Goal: Task Accomplishment & Management: Use online tool/utility

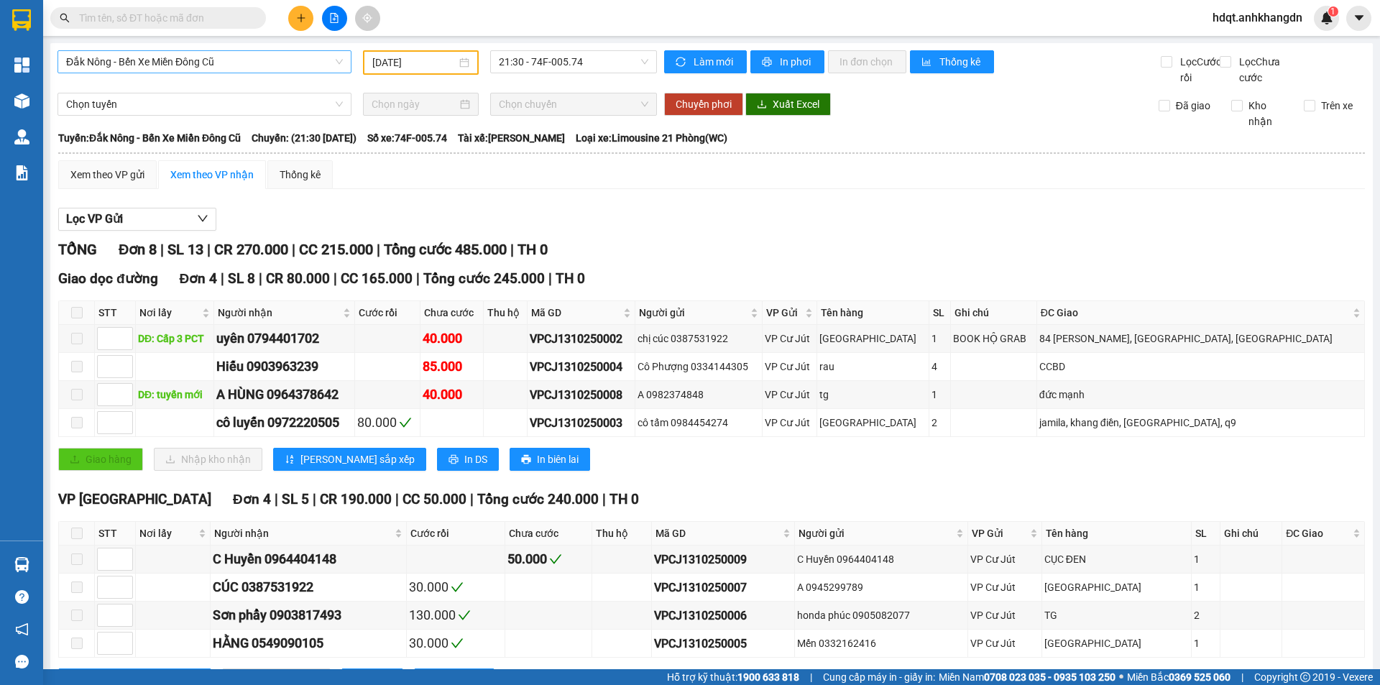
click at [180, 63] on span "Đắk Nông - Bến Xe Miền Đông Cũ" at bounding box center [204, 62] width 277 height 22
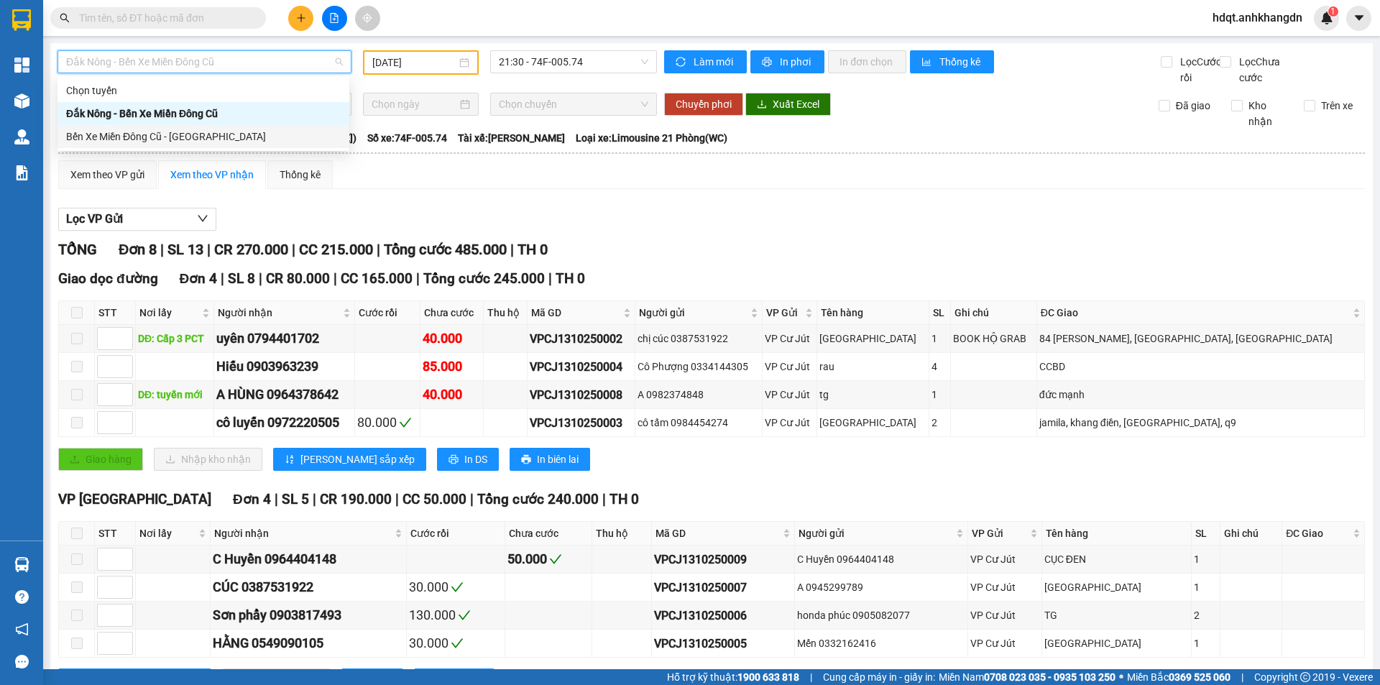
click at [213, 143] on div "Bến Xe Miền Đông Cũ - [GEOGRAPHIC_DATA]" at bounding box center [203, 137] width 275 height 16
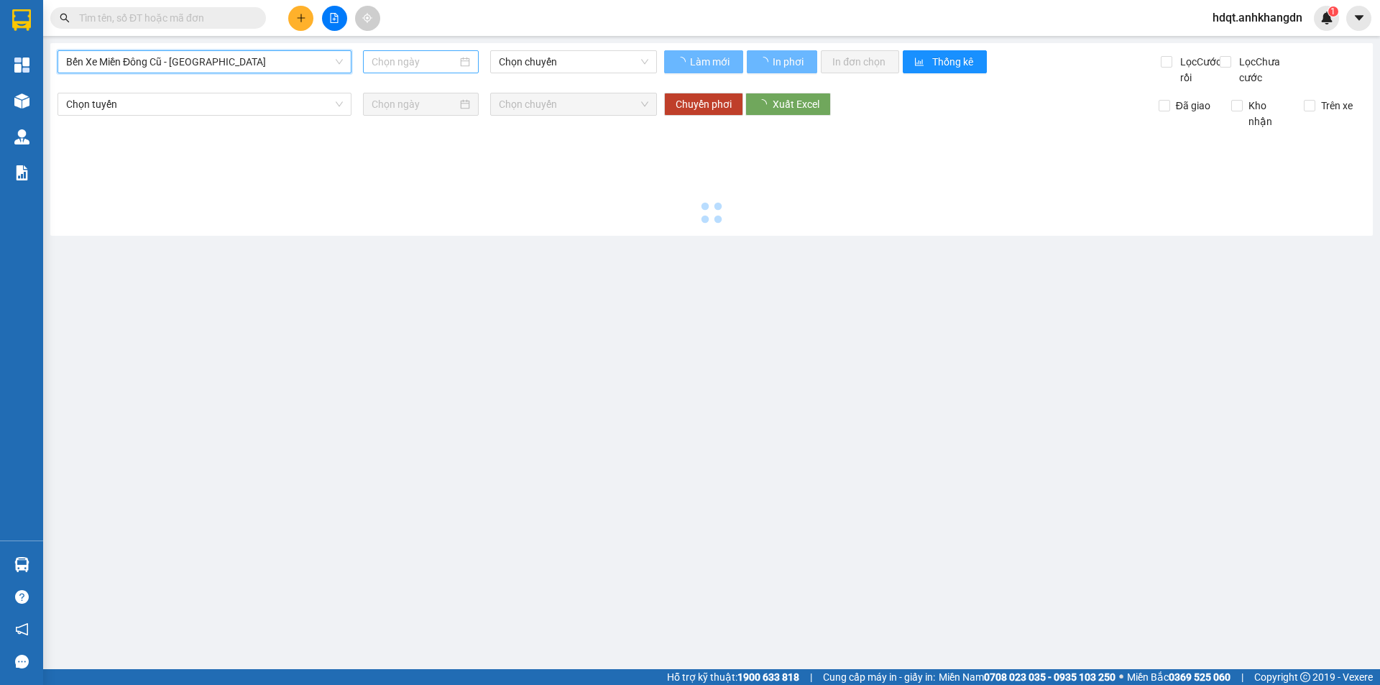
click at [379, 62] on input at bounding box center [415, 62] width 86 height 16
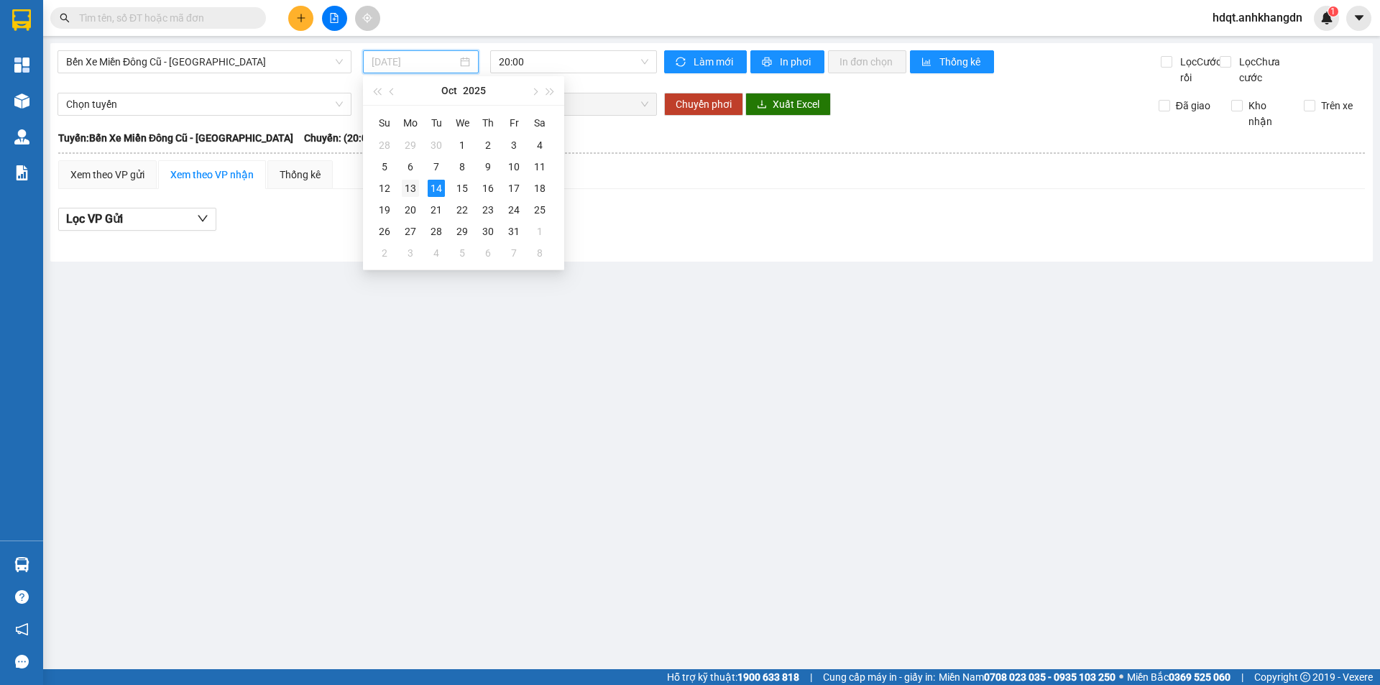
click at [413, 190] on div "13" at bounding box center [410, 188] width 17 height 17
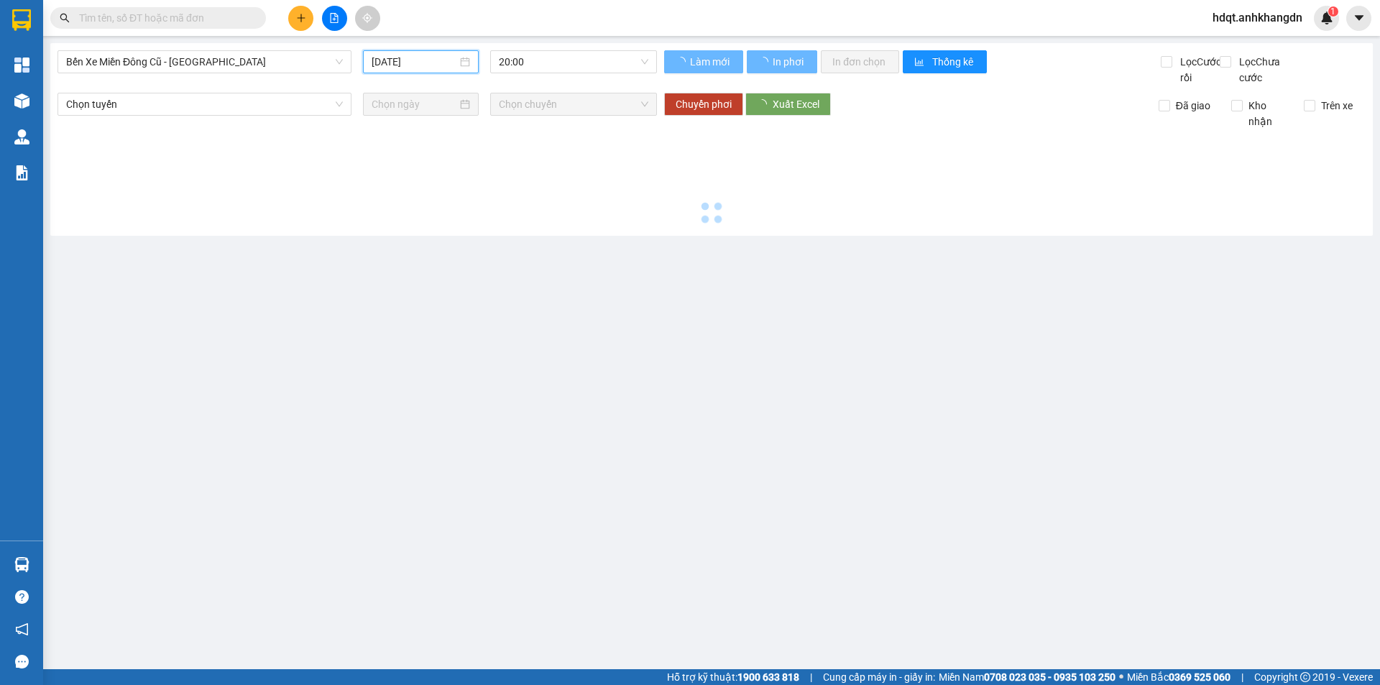
type input "13/10/2025"
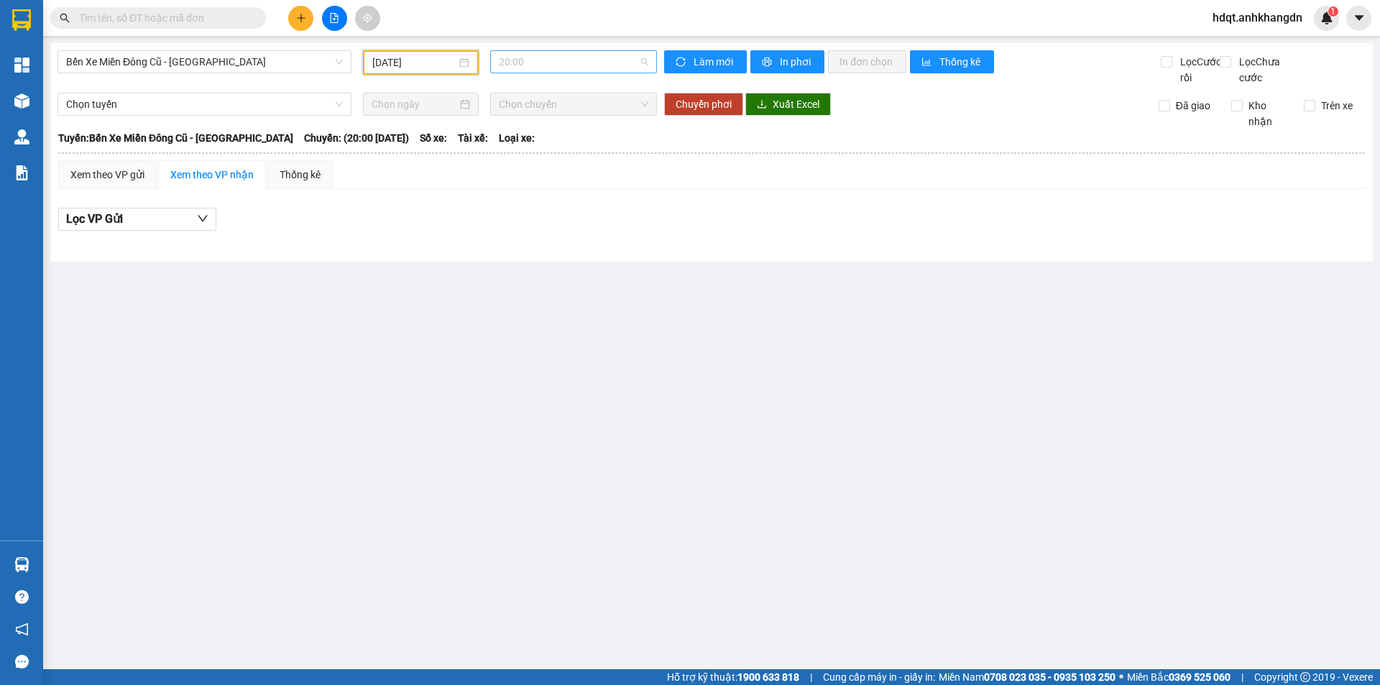
drag, startPoint x: 533, startPoint y: 65, endPoint x: 540, endPoint y: 63, distance: 7.7
click at [534, 65] on span "20:00" at bounding box center [573, 62] width 149 height 22
click at [557, 137] on div "21:30 - 74F-005.97" at bounding box center [555, 137] width 112 height 16
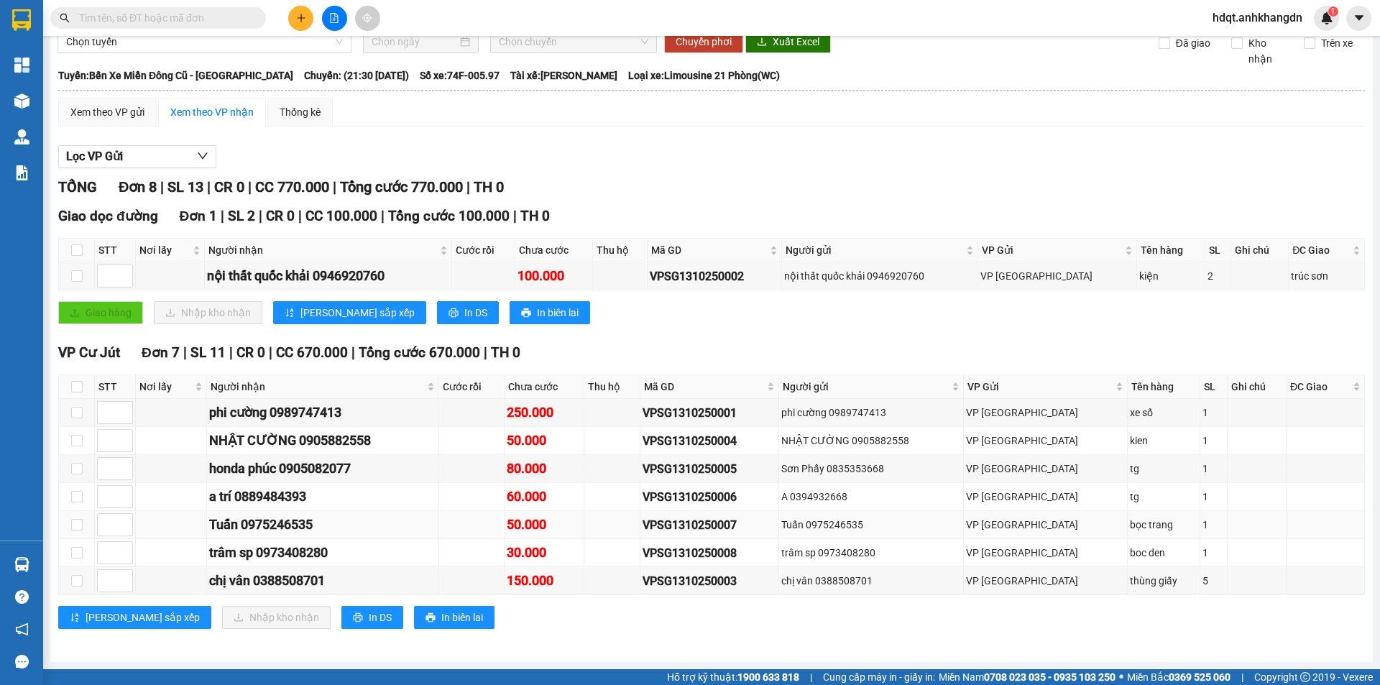
scroll to position [78, 0]
drag, startPoint x: 689, startPoint y: 470, endPoint x: 671, endPoint y: 462, distance: 19.6
click at [671, 462] on tr "honda phúc 0905082077 80.000 VPSG1310250005 Sơn Phẩy 0835353668 VP Sài Gòn tg 1" at bounding box center [712, 469] width 1306 height 28
drag, startPoint x: 664, startPoint y: 469, endPoint x: 781, endPoint y: 479, distance: 116.8
click at [781, 479] on tr "honda phúc 0905082077 80.000 VPSG1310250005 Sơn Phẩy 0835353668 VP Sài Gòn tg 1" at bounding box center [712, 469] width 1306 height 28
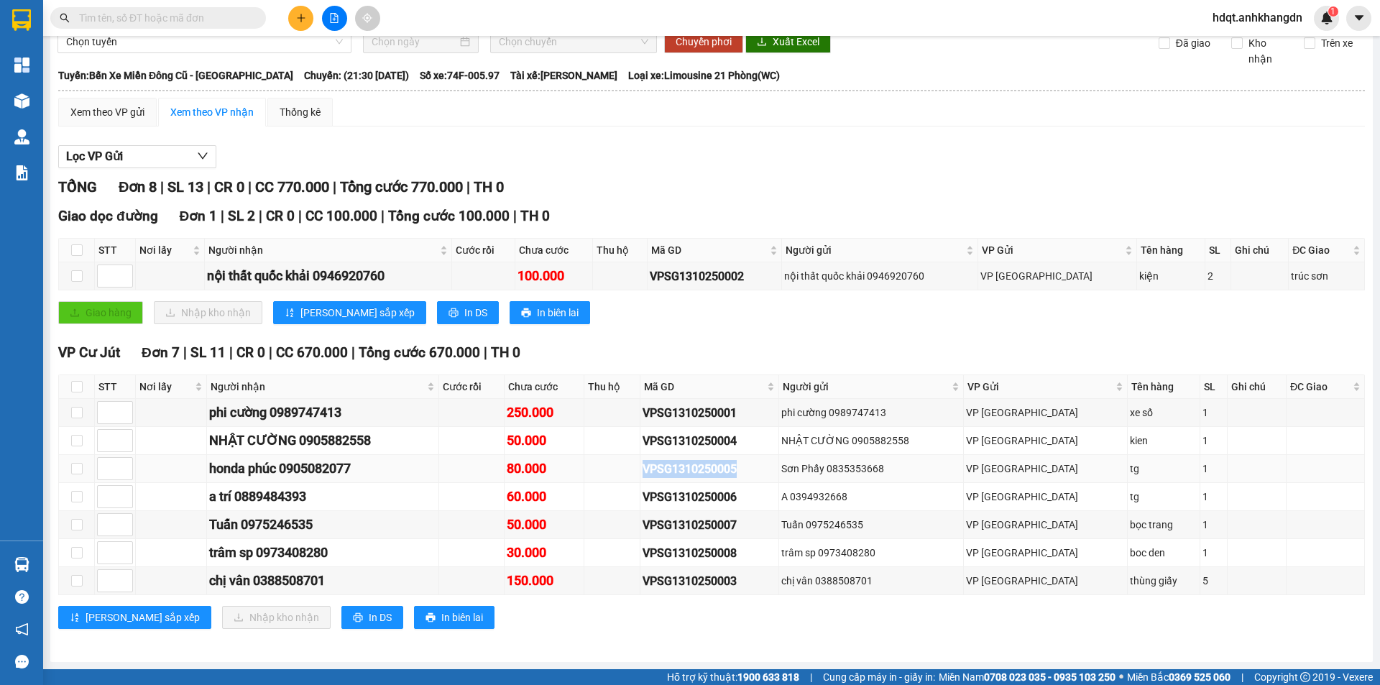
copy div "VPSG1310250005"
paste input "VPSG1310250005"
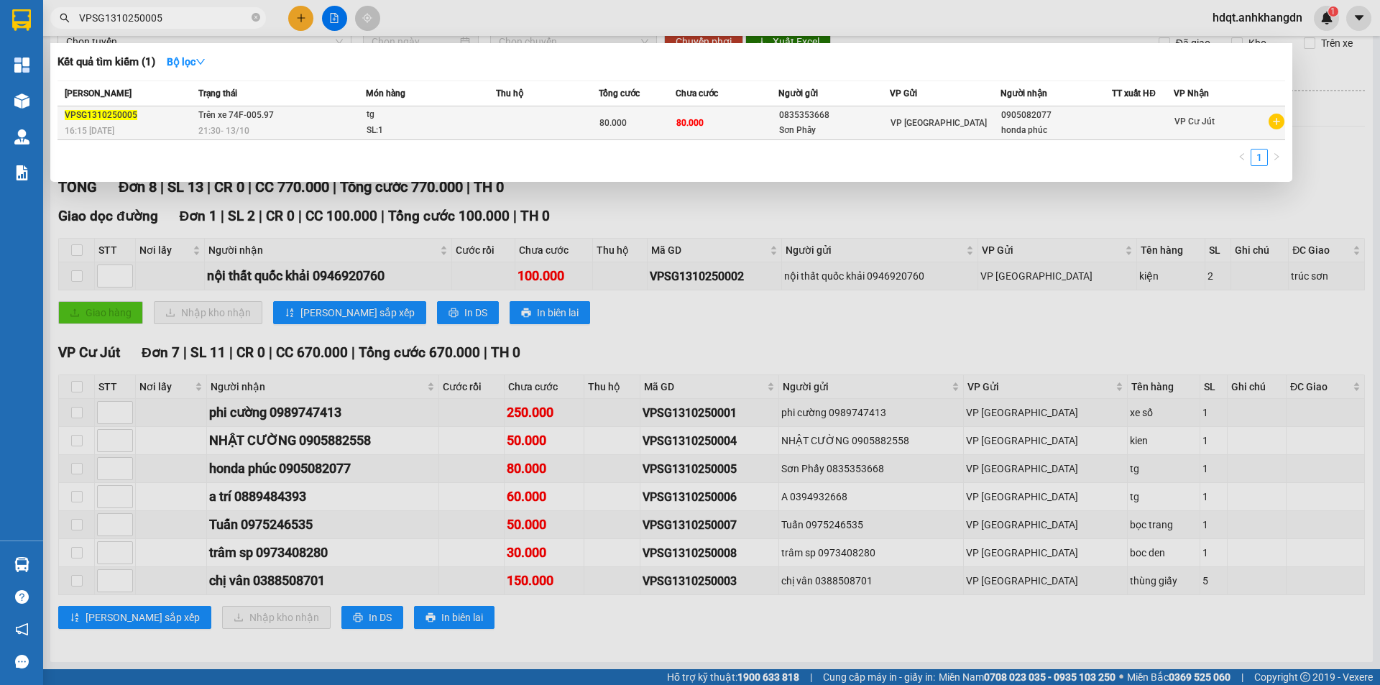
type input "VPSG1310250005"
click at [751, 129] on td "80.000" at bounding box center [727, 123] width 103 height 34
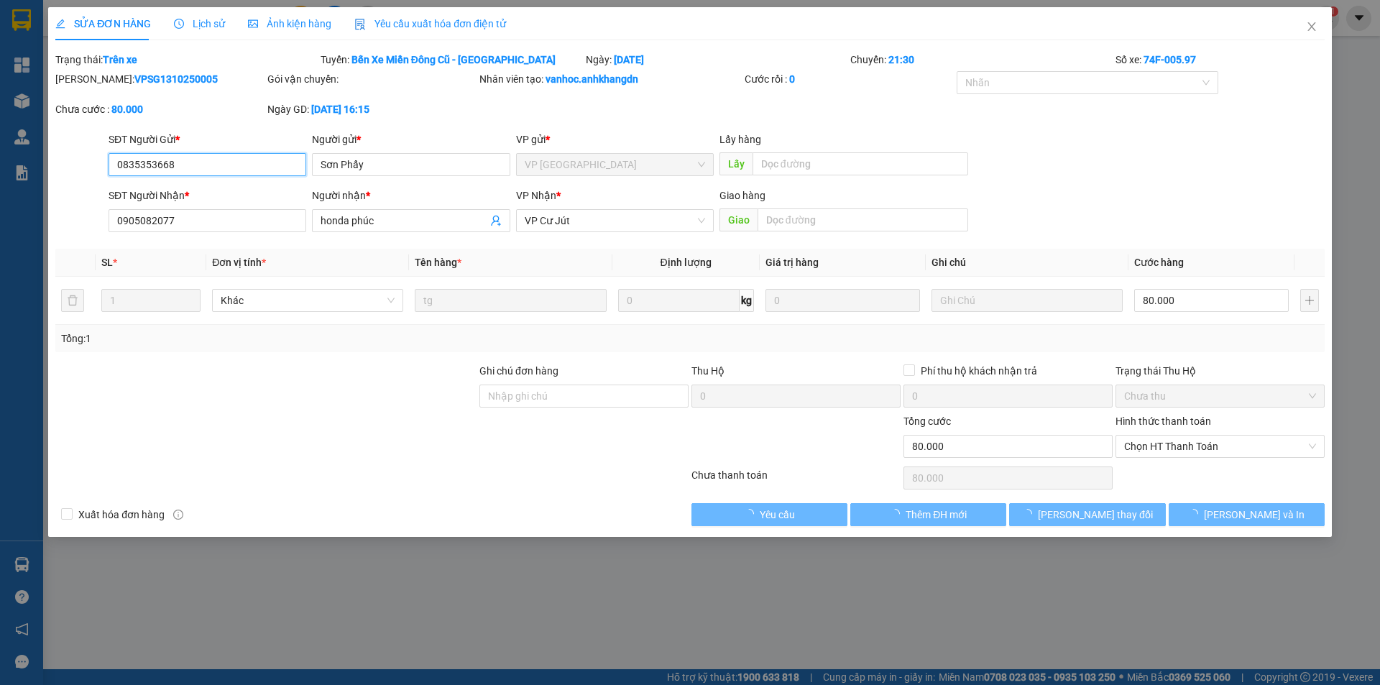
type input "0835353668"
type input "Sơn Phẩy"
type input "0905082077"
type input "honda phúc"
type input "0"
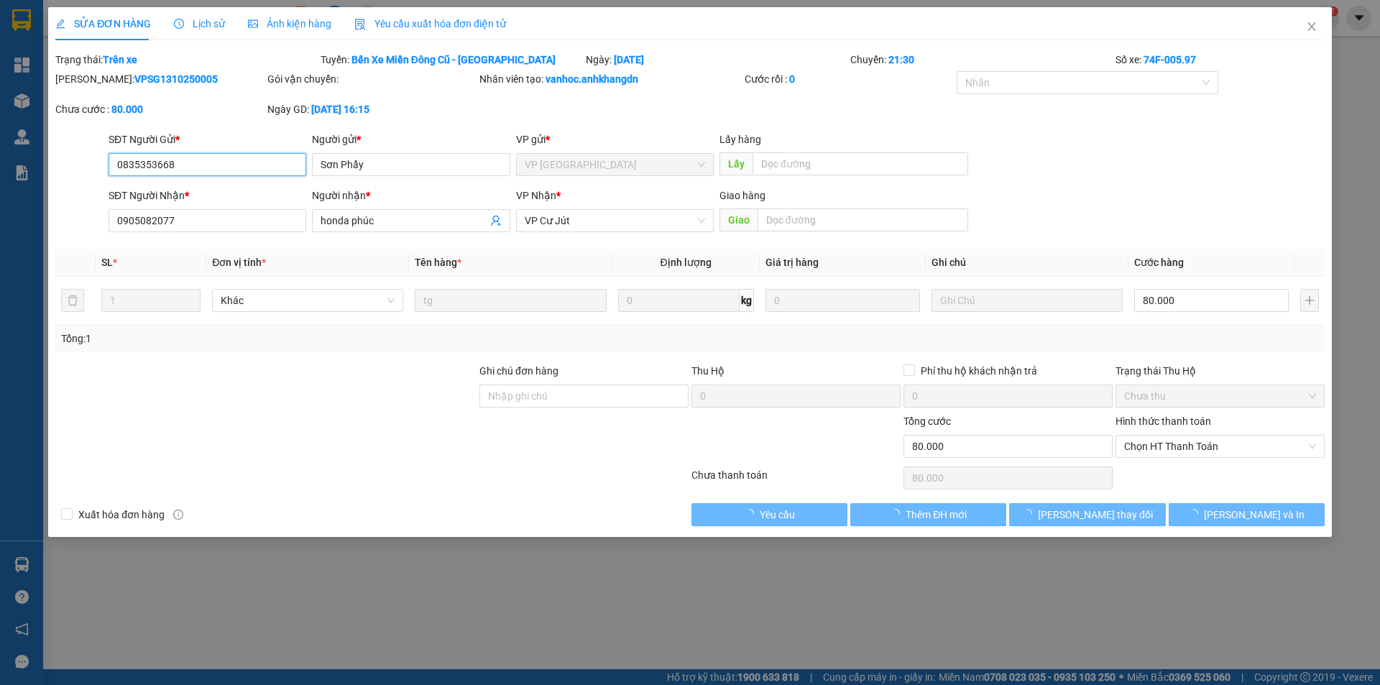
type input "80.000"
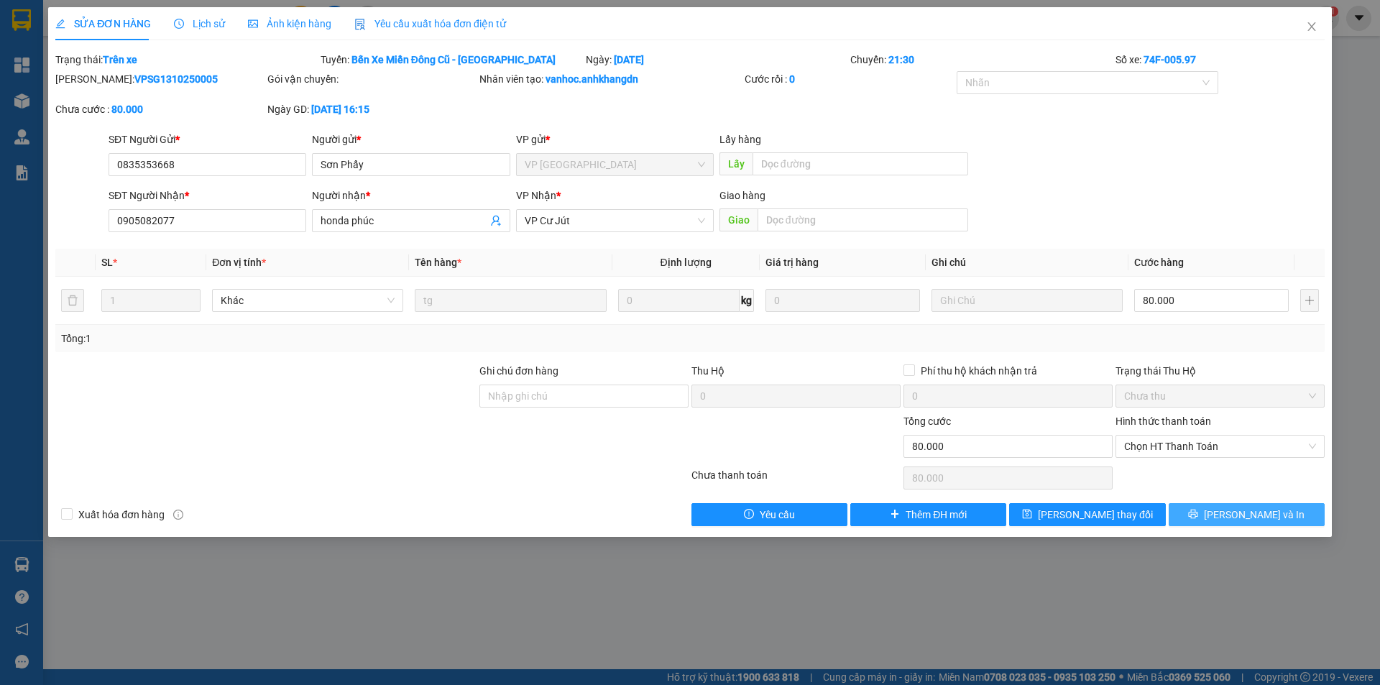
click at [1245, 517] on span "[PERSON_NAME] và In" at bounding box center [1254, 515] width 101 height 16
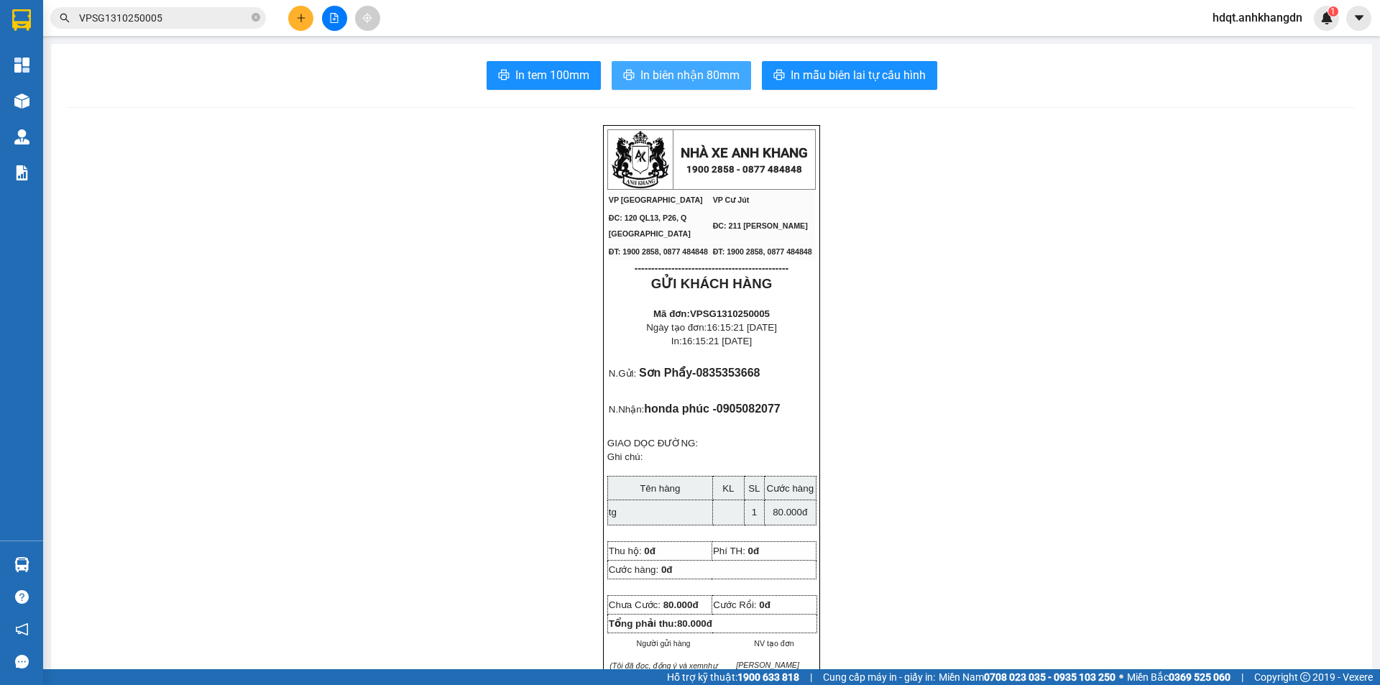
click at [642, 73] on span "In biên nhận 80mm" at bounding box center [689, 75] width 99 height 18
click at [334, 9] on button at bounding box center [334, 18] width 25 height 25
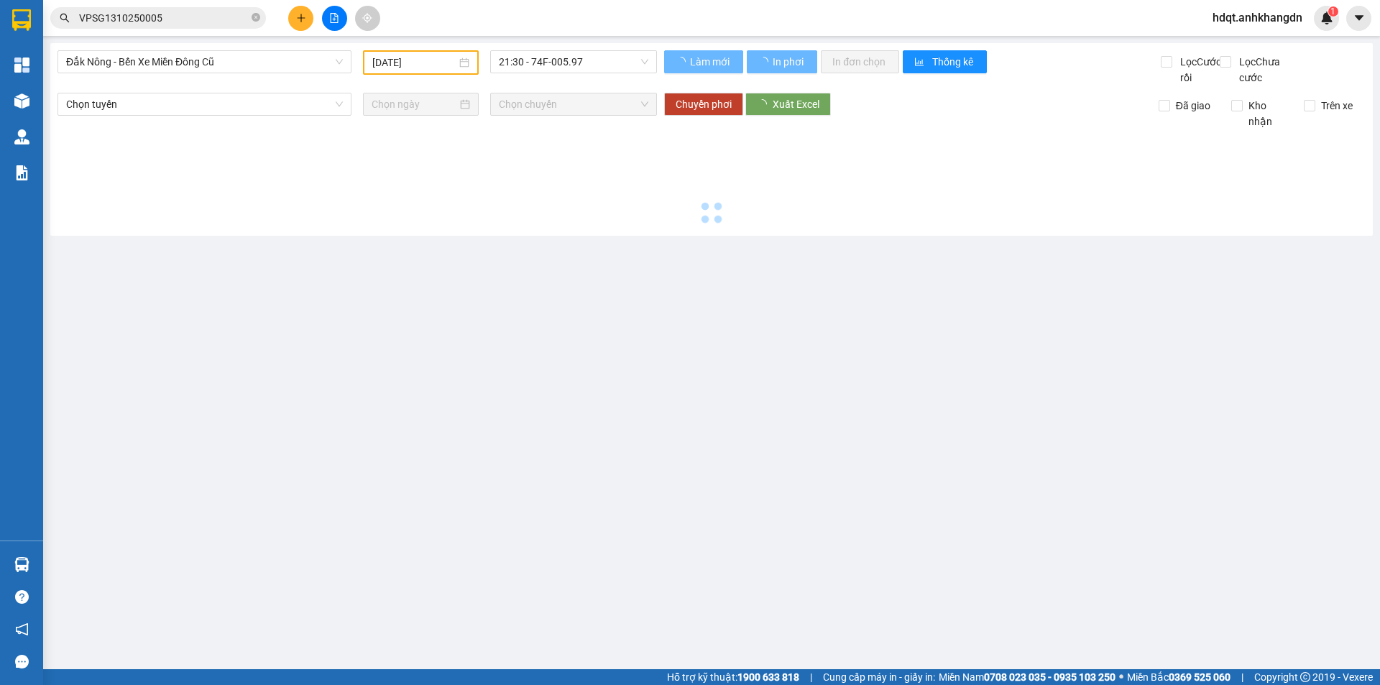
type input "14/10/2025"
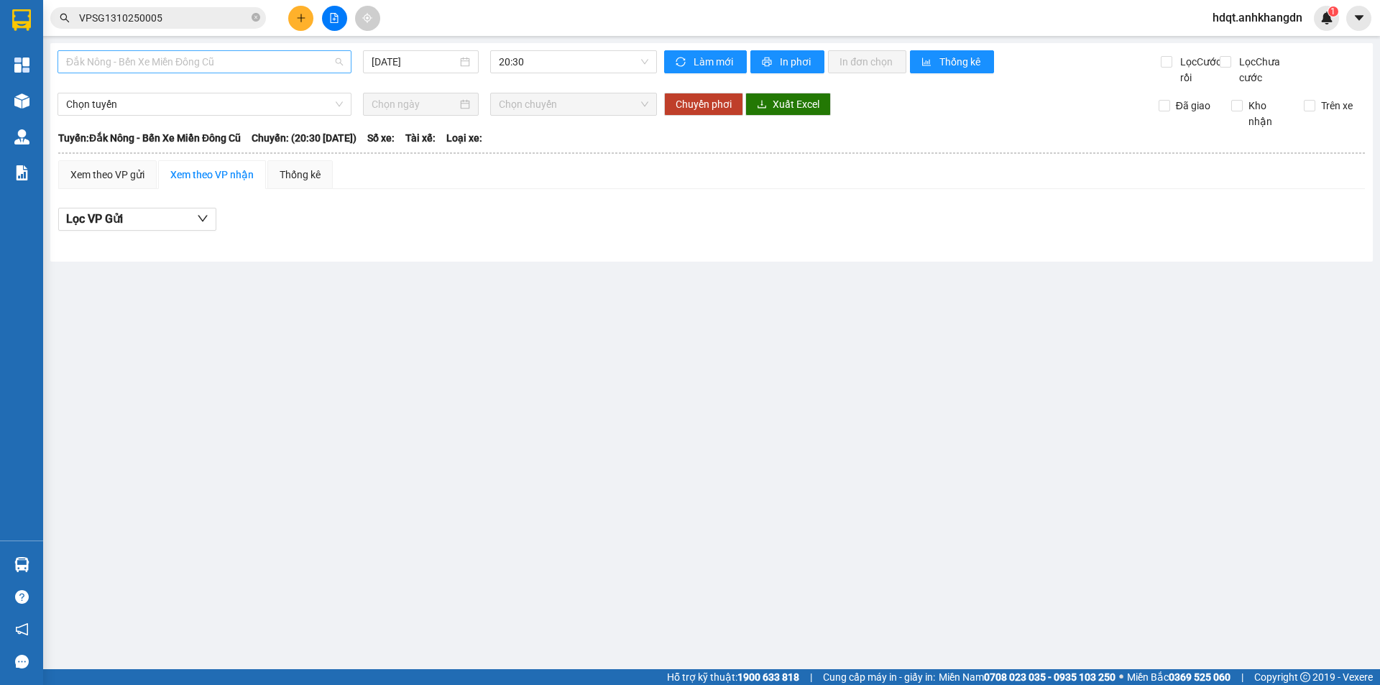
click at [272, 68] on span "Đắk Nông - Bến Xe Miền Đông Cũ" at bounding box center [204, 62] width 277 height 22
drag, startPoint x: 251, startPoint y: 144, endPoint x: 267, endPoint y: 130, distance: 20.9
click at [250, 143] on div "Bến Xe Miền Đông Cũ - [GEOGRAPHIC_DATA]" at bounding box center [204, 137] width 277 height 16
click at [439, 58] on input "14/10/2025" at bounding box center [415, 62] width 86 height 16
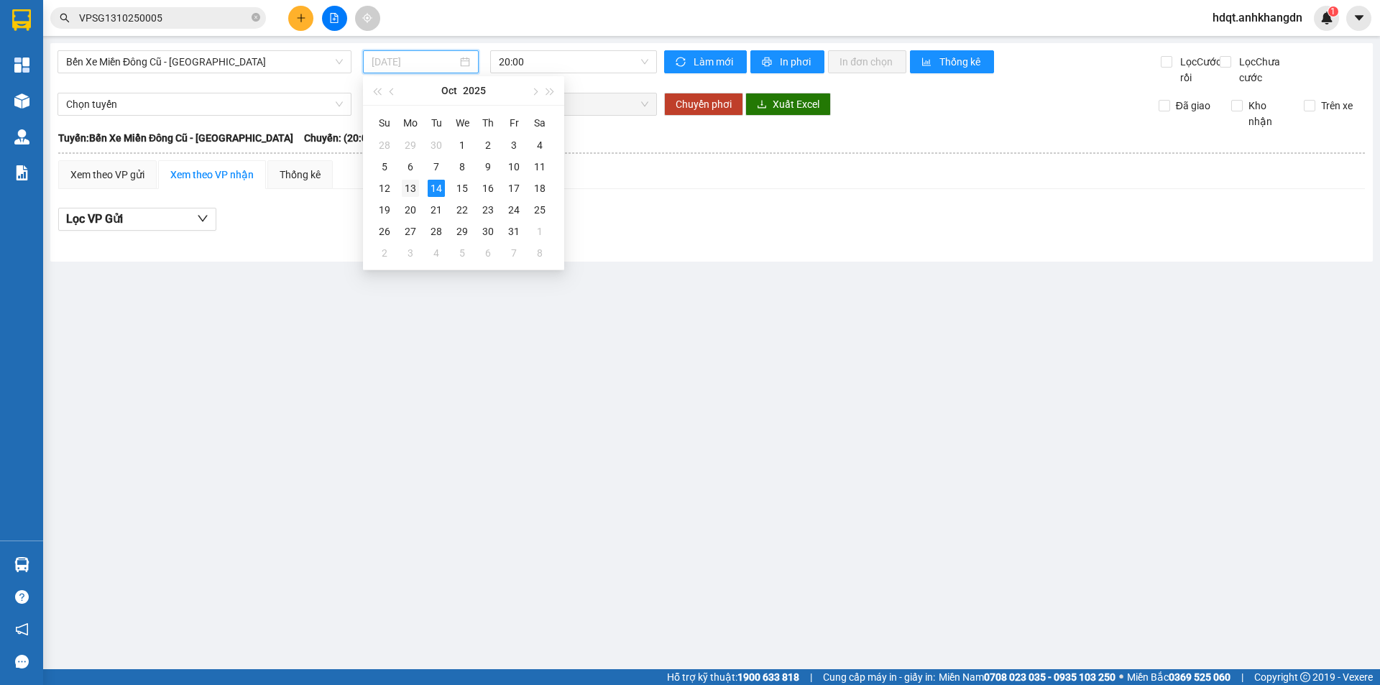
click at [410, 193] on div "13" at bounding box center [410, 188] width 17 height 17
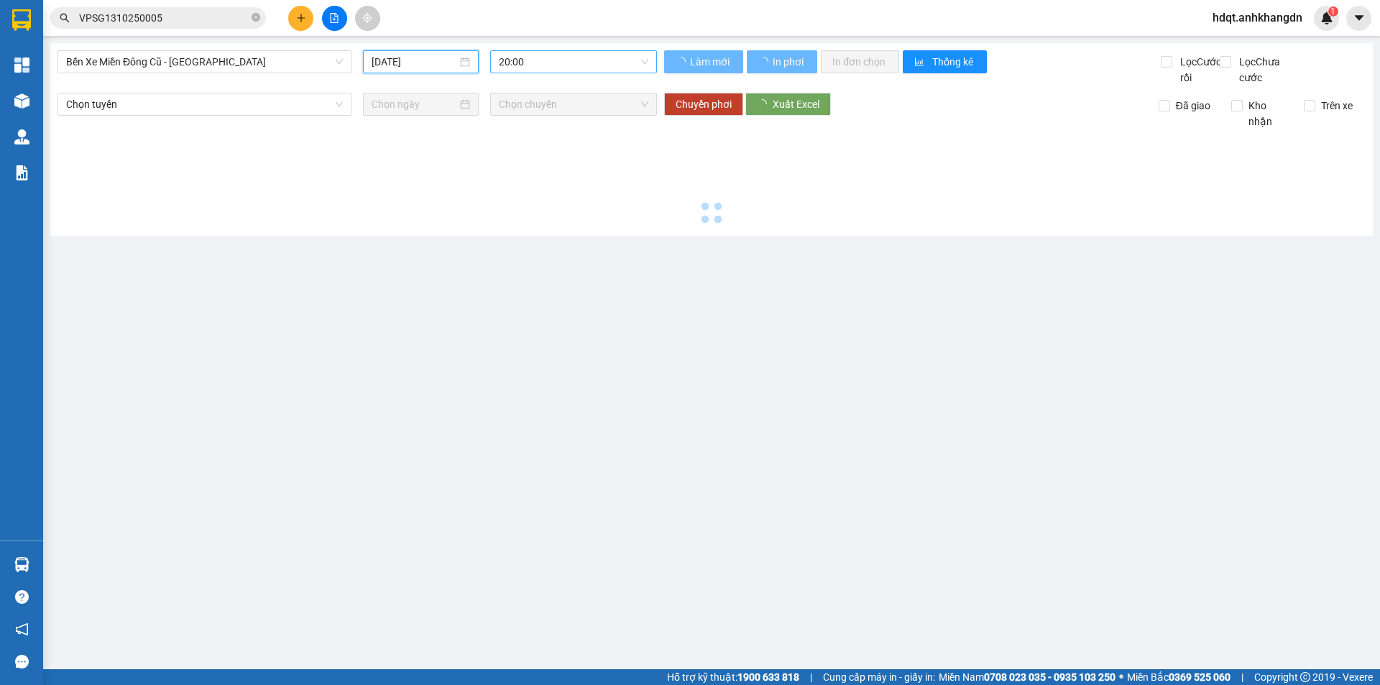
type input "13/10/2025"
click at [543, 58] on span "20:00" at bounding box center [573, 62] width 149 height 22
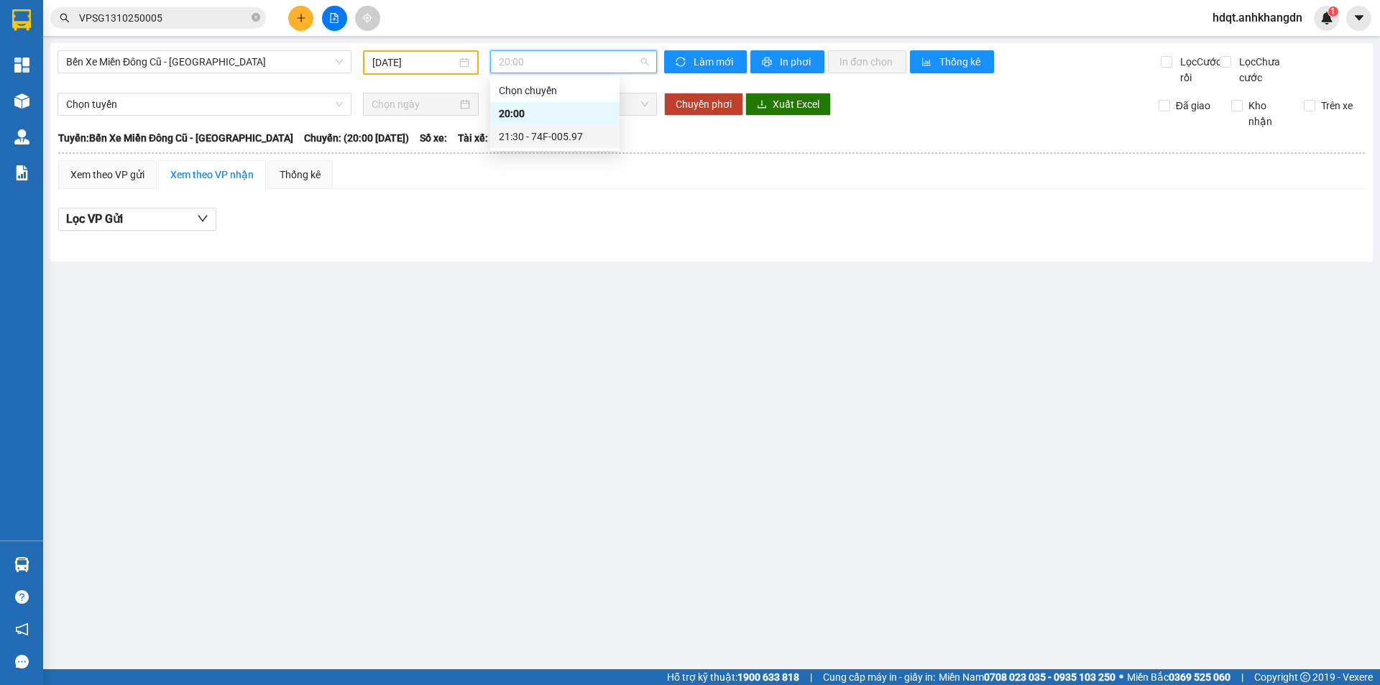
click at [556, 138] on div "21:30 - 74F-005.97" at bounding box center [555, 137] width 112 height 16
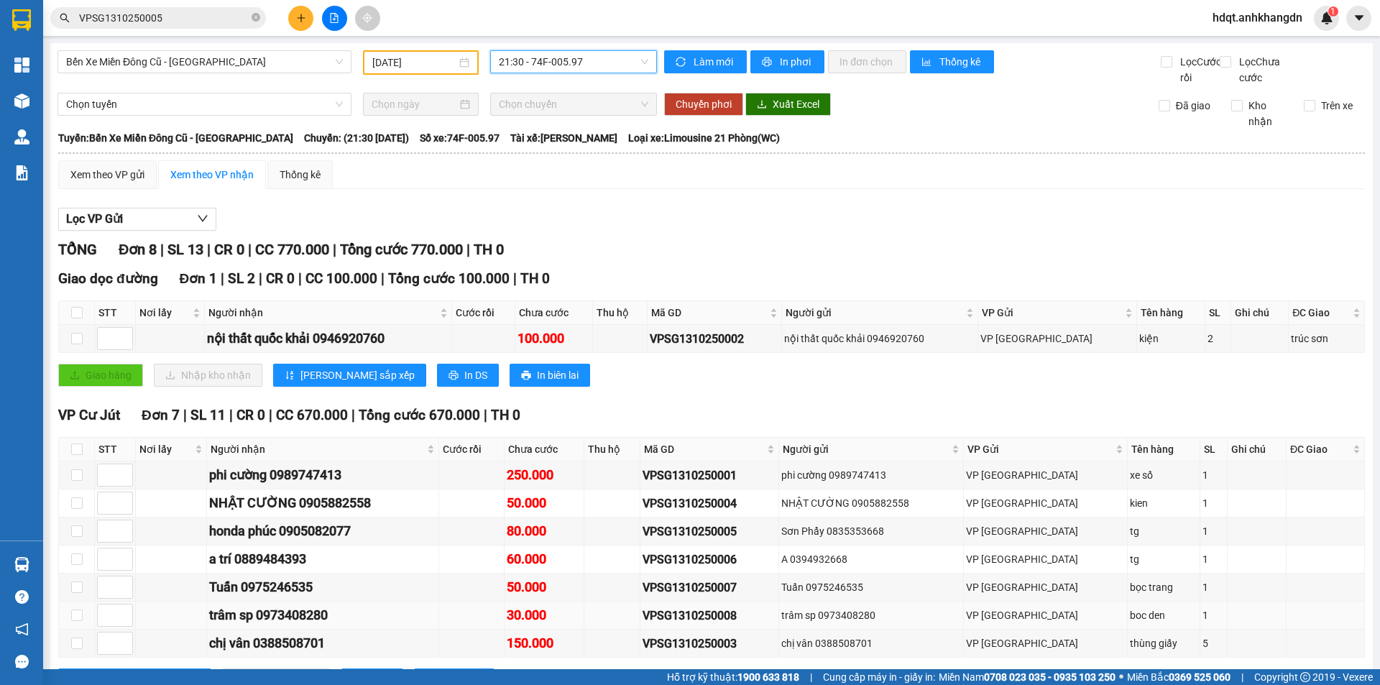
scroll to position [78, 0]
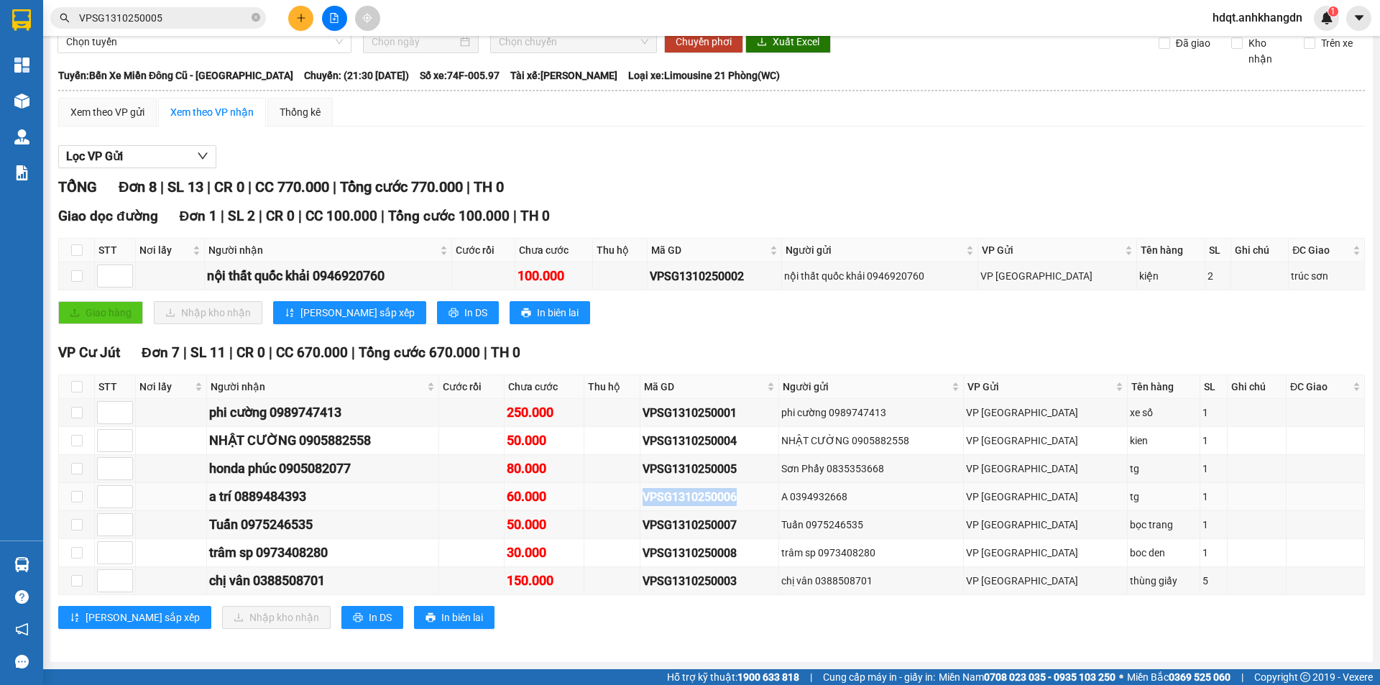
drag, startPoint x: 681, startPoint y: 501, endPoint x: 781, endPoint y: 502, distance: 99.9
click at [778, 502] on td "VPSG1310250006" at bounding box center [709, 497] width 138 height 28
copy div "VPSG1310250006"
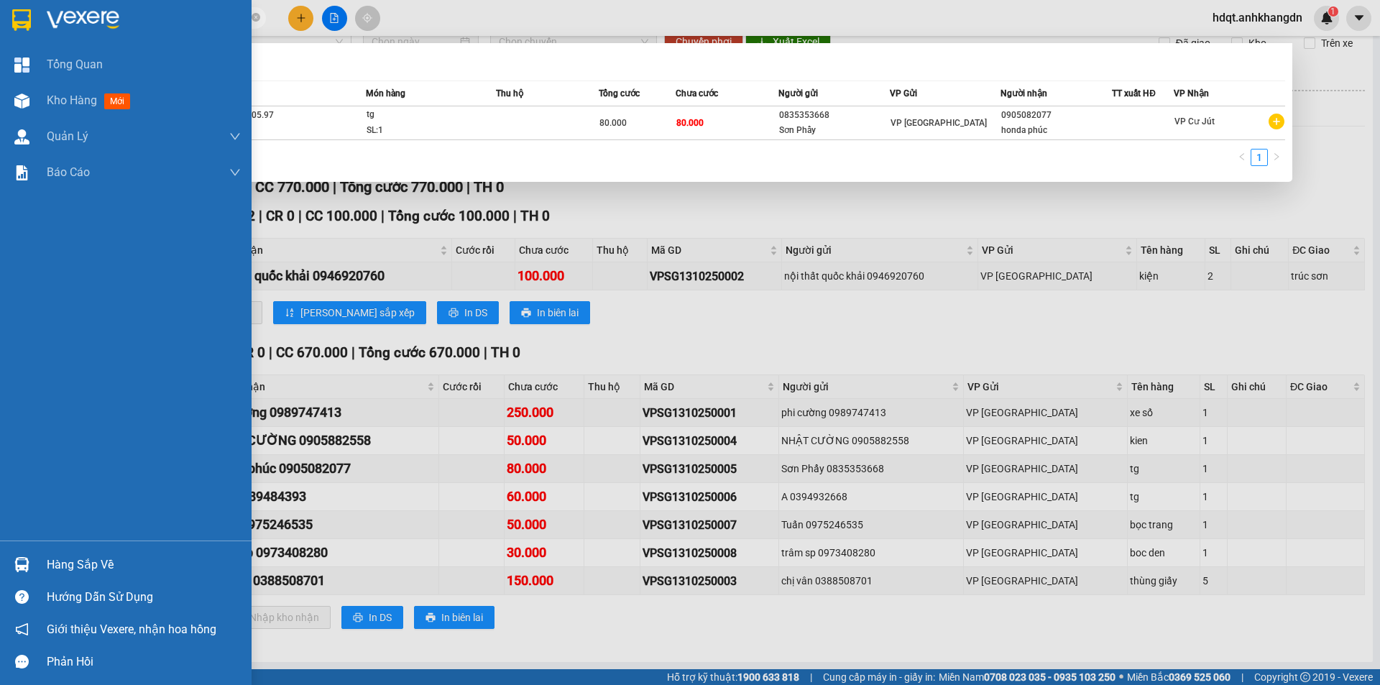
drag, startPoint x: 190, startPoint y: 21, endPoint x: 0, endPoint y: 11, distance: 190.0
click at [0, 11] on section "Kết quả tìm kiếm ( 1 ) Bộ lọc Mã ĐH Trạng thái Món hàng Thu hộ Tổng cước Chưa c…" at bounding box center [690, 342] width 1380 height 685
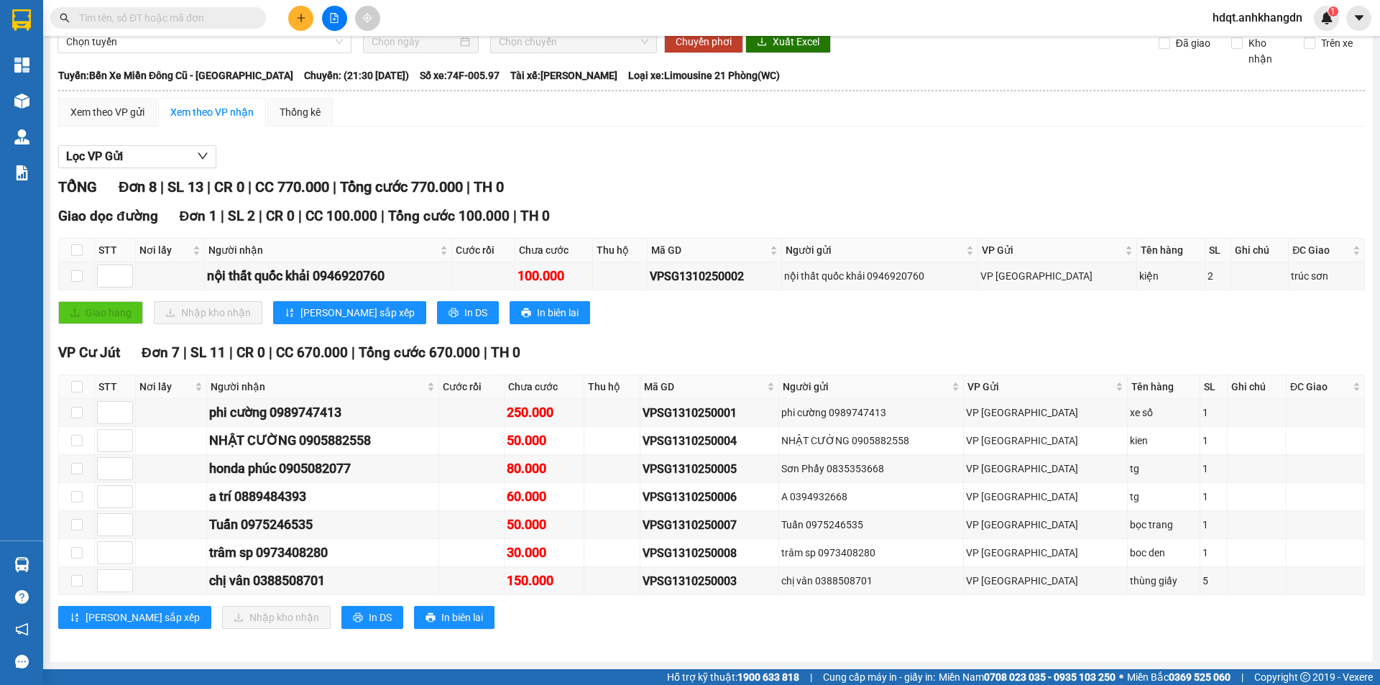
paste input "VPSG1310250006"
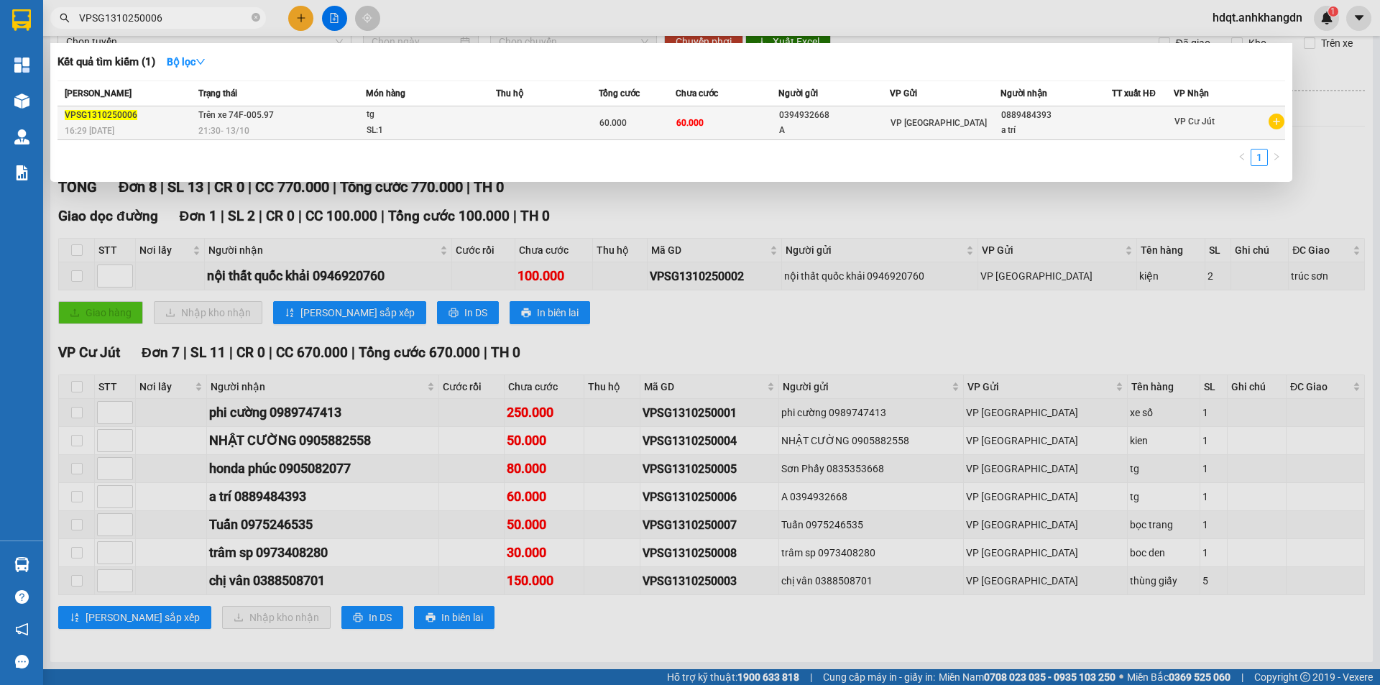
type input "VPSG1310250006"
click at [604, 125] on span "60.000" at bounding box center [612, 123] width 27 height 10
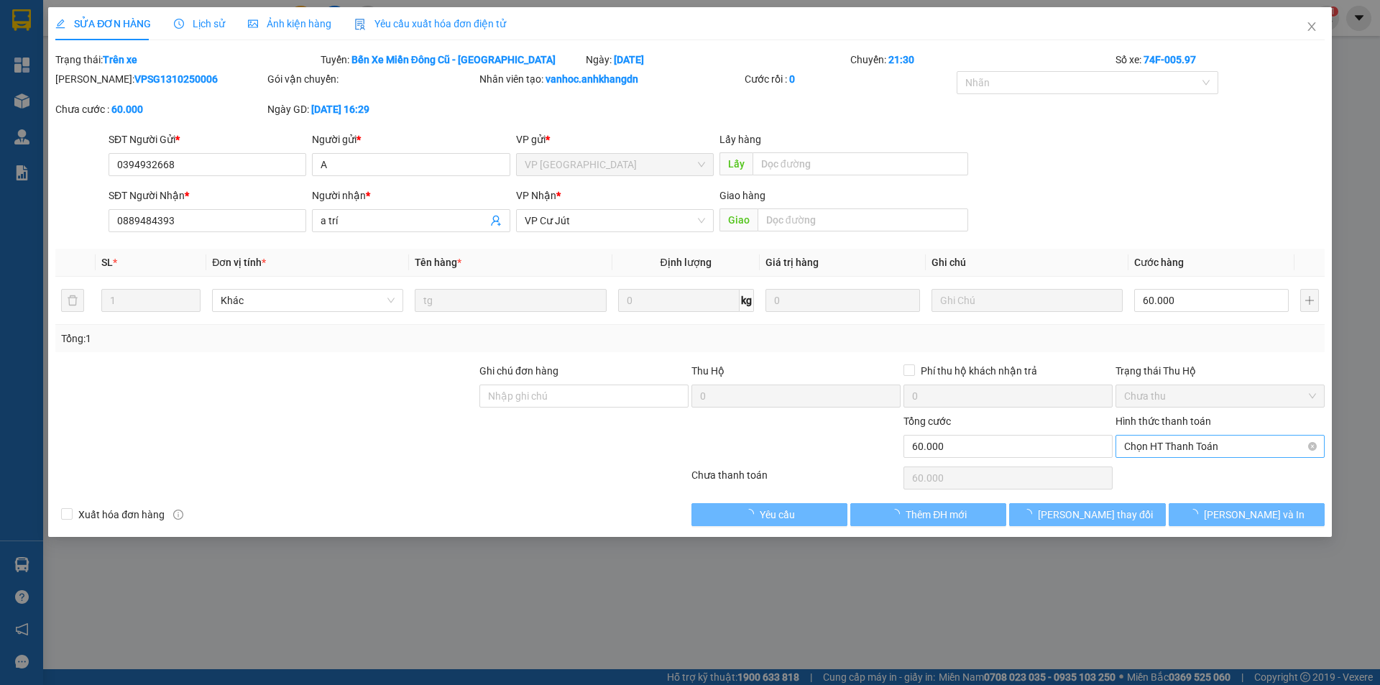
type input "0394932668"
type input "A"
type input "0889484393"
type input "a trí"
type input "0"
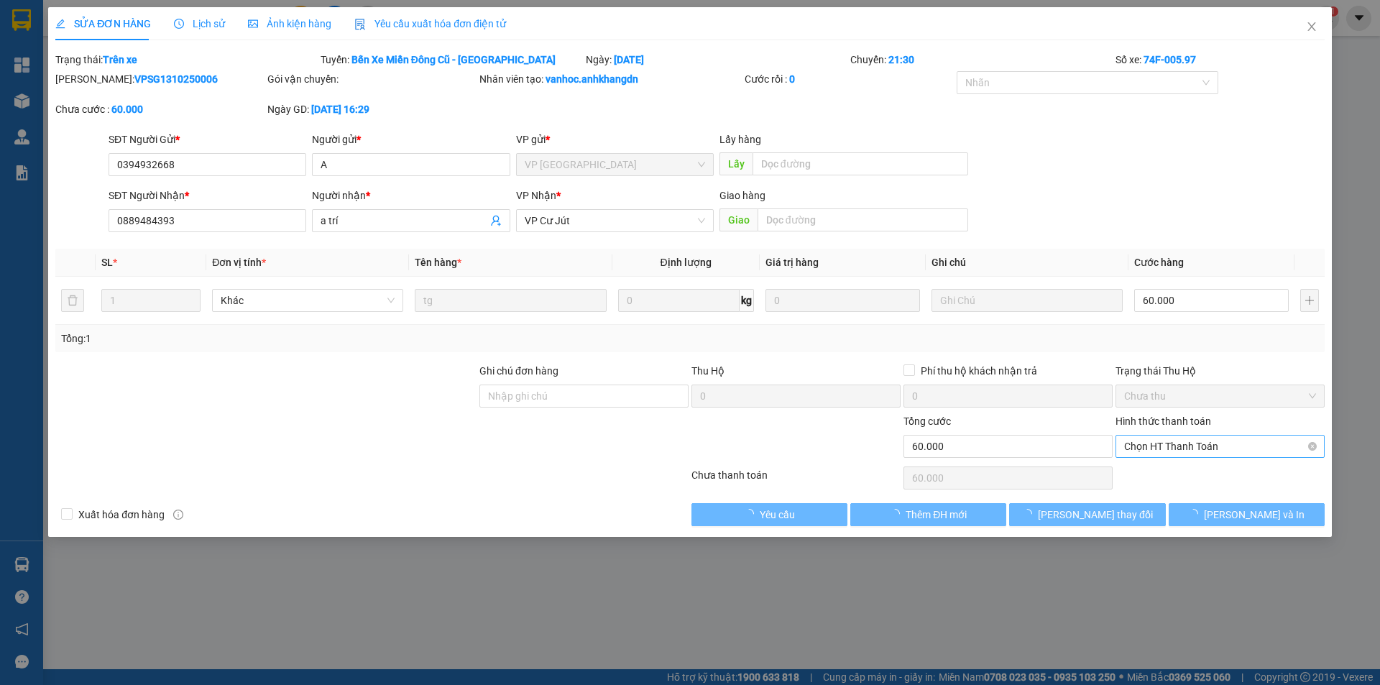
type input "60.000"
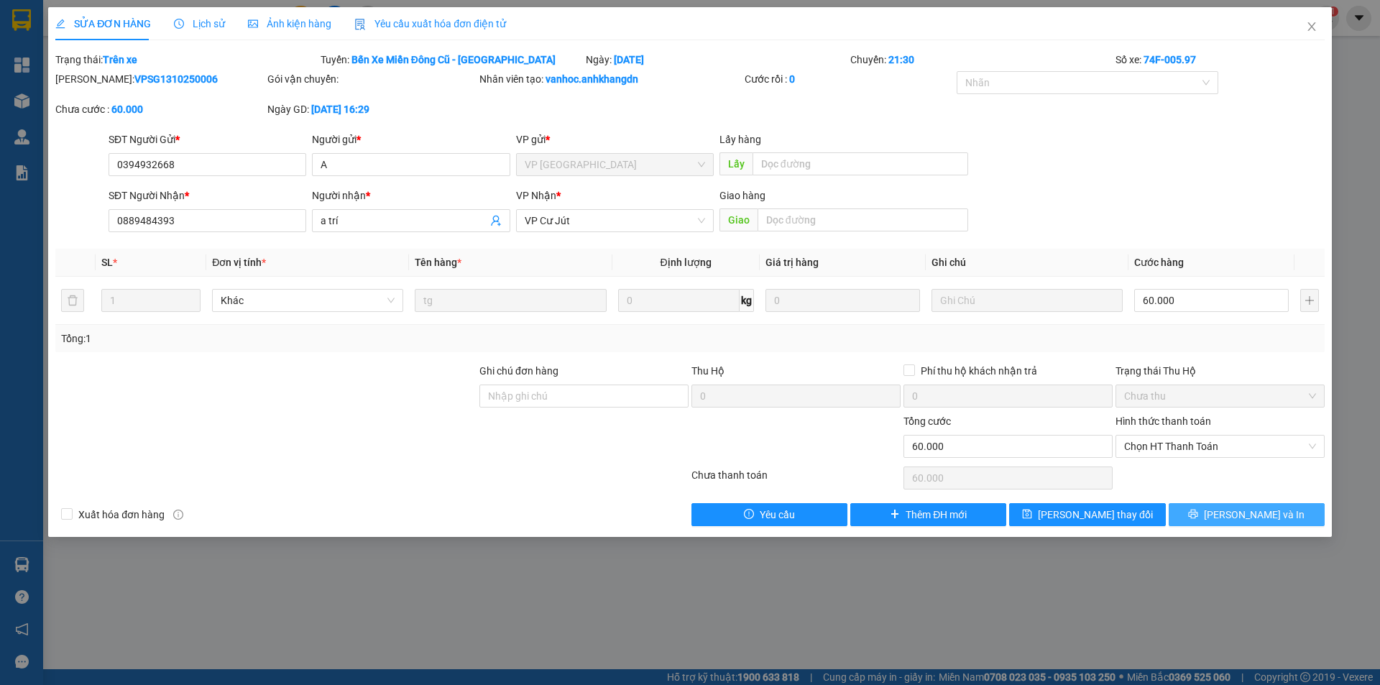
click at [1250, 520] on span "[PERSON_NAME] và In" at bounding box center [1254, 515] width 101 height 16
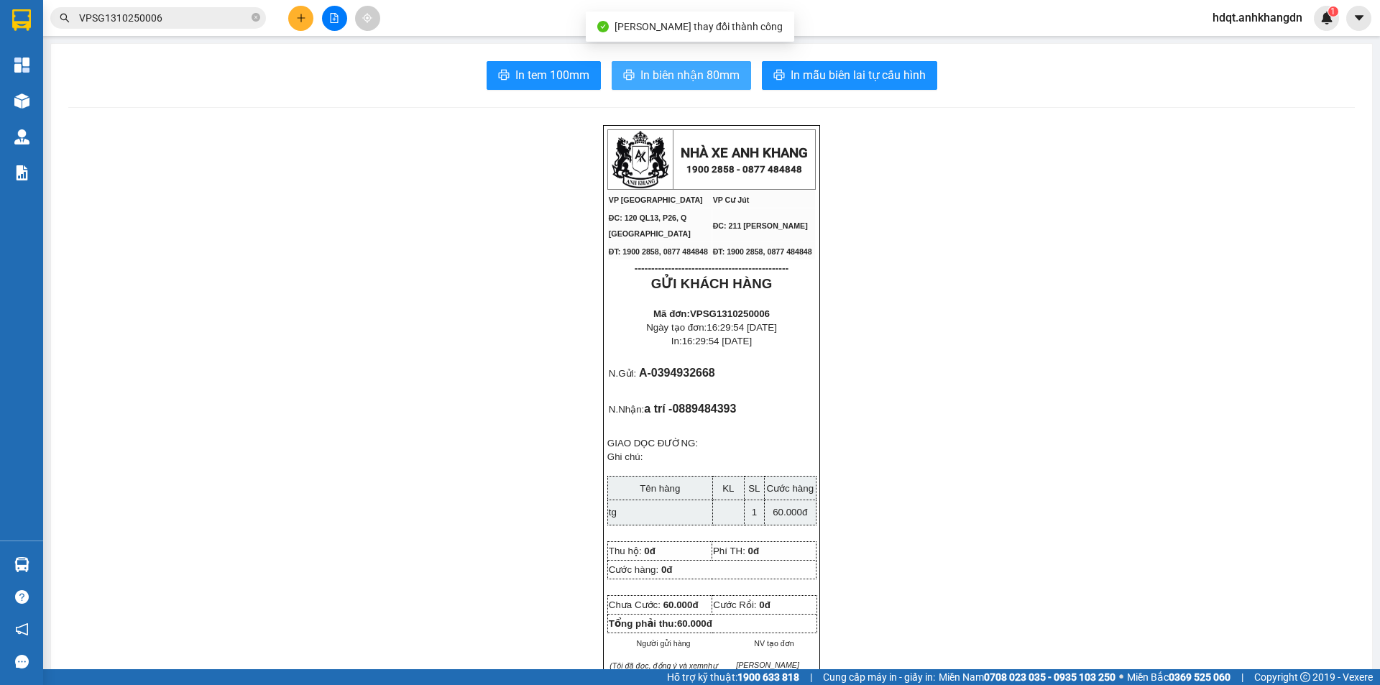
click at [628, 66] on button "In biên nhận 80mm" at bounding box center [681, 75] width 139 height 29
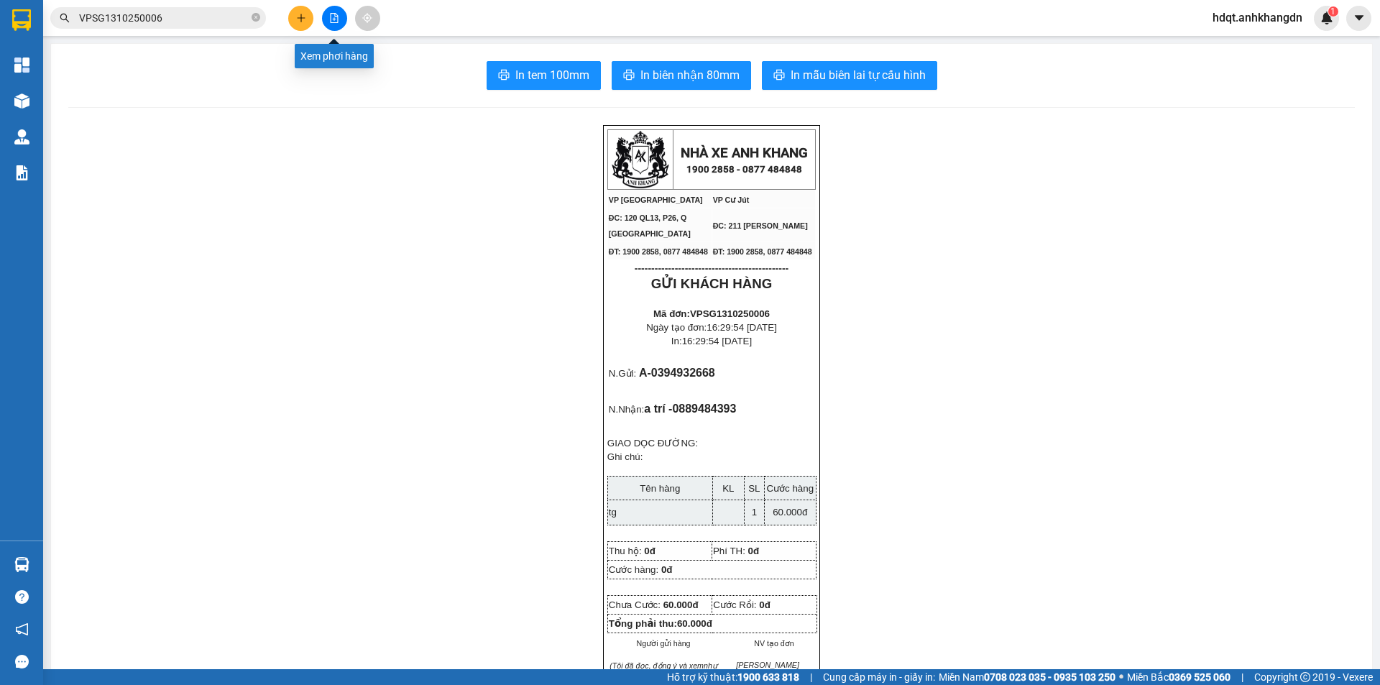
click at [322, 18] on button at bounding box center [334, 18] width 25 height 25
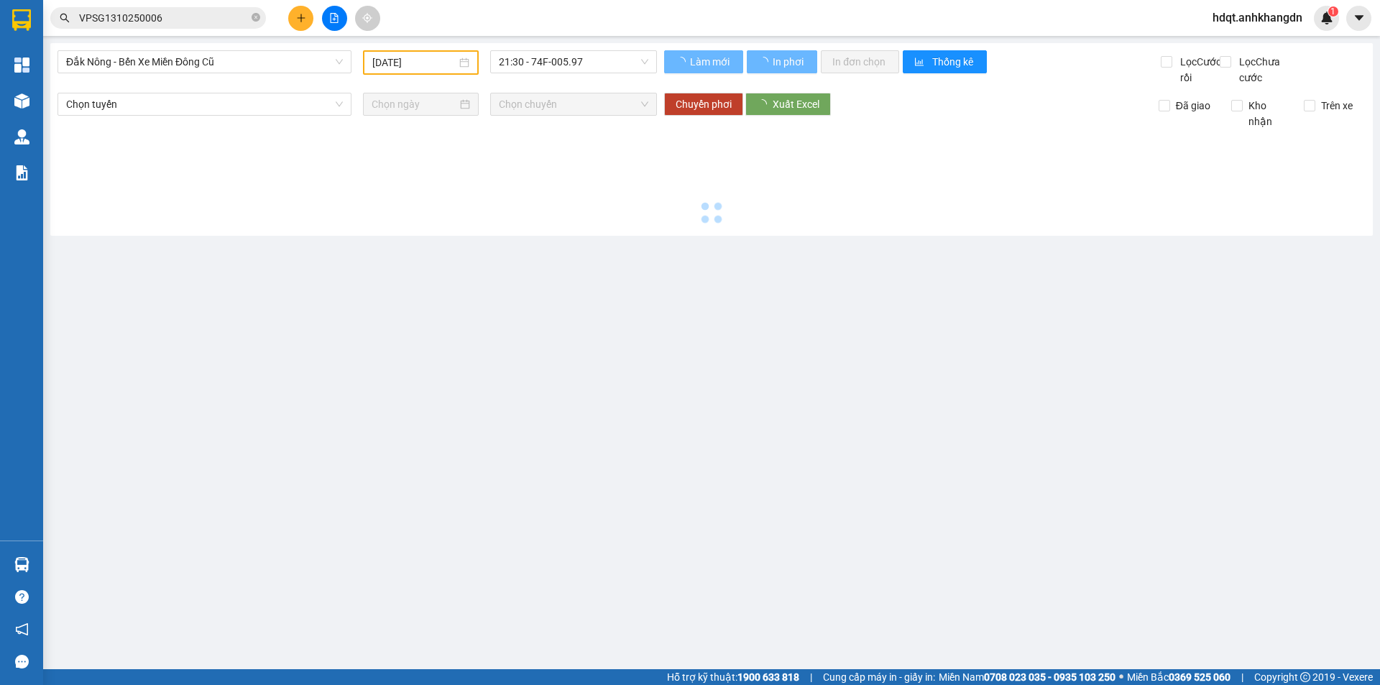
type input "14/10/2025"
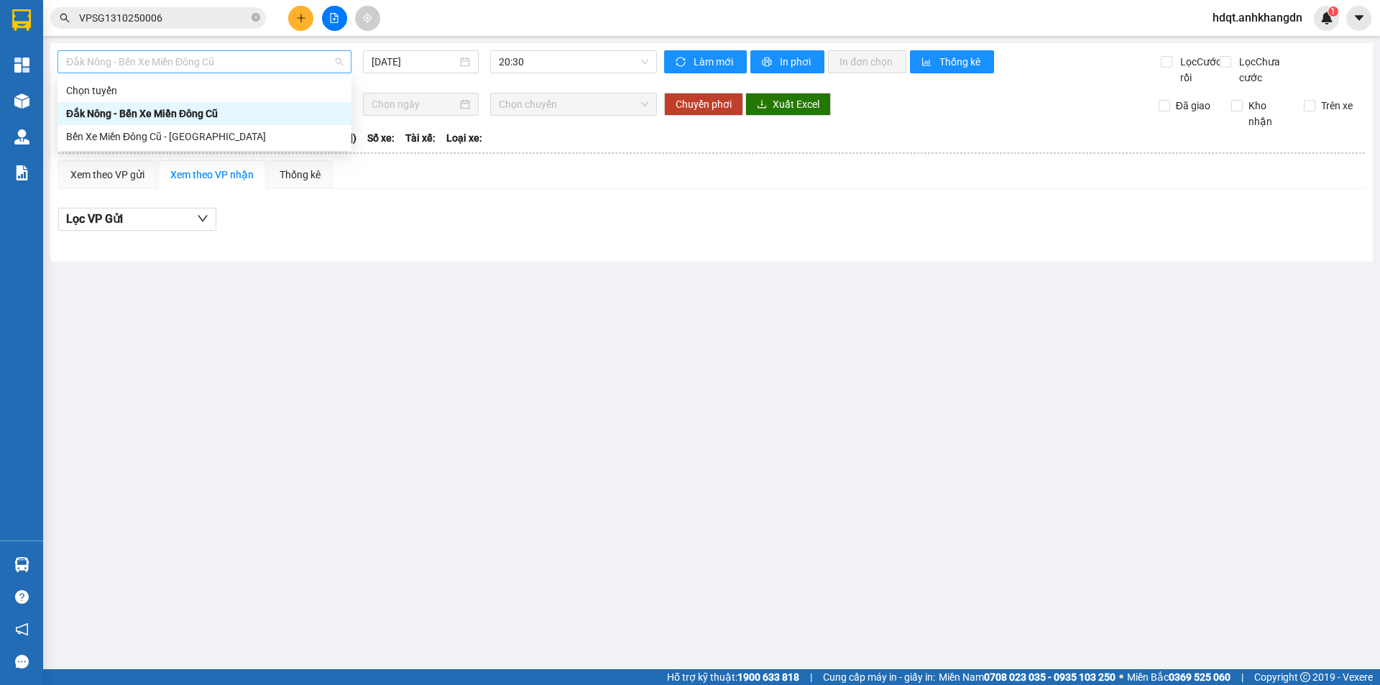
click at [249, 62] on span "Đắk Nông - Bến Xe Miền Đông Cũ" at bounding box center [204, 62] width 277 height 22
drag, startPoint x: 241, startPoint y: 138, endPoint x: 253, endPoint y: 129, distance: 14.8
click at [241, 139] on div "Bến Xe Miền Đông Cũ - [GEOGRAPHIC_DATA]" at bounding box center [204, 137] width 277 height 16
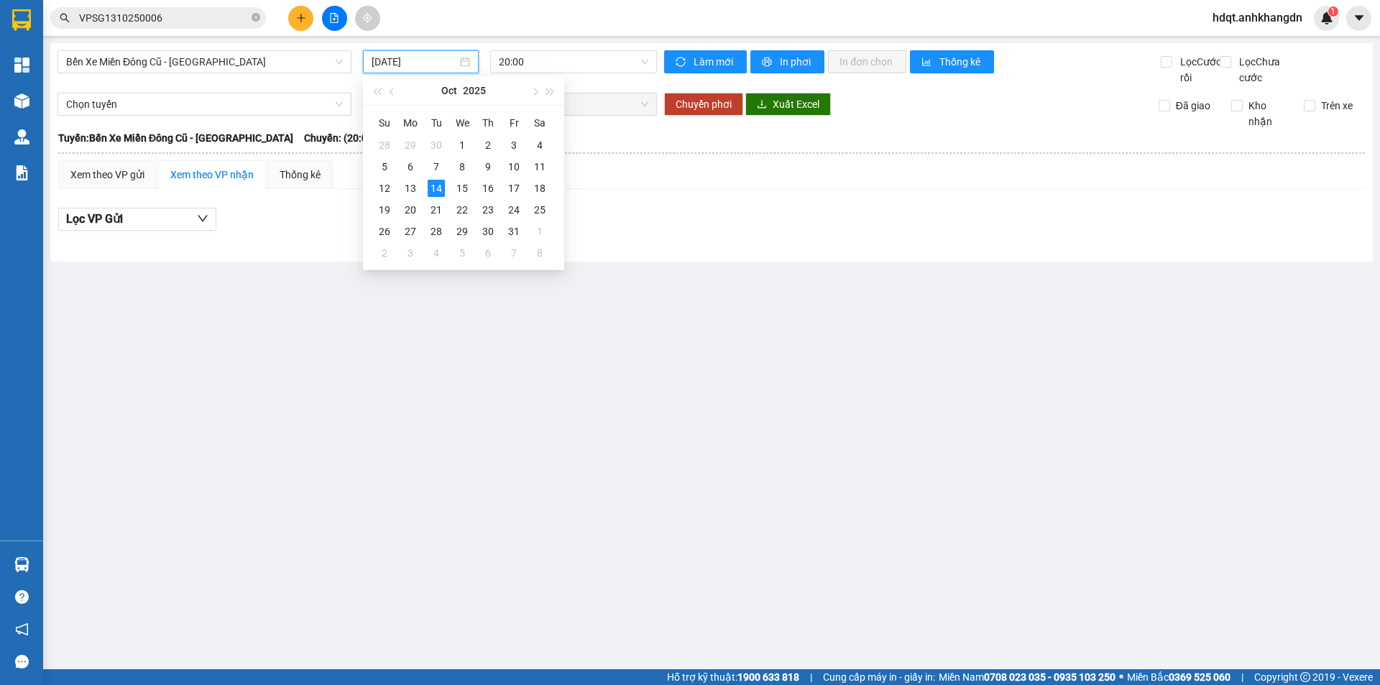
click at [379, 60] on input "14/10/2025" at bounding box center [415, 62] width 86 height 16
click at [414, 190] on div "13" at bounding box center [410, 188] width 17 height 17
type input "13/10/2025"
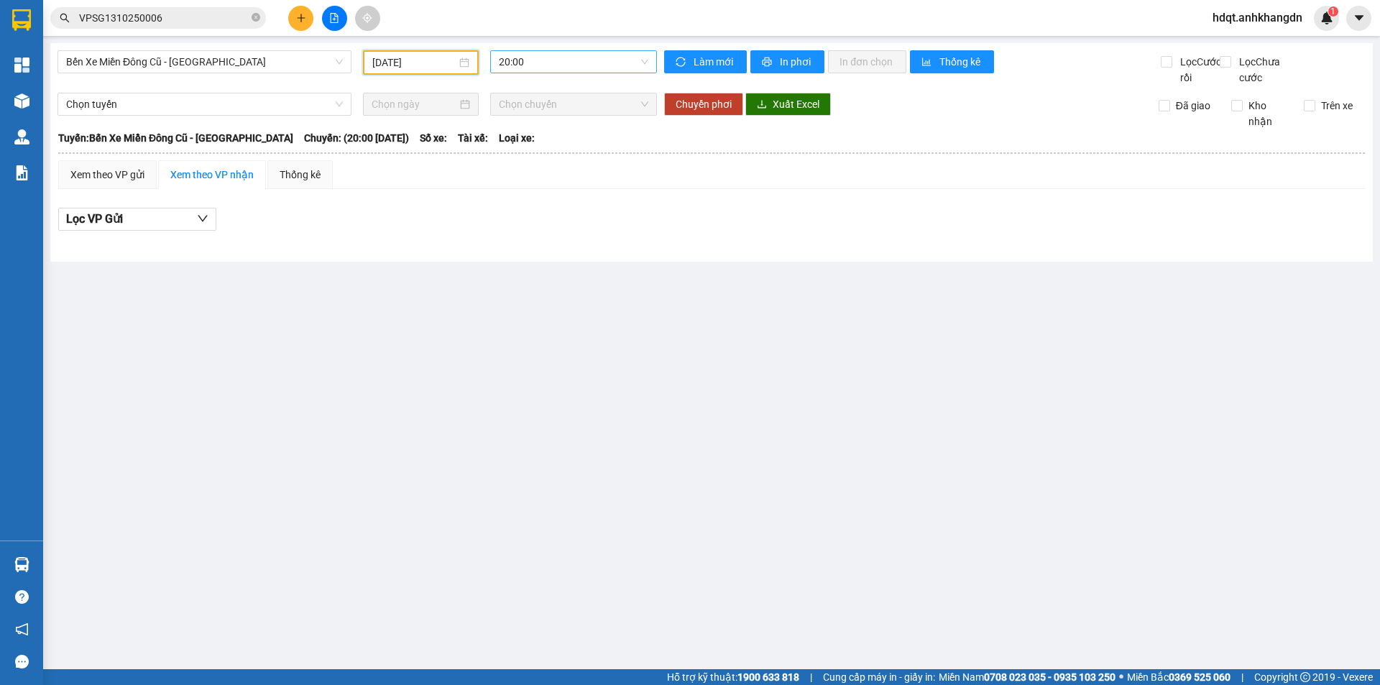
click at [543, 67] on span "20:00" at bounding box center [573, 62] width 149 height 22
click at [554, 139] on div "21:30 - 74F-005.97" at bounding box center [555, 137] width 112 height 16
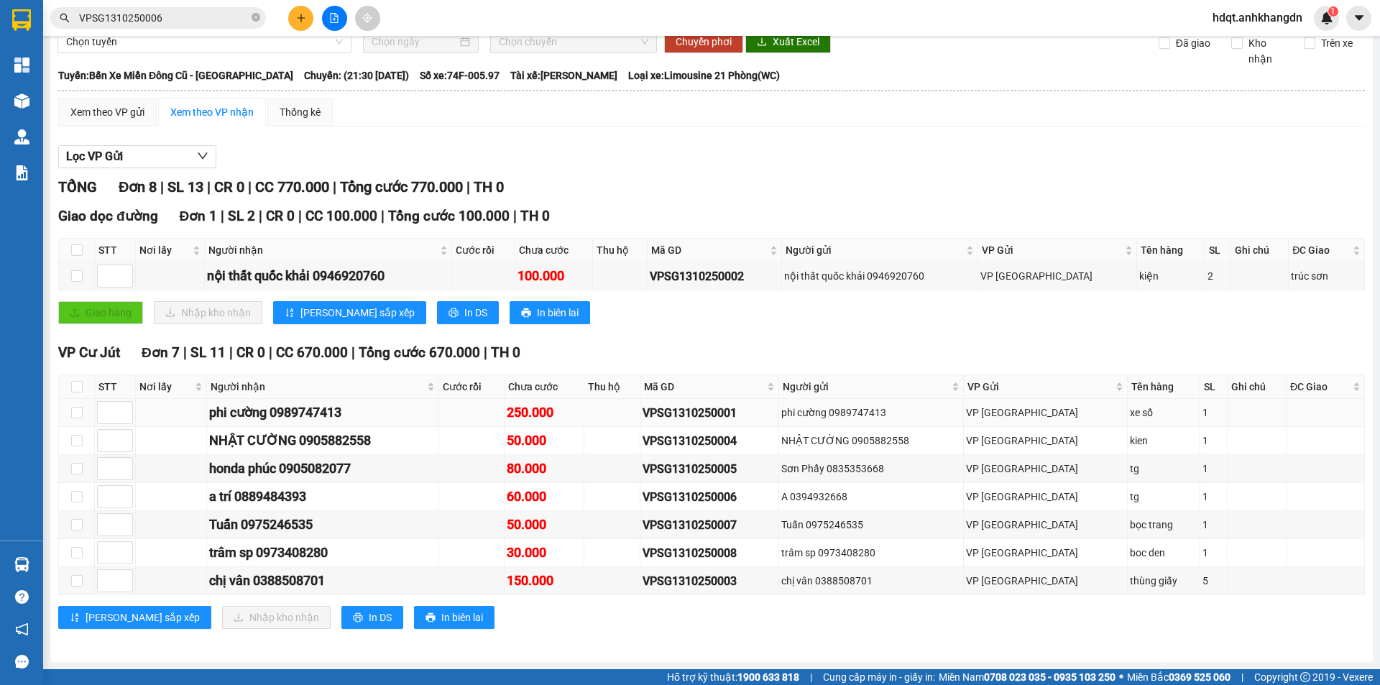
scroll to position [78, 0]
click at [78, 252] on input "checkbox" at bounding box center [76, 249] width 11 height 11
checkbox input "true"
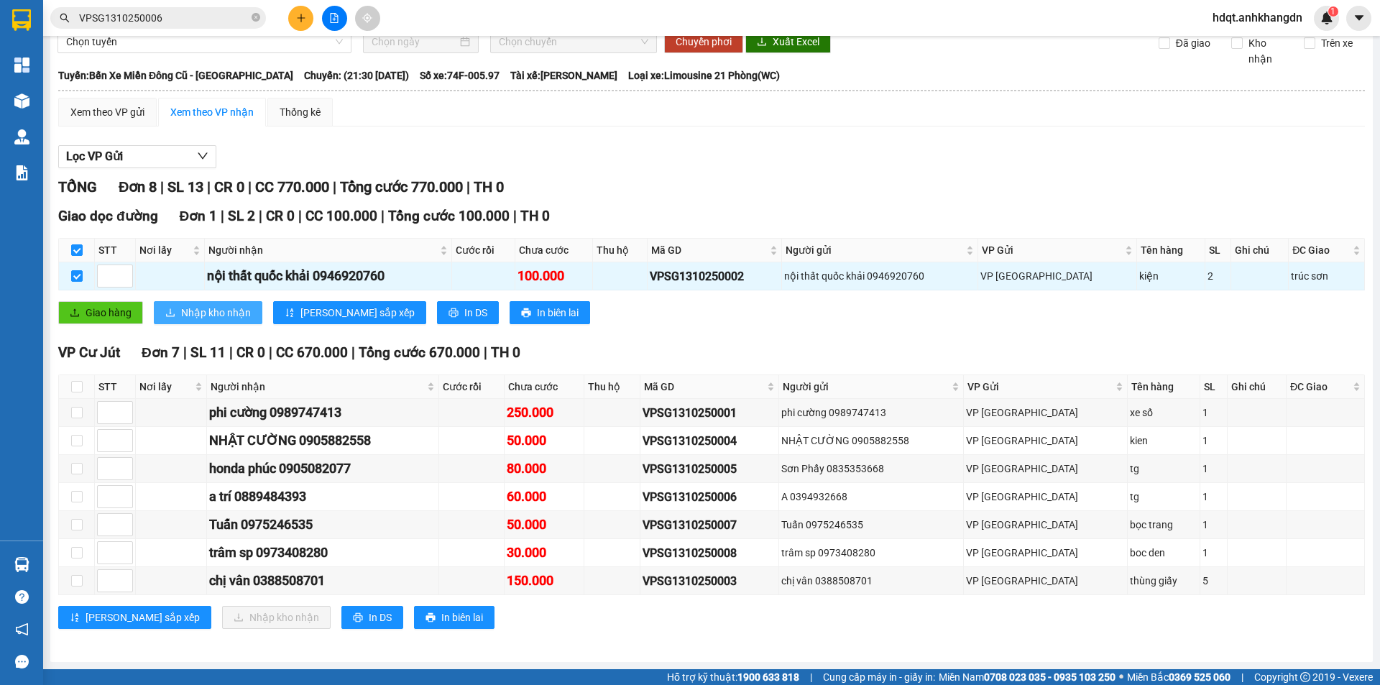
click at [201, 313] on span "Nhập kho nhận" at bounding box center [216, 313] width 70 height 16
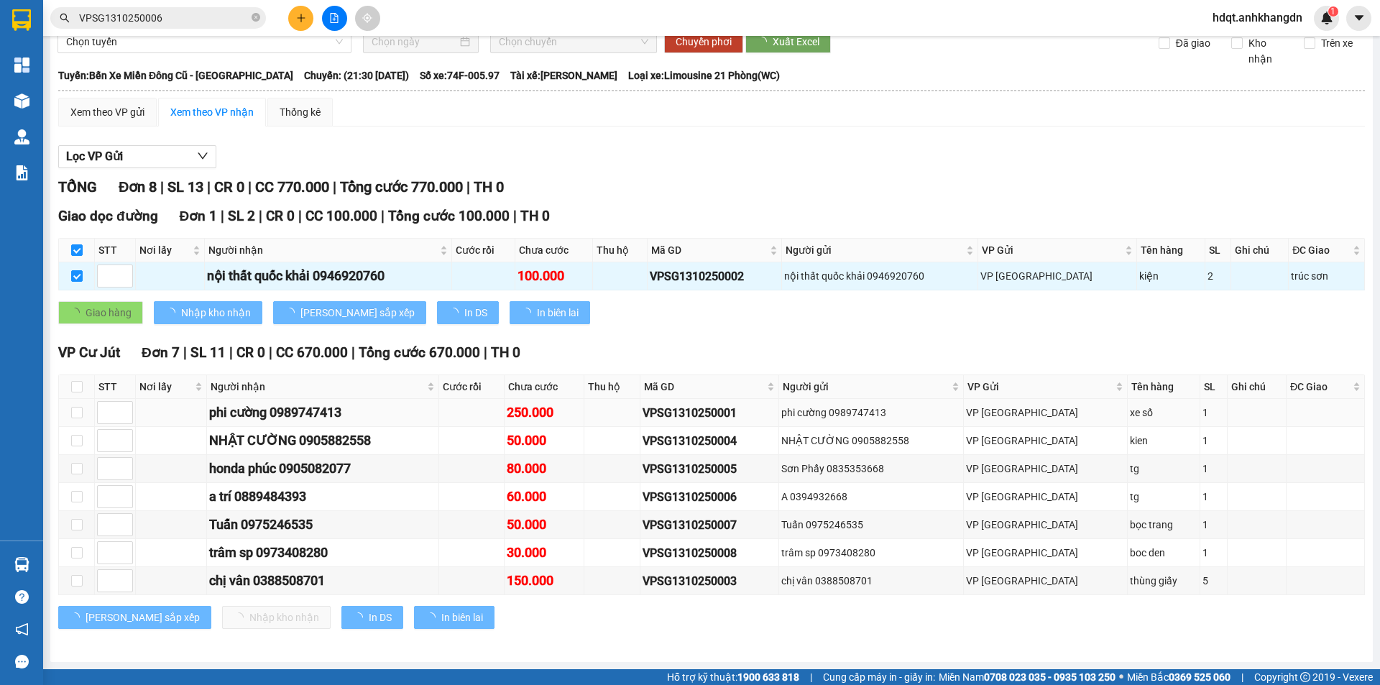
checkbox input "false"
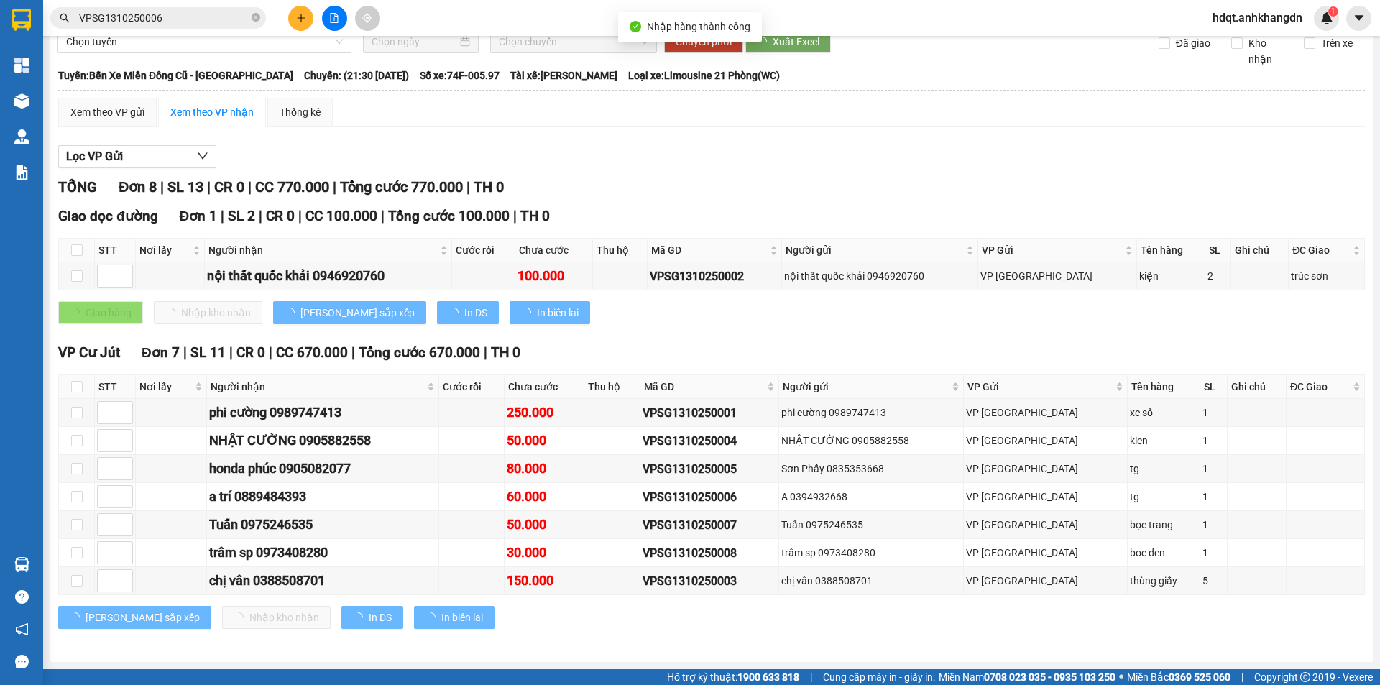
click at [69, 387] on th at bounding box center [77, 387] width 36 height 24
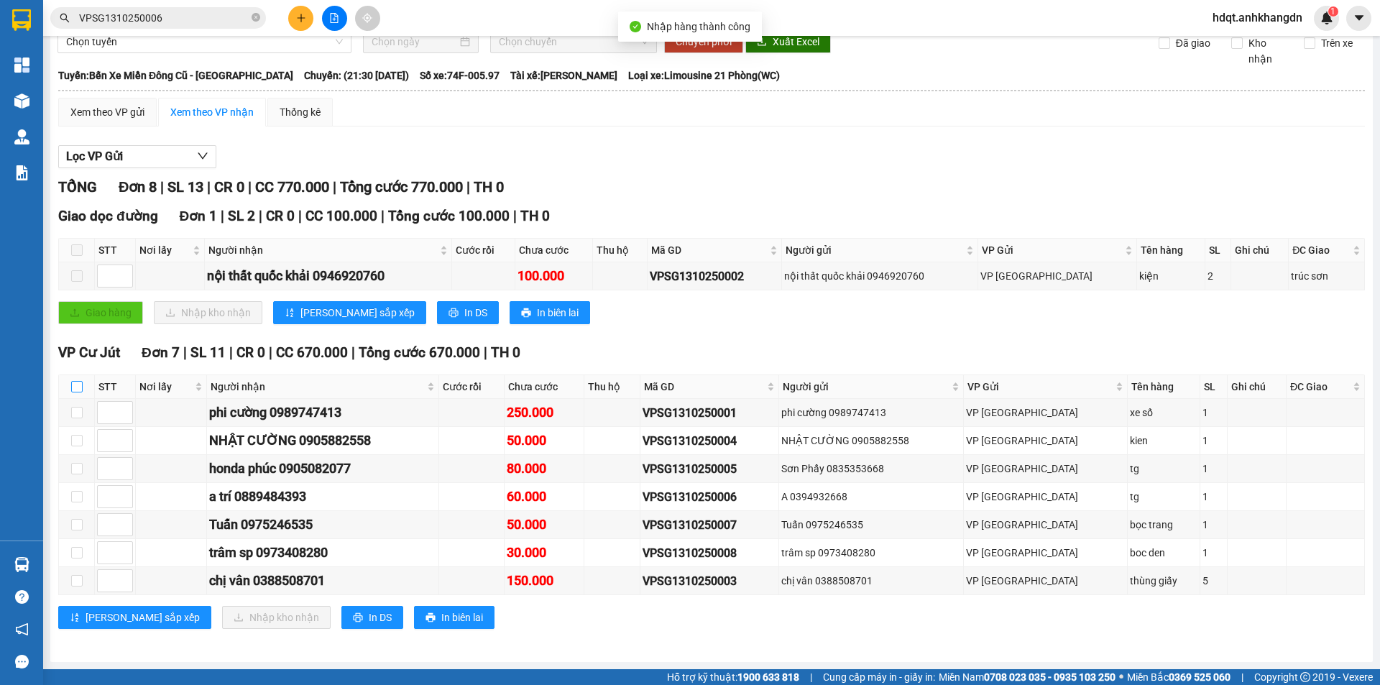
drag, startPoint x: 73, startPoint y: 387, endPoint x: 82, endPoint y: 387, distance: 8.7
click at [73, 387] on input "checkbox" at bounding box center [76, 386] width 11 height 11
checkbox input "true"
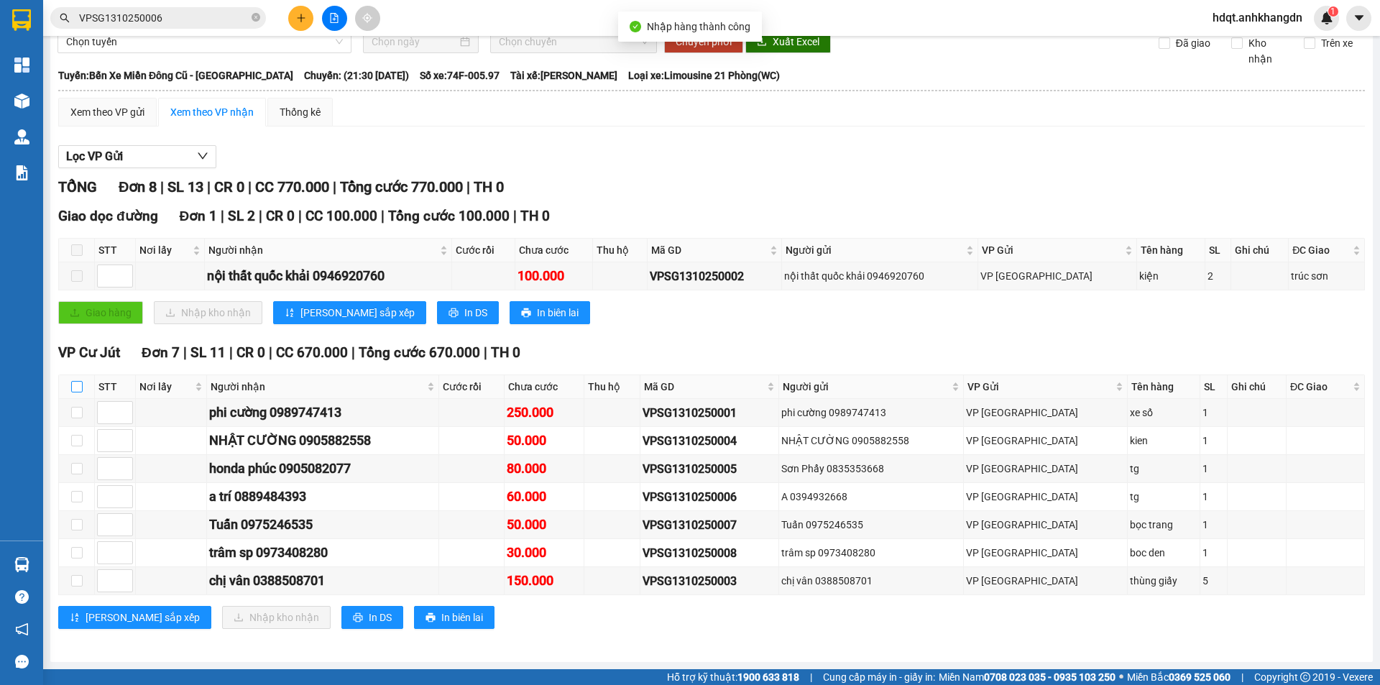
checkbox input "true"
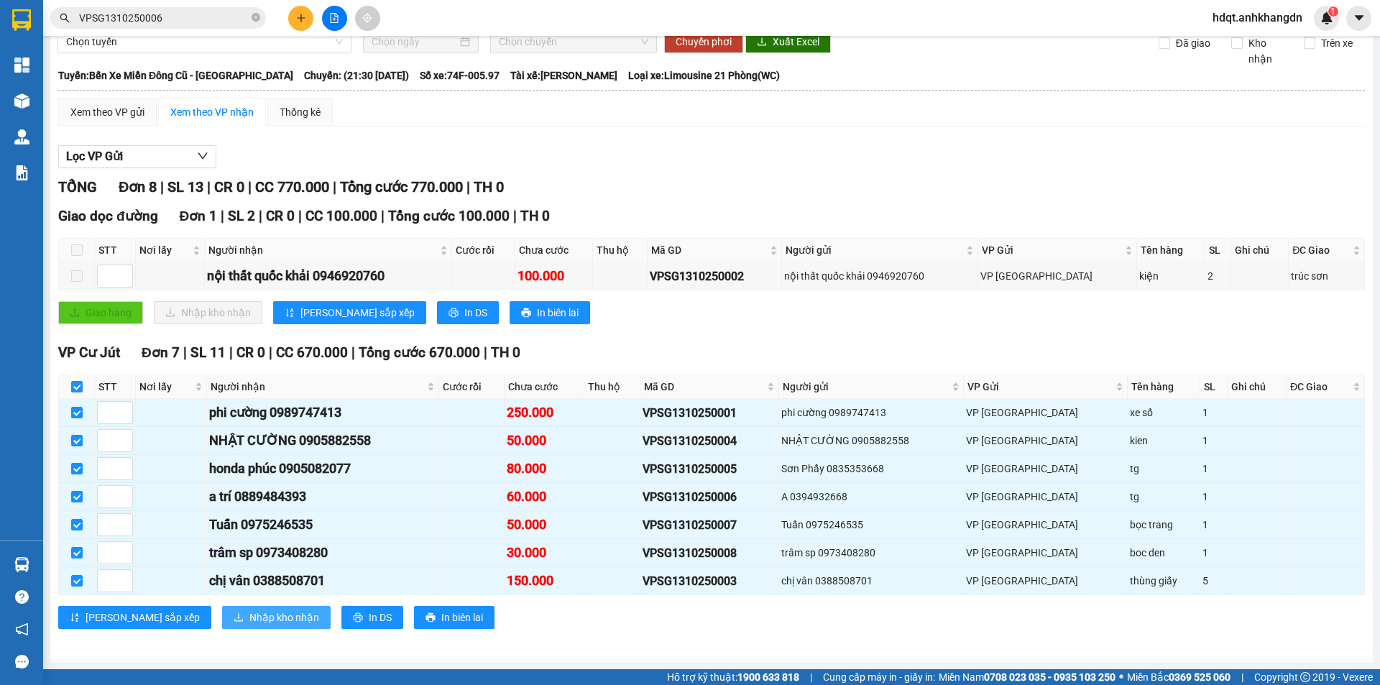
click at [249, 620] on span "Nhập kho nhận" at bounding box center [284, 617] width 70 height 16
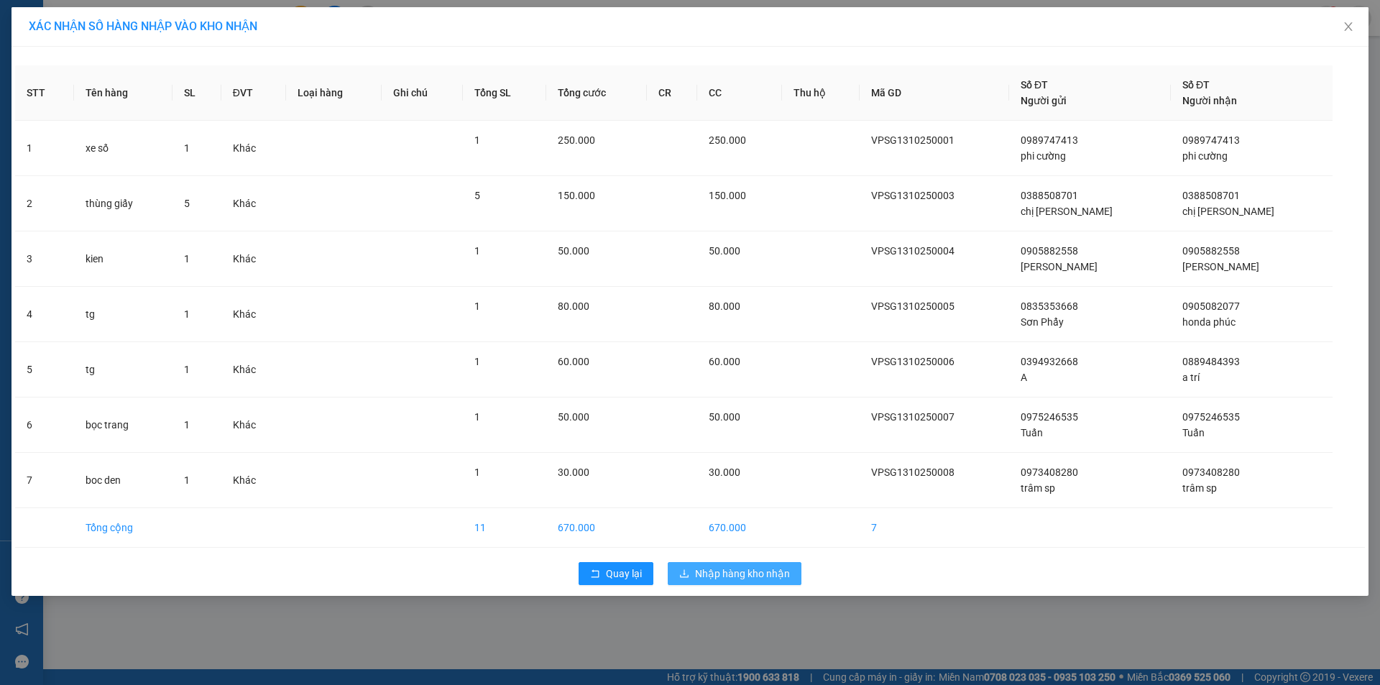
click at [741, 574] on span "Nhập hàng kho nhận" at bounding box center [742, 574] width 95 height 16
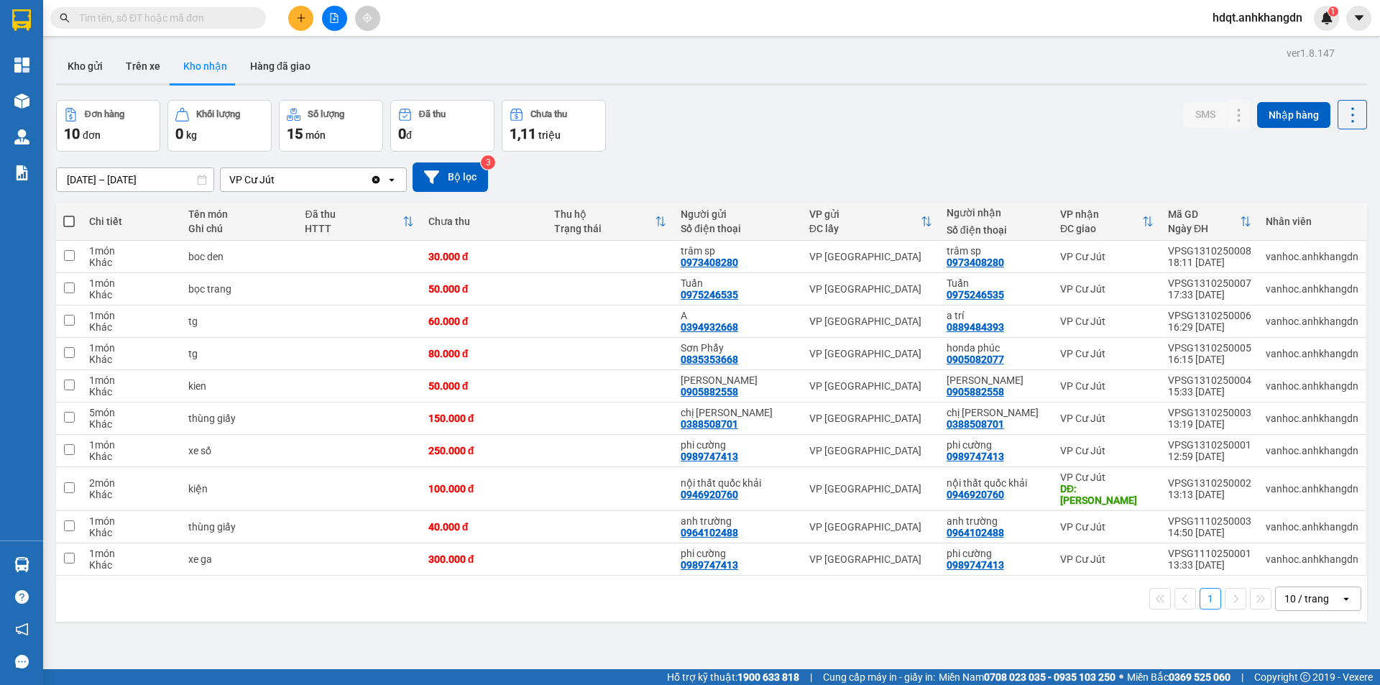
click at [66, 224] on span at bounding box center [68, 221] width 11 height 11
click at [69, 214] on input "checkbox" at bounding box center [69, 214] width 0 height 0
checkbox input "true"
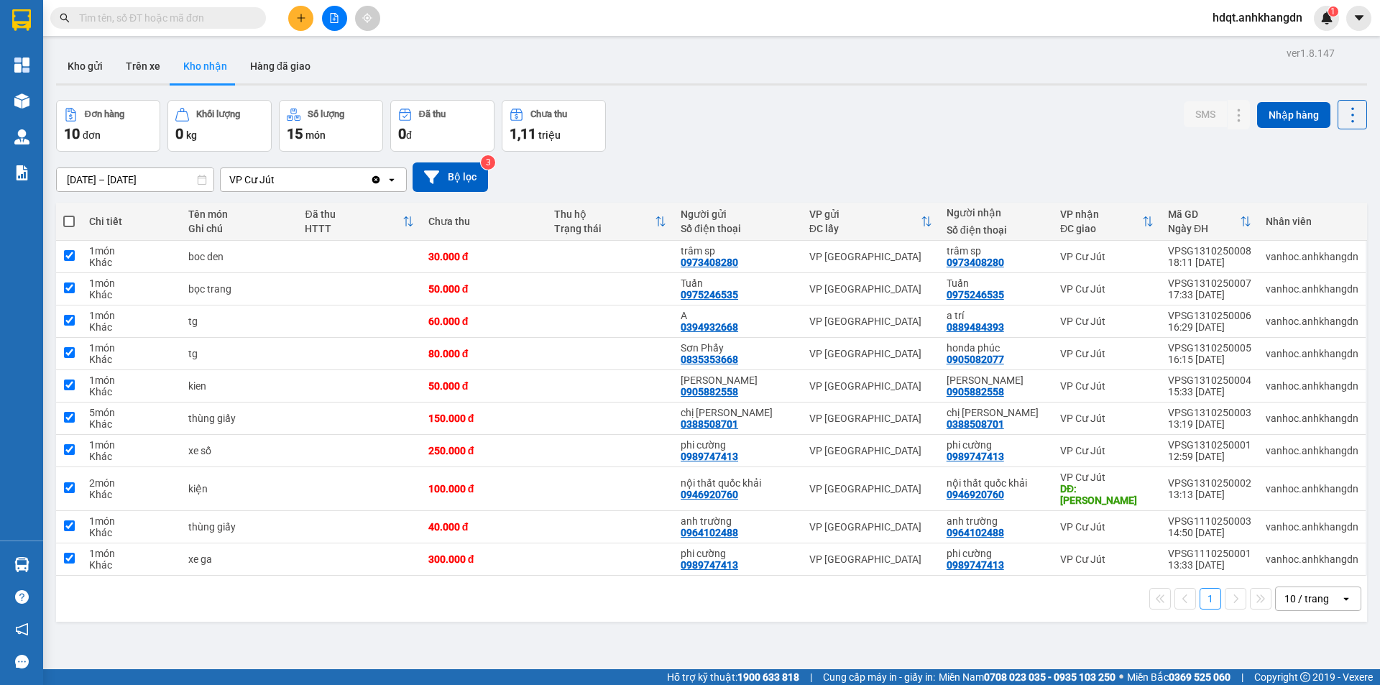
checkbox input "true"
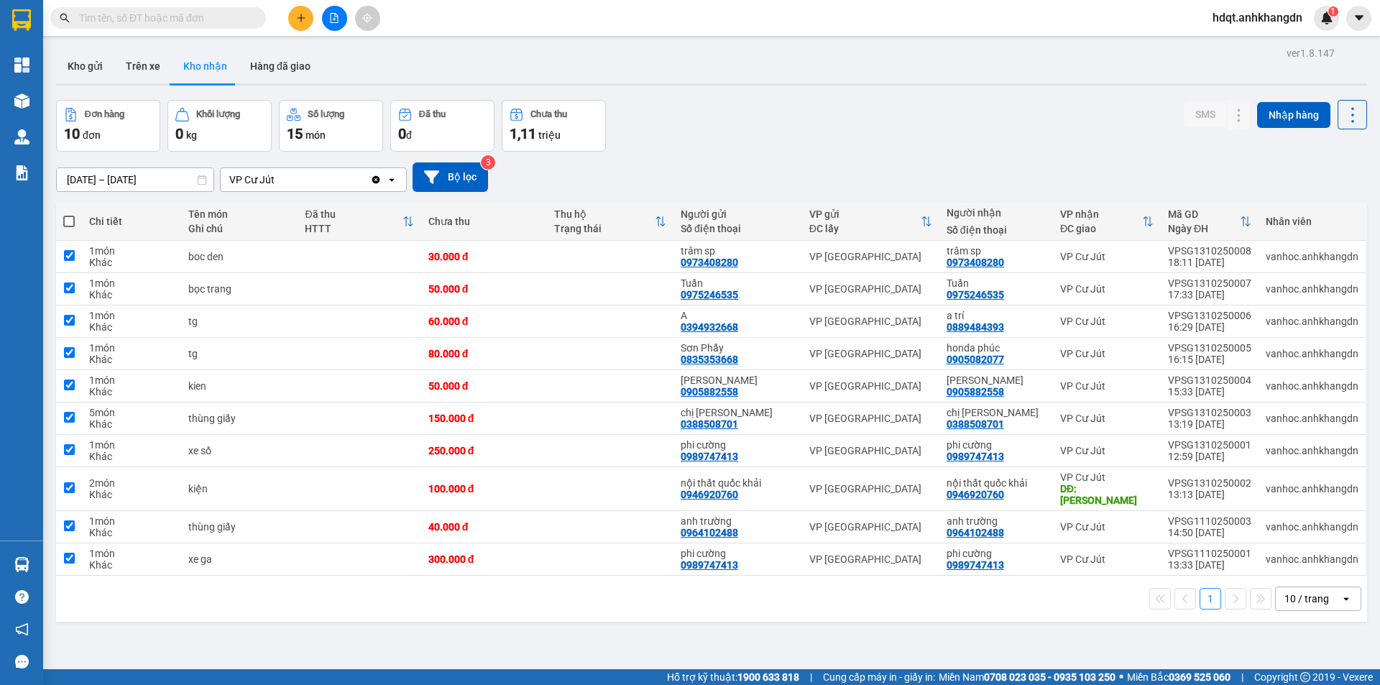
checkbox input "true"
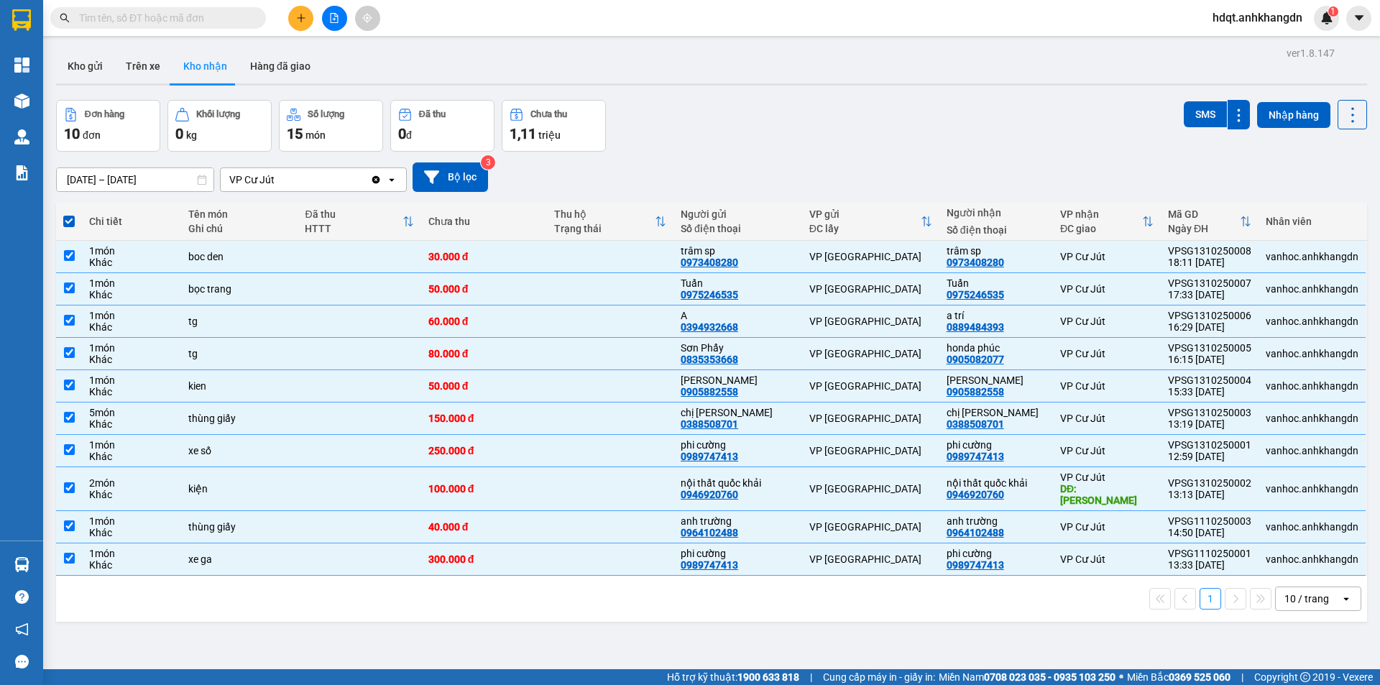
click at [66, 224] on span at bounding box center [68, 221] width 11 height 11
click at [69, 214] on input "checkbox" at bounding box center [69, 214] width 0 height 0
checkbox input "false"
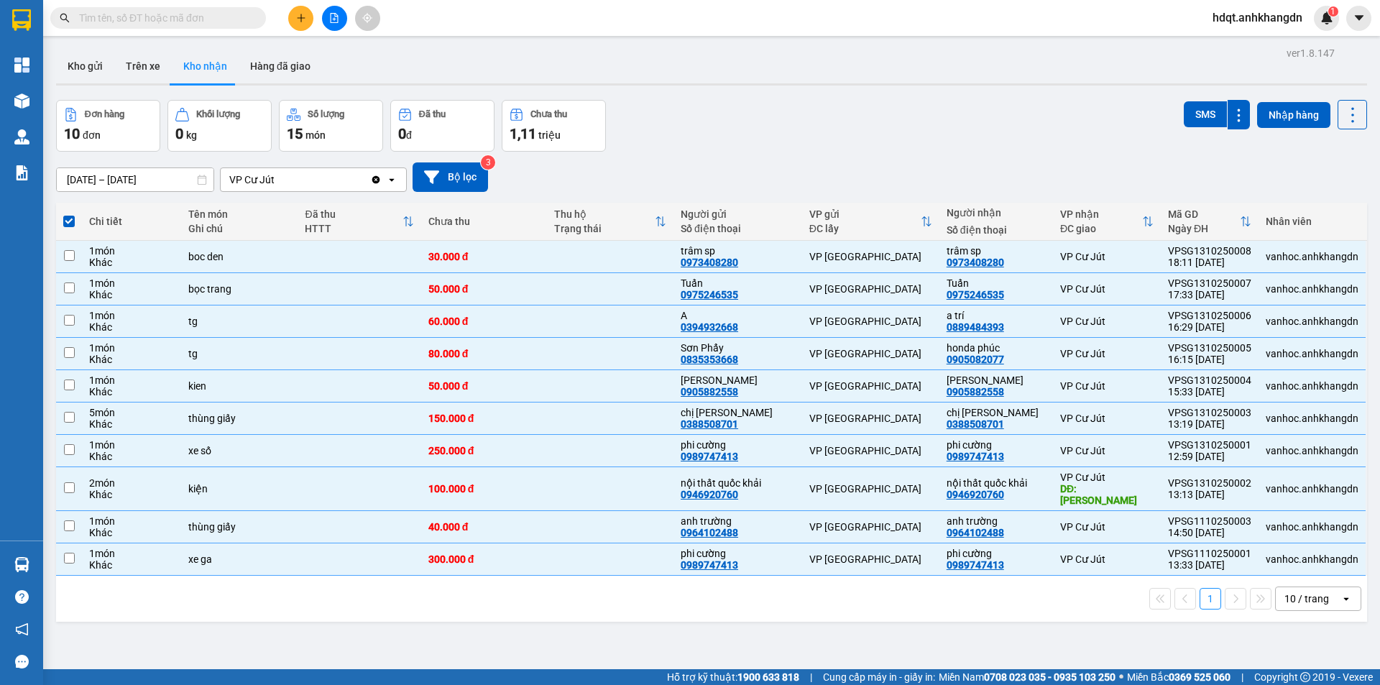
checkbox input "false"
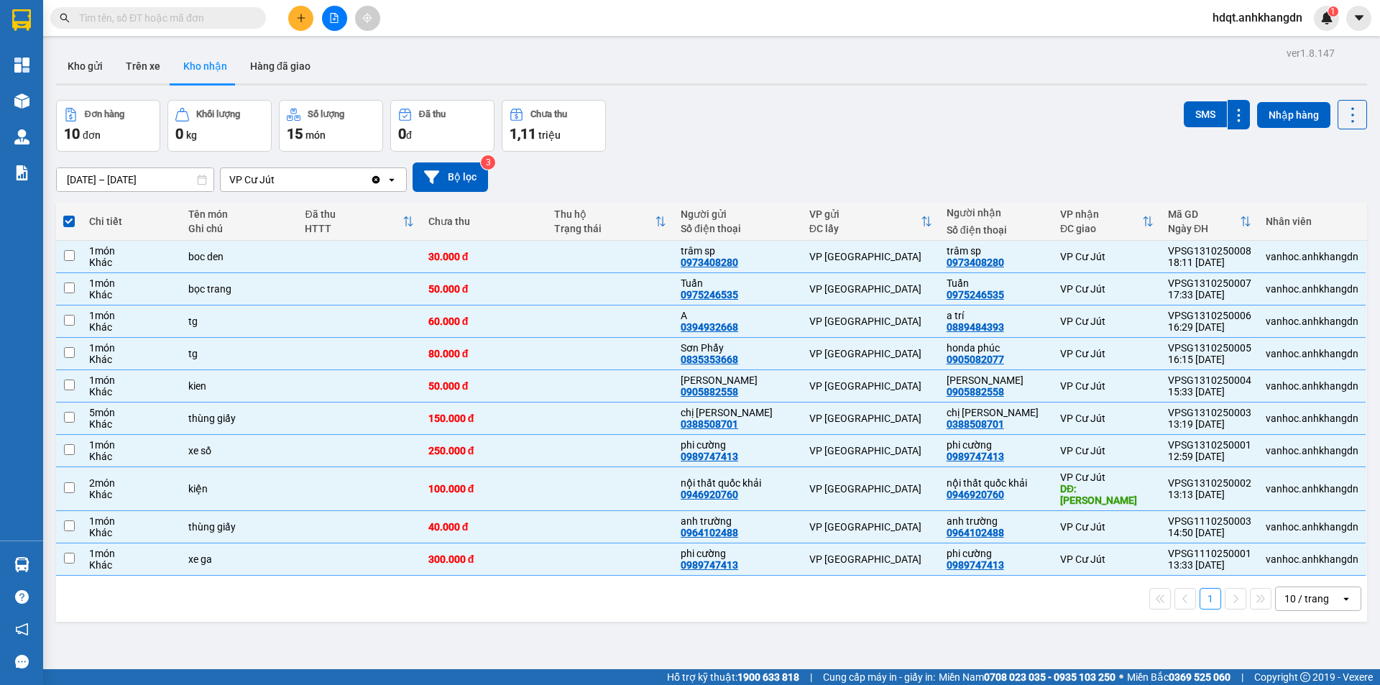
checkbox input "false"
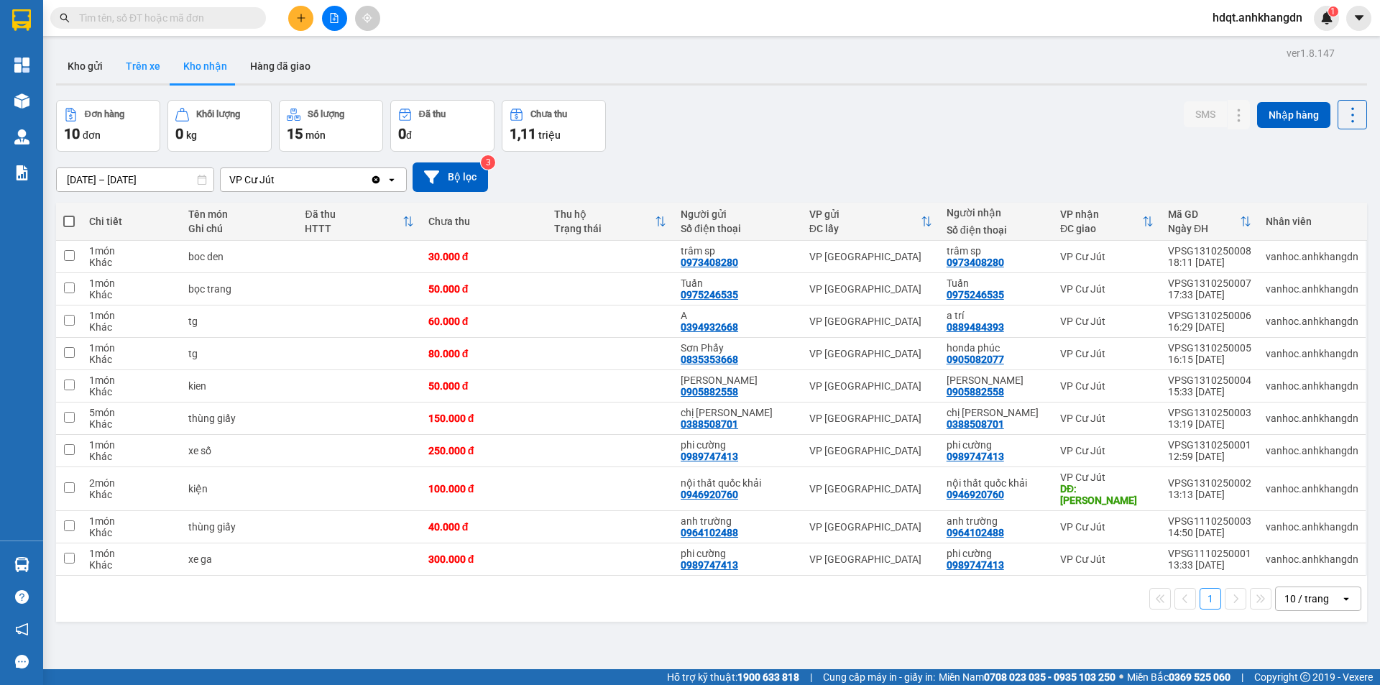
click at [146, 73] on button "Trên xe" at bounding box center [142, 66] width 57 height 34
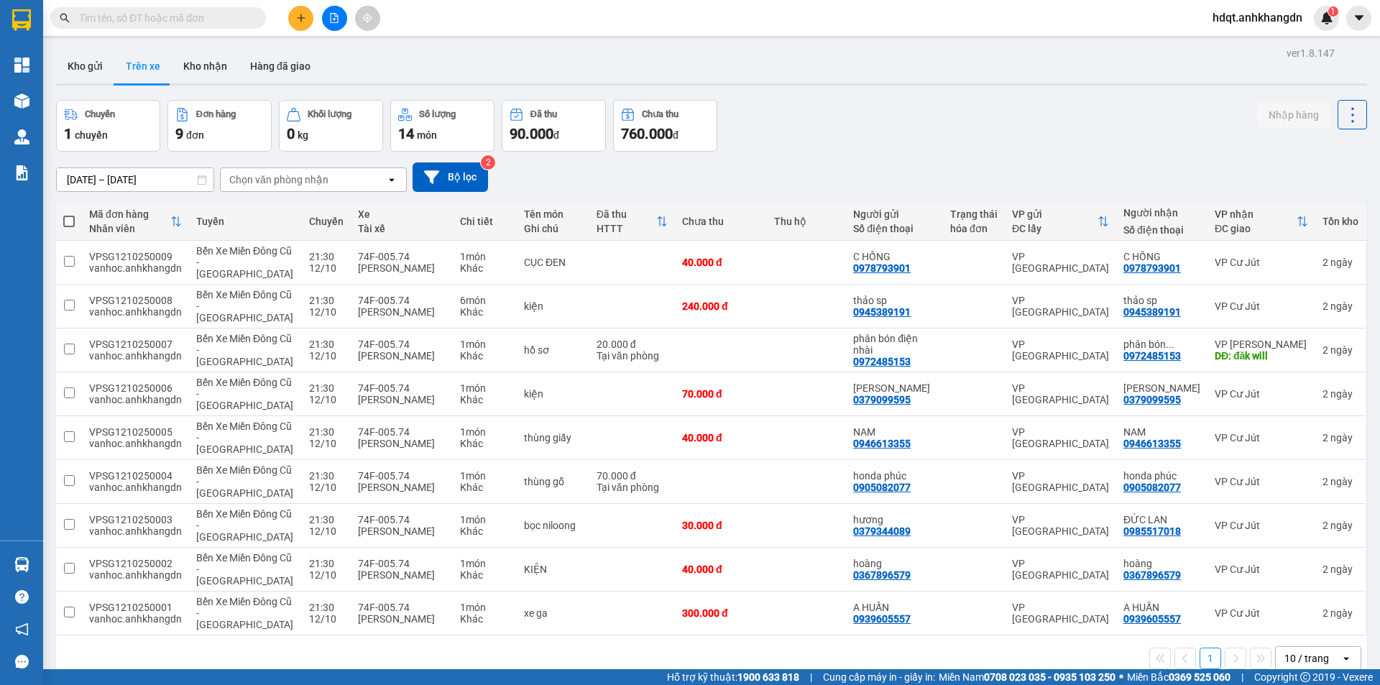
click at [65, 221] on span at bounding box center [68, 221] width 11 height 11
click at [69, 214] on input "checkbox" at bounding box center [69, 214] width 0 height 0
checkbox input "true"
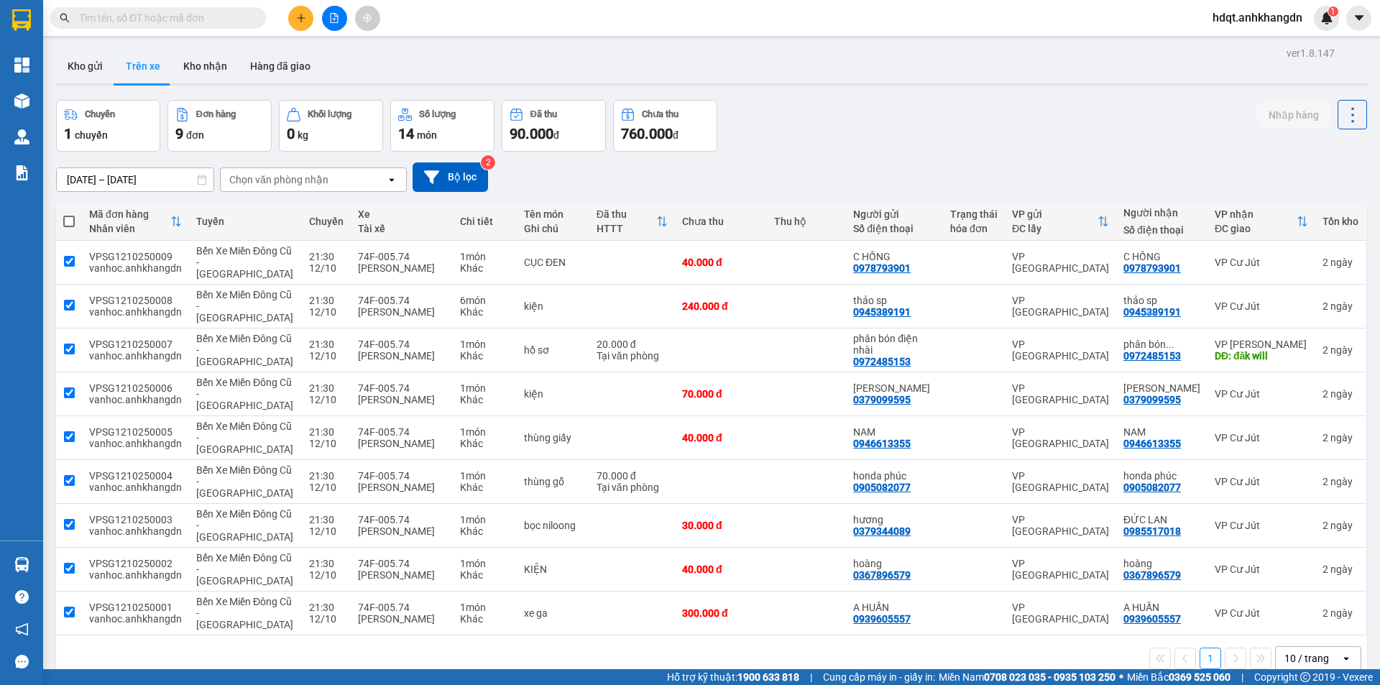
checkbox input "true"
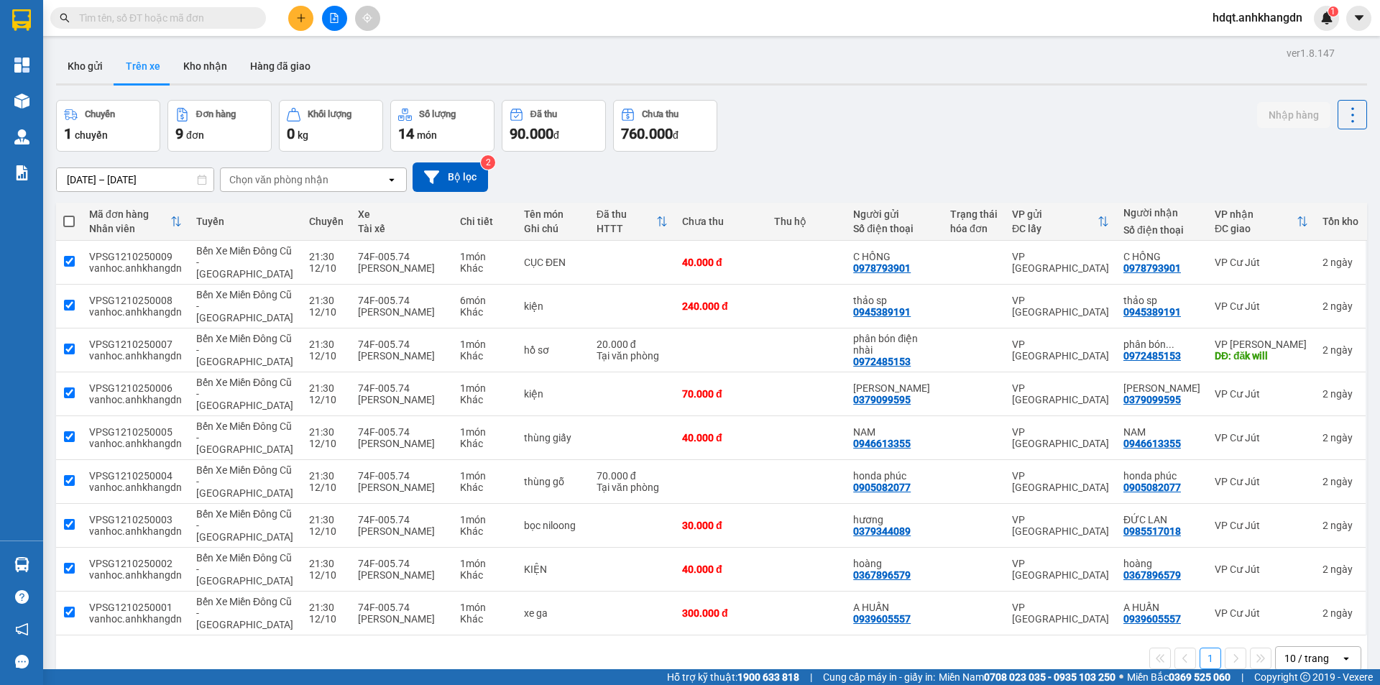
checkbox input "true"
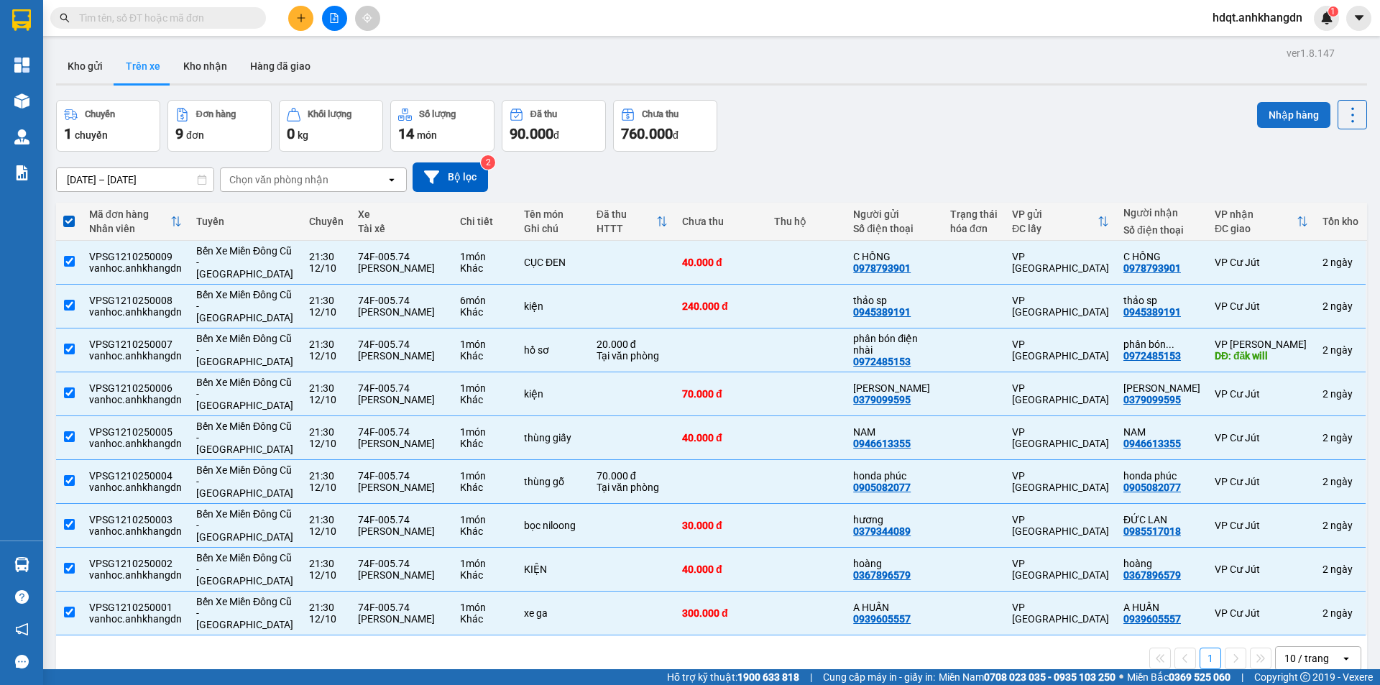
click at [1298, 113] on button "Nhập hàng" at bounding box center [1293, 115] width 73 height 26
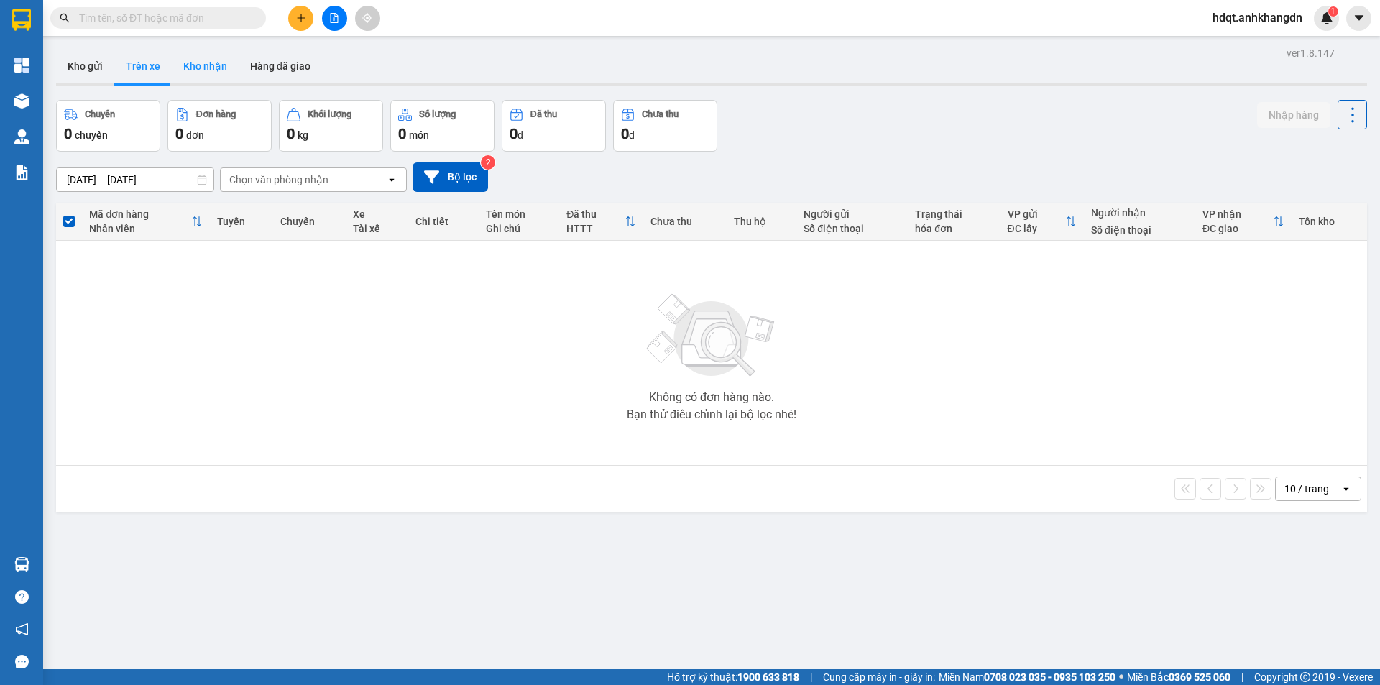
click at [199, 67] on button "Kho nhận" at bounding box center [205, 66] width 67 height 34
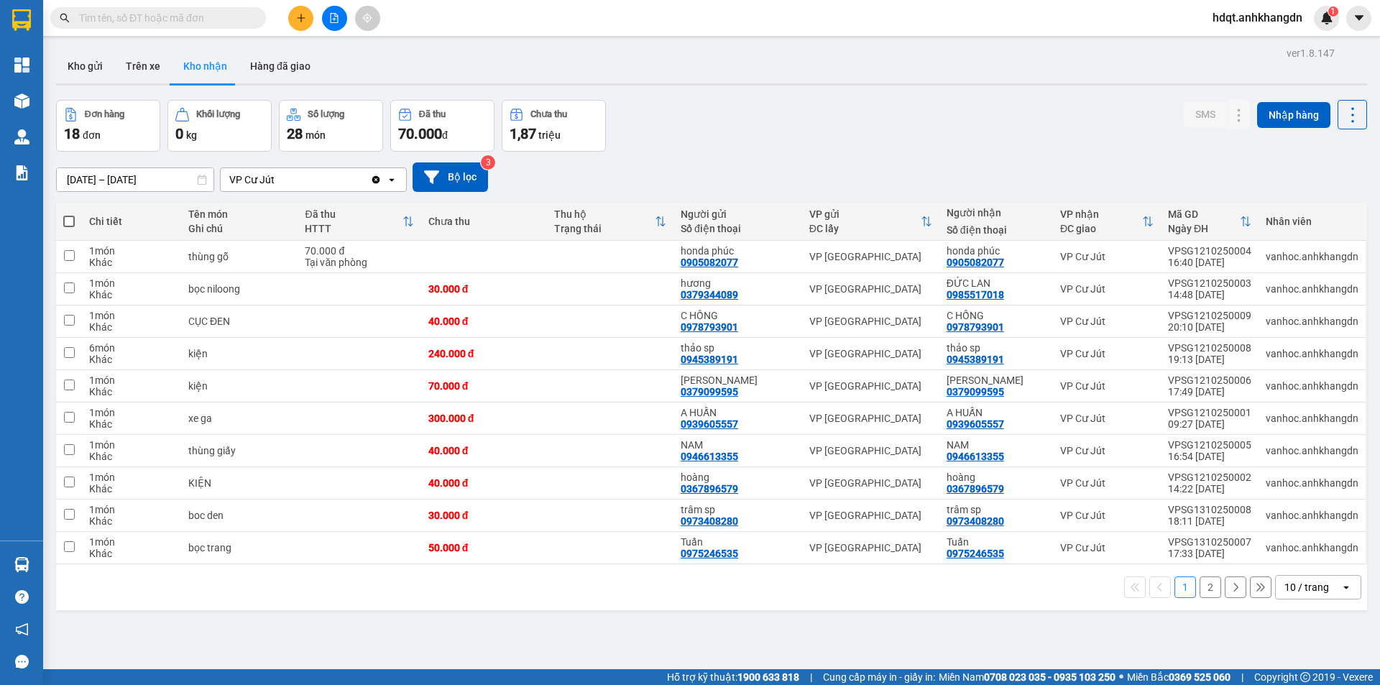
click at [70, 228] on label at bounding box center [68, 221] width 11 height 14
click at [69, 214] on input "checkbox" at bounding box center [69, 214] width 0 height 0
checkbox input "true"
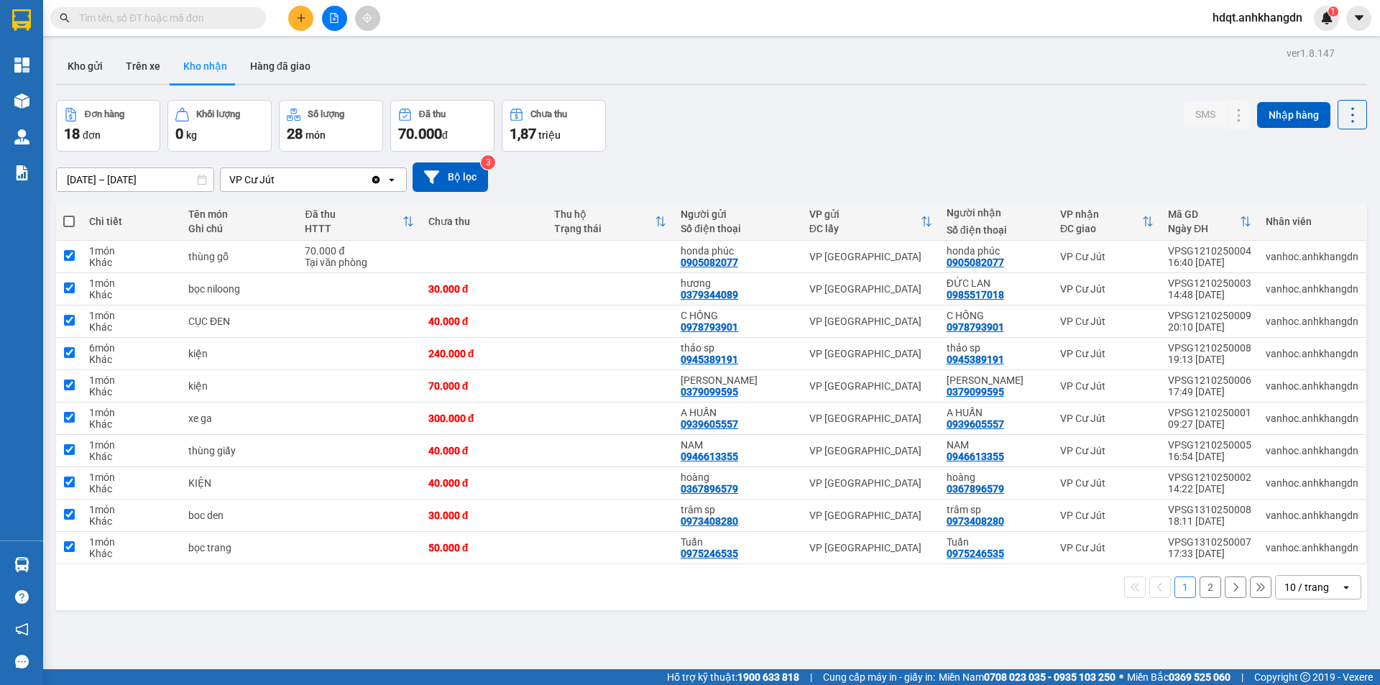
checkbox input "true"
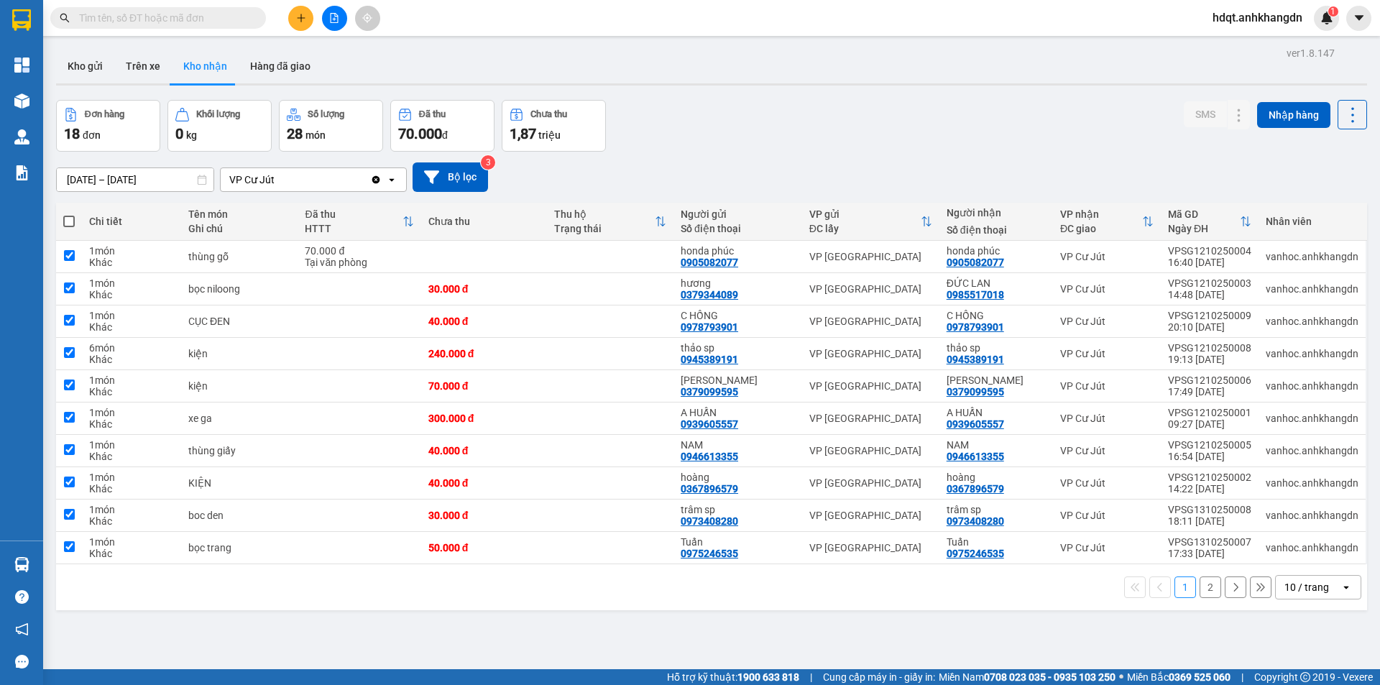
checkbox input "true"
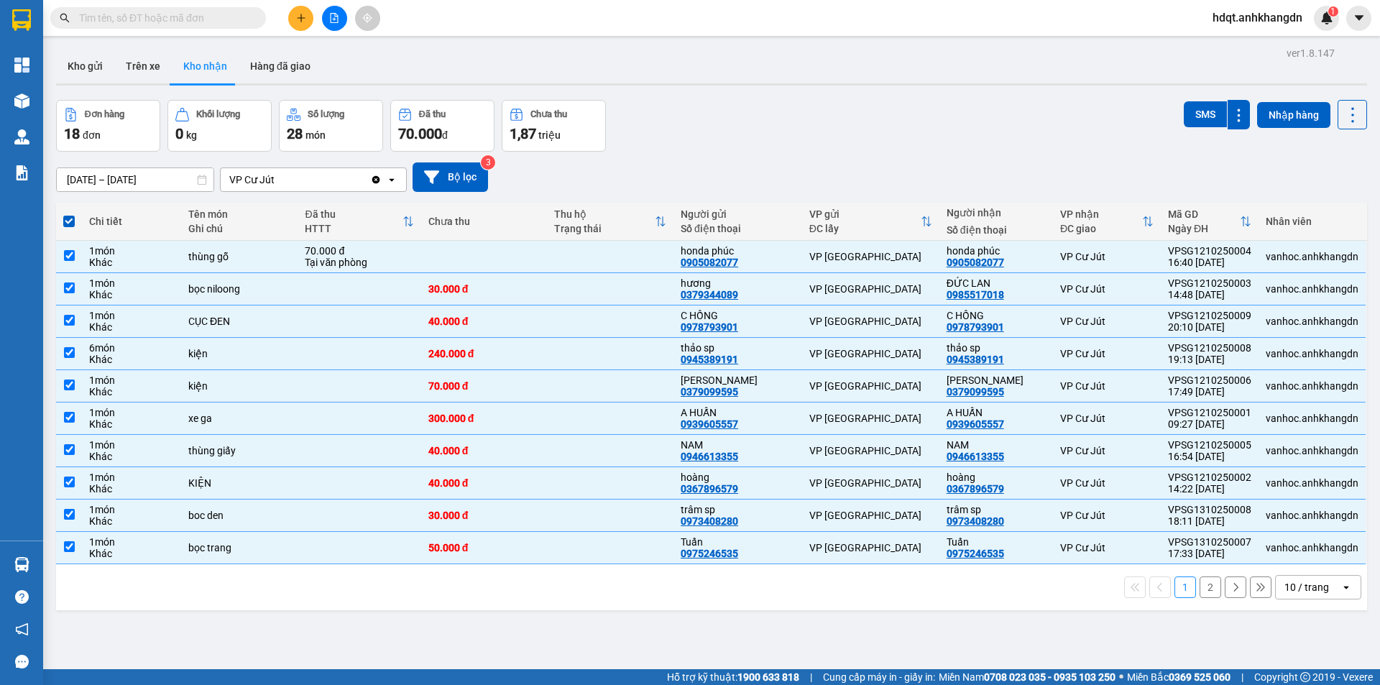
click at [1012, 135] on div "Đơn hàng 18 đơn Khối lượng 0 kg Số lượng 28 món Đã thu 70.000 đ Chưa thu 1,87 t…" at bounding box center [711, 126] width 1311 height 52
drag, startPoint x: 850, startPoint y: 165, endPoint x: 714, endPoint y: 663, distance: 516.5
click at [850, 165] on div "[DATE] – [DATE] Press the down arrow key to interact with the calendar and sele…" at bounding box center [711, 176] width 1311 height 29
click at [686, 621] on div "ver 1.8.147 Kho gửi Trên xe Kho nhận Hàng đã giao Đơn hàng 18 đơn Khối lượng 0 …" at bounding box center [711, 385] width 1322 height 685
drag, startPoint x: 679, startPoint y: 620, endPoint x: 623, endPoint y: 594, distance: 61.7
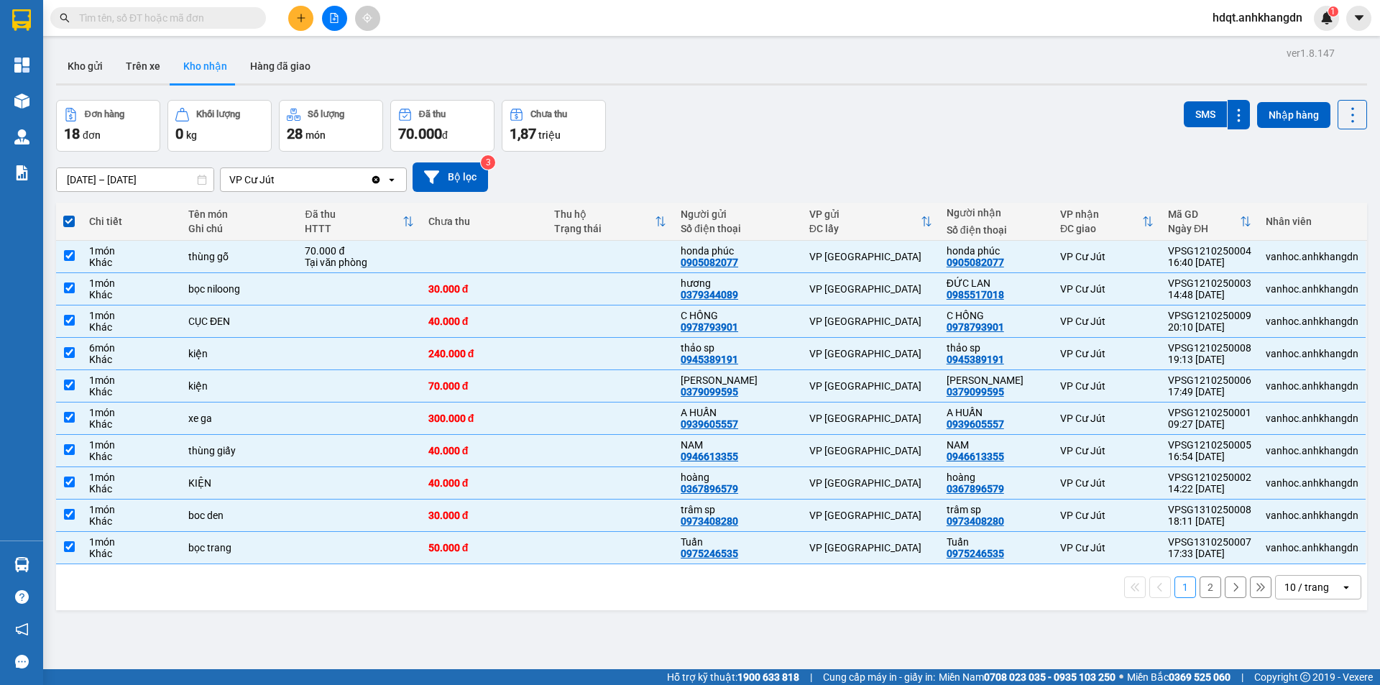
click at [661, 609] on div "ver 1.8.147 Kho gửi Trên xe Kho nhận Hàng đã giao Đơn hàng 18 đơn Khối lượng 0 …" at bounding box center [711, 385] width 1322 height 685
click at [67, 223] on span at bounding box center [68, 221] width 11 height 11
click at [69, 214] on input "checkbox" at bounding box center [69, 214] width 0 height 0
checkbox input "false"
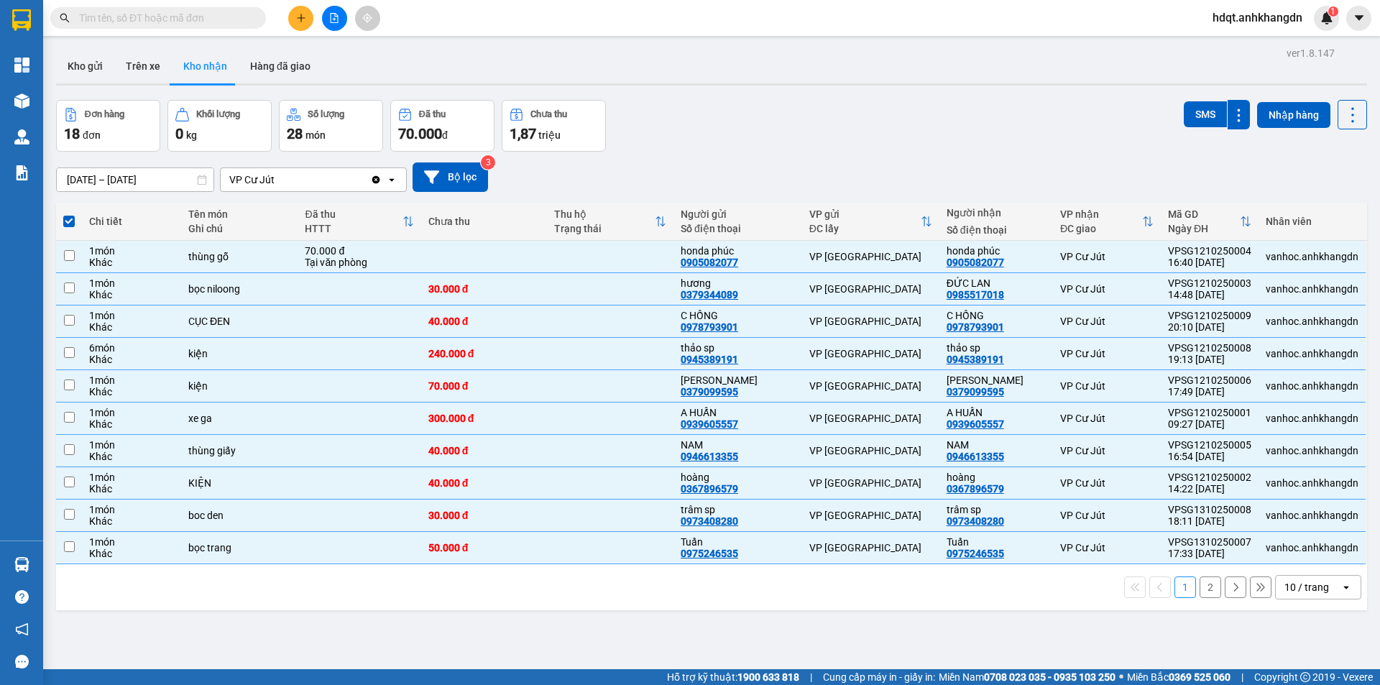
checkbox input "false"
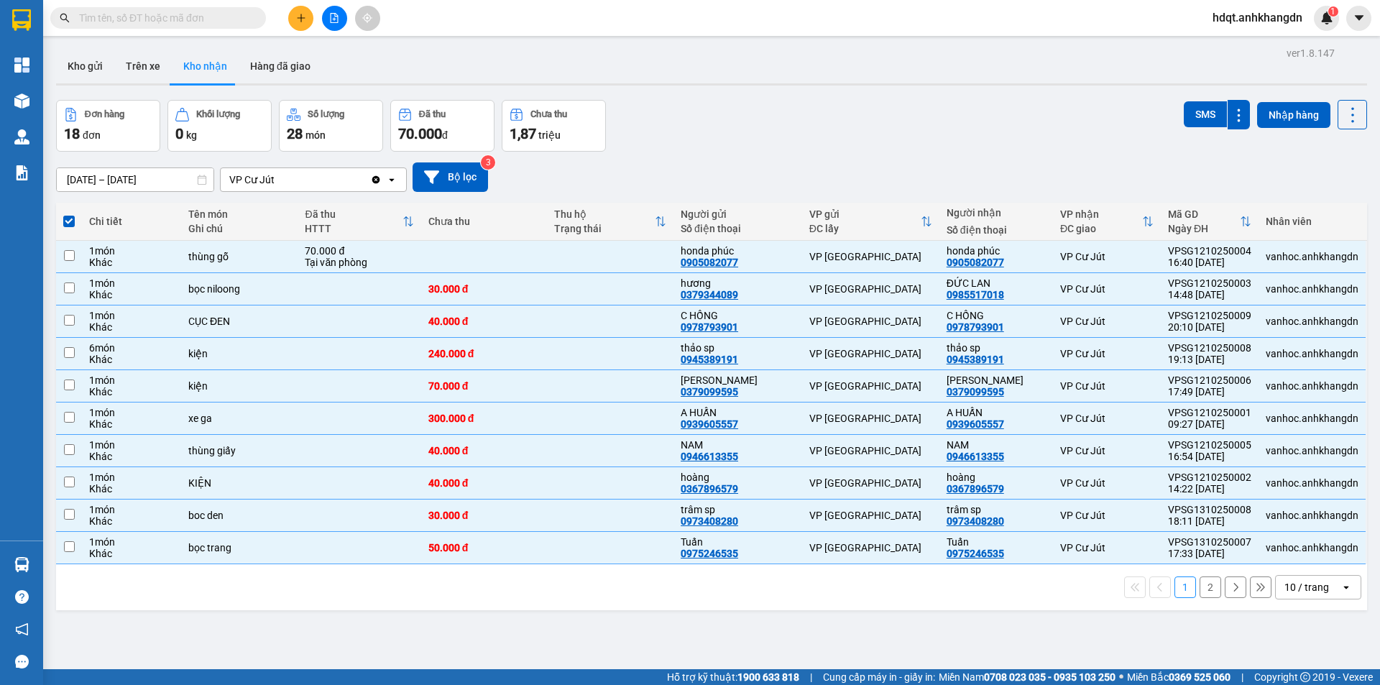
checkbox input "false"
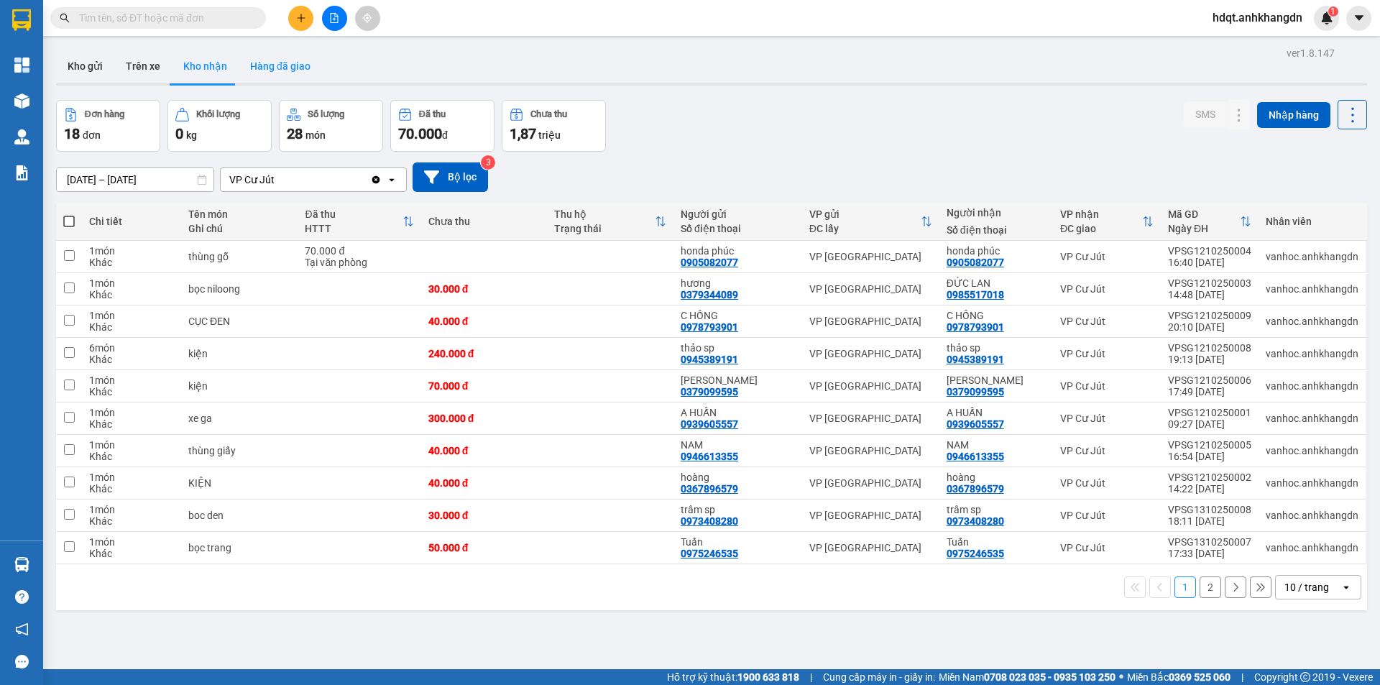
click at [294, 57] on button "Hàng đã giao" at bounding box center [280, 66] width 83 height 34
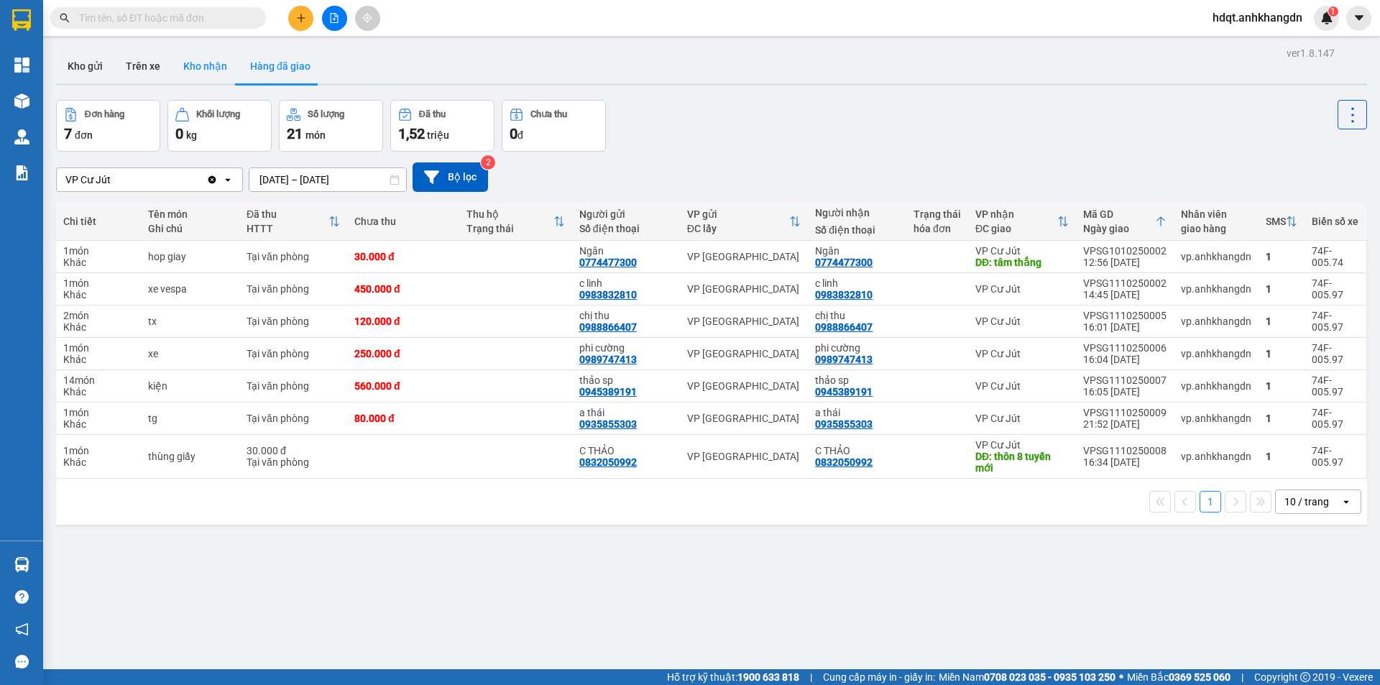
click at [207, 81] on button "Kho nhận" at bounding box center [205, 66] width 67 height 34
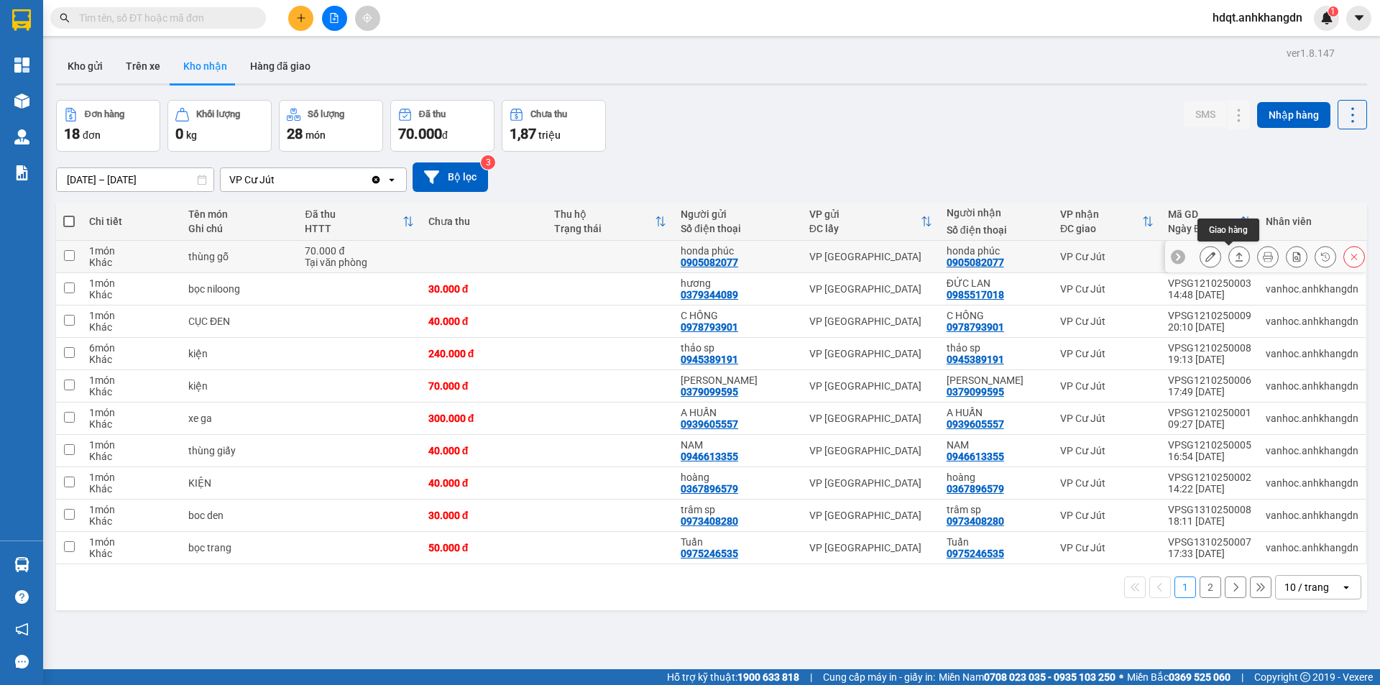
click at [1234, 257] on icon at bounding box center [1239, 257] width 10 height 10
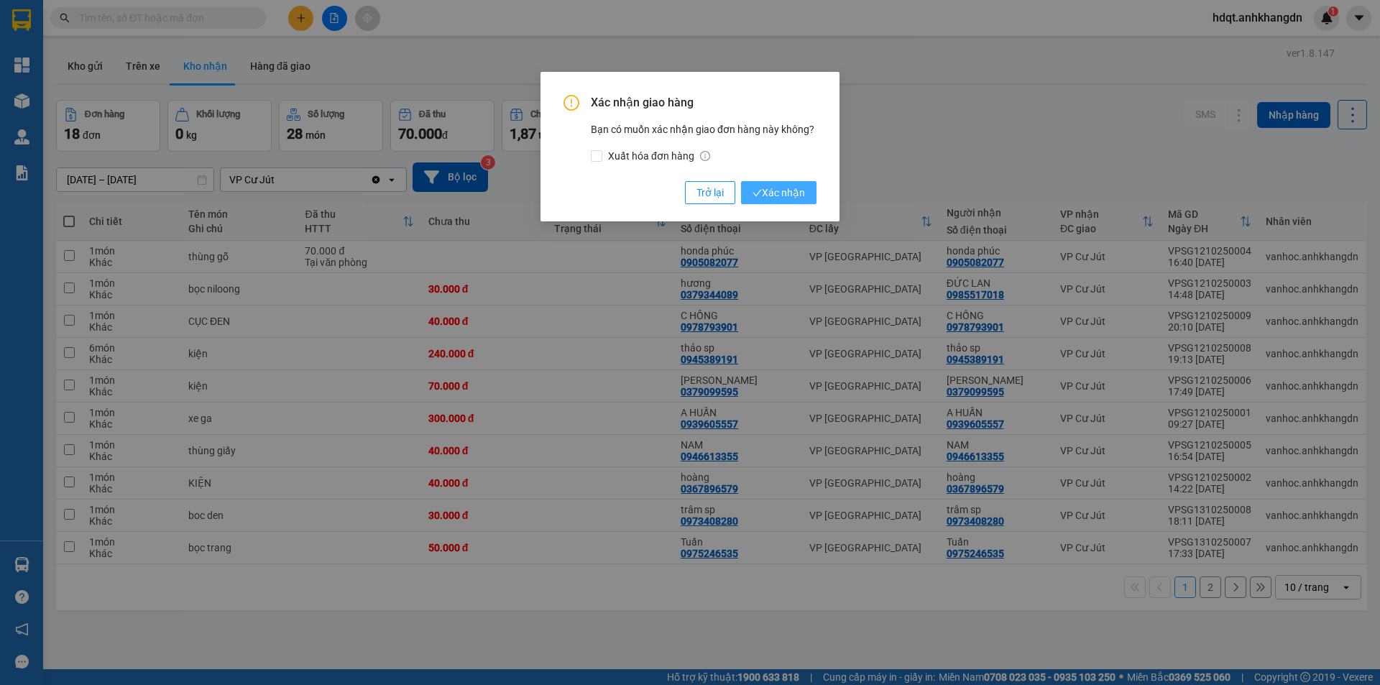
click at [773, 198] on span "Xác nhận" at bounding box center [779, 193] width 52 height 16
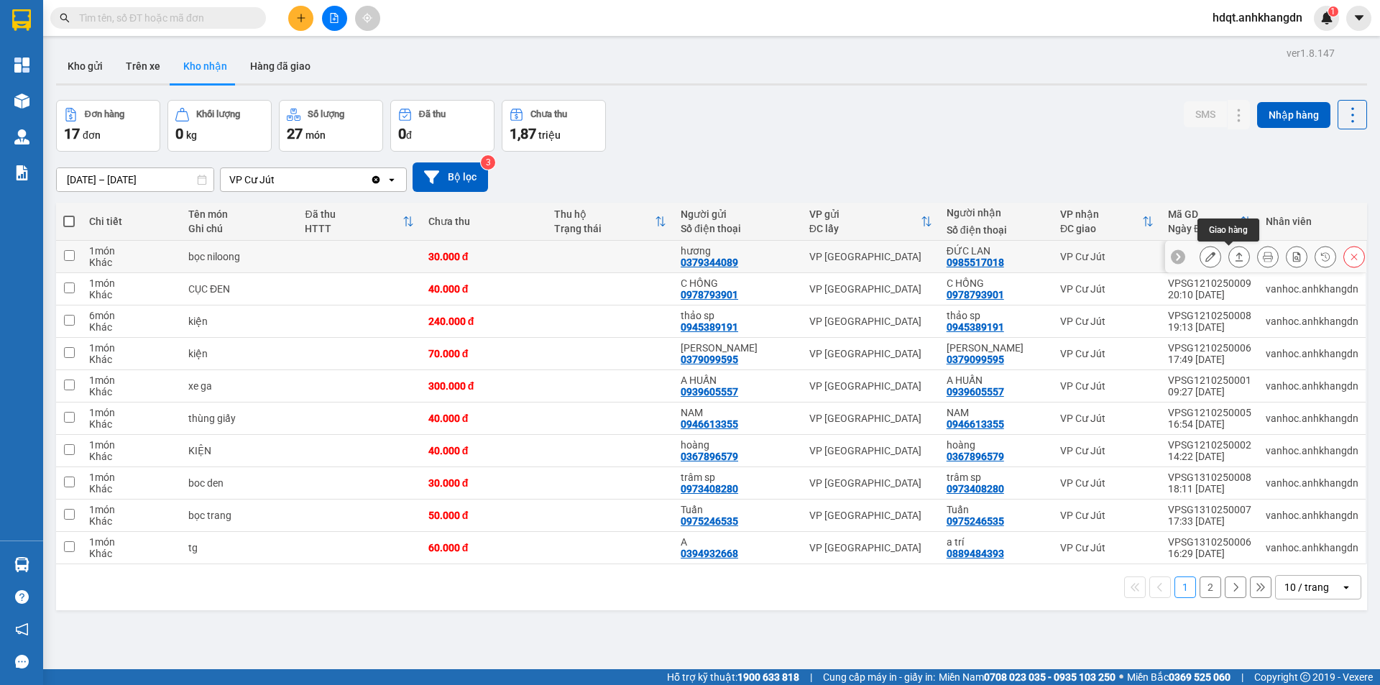
click at [1234, 257] on icon at bounding box center [1239, 257] width 10 height 10
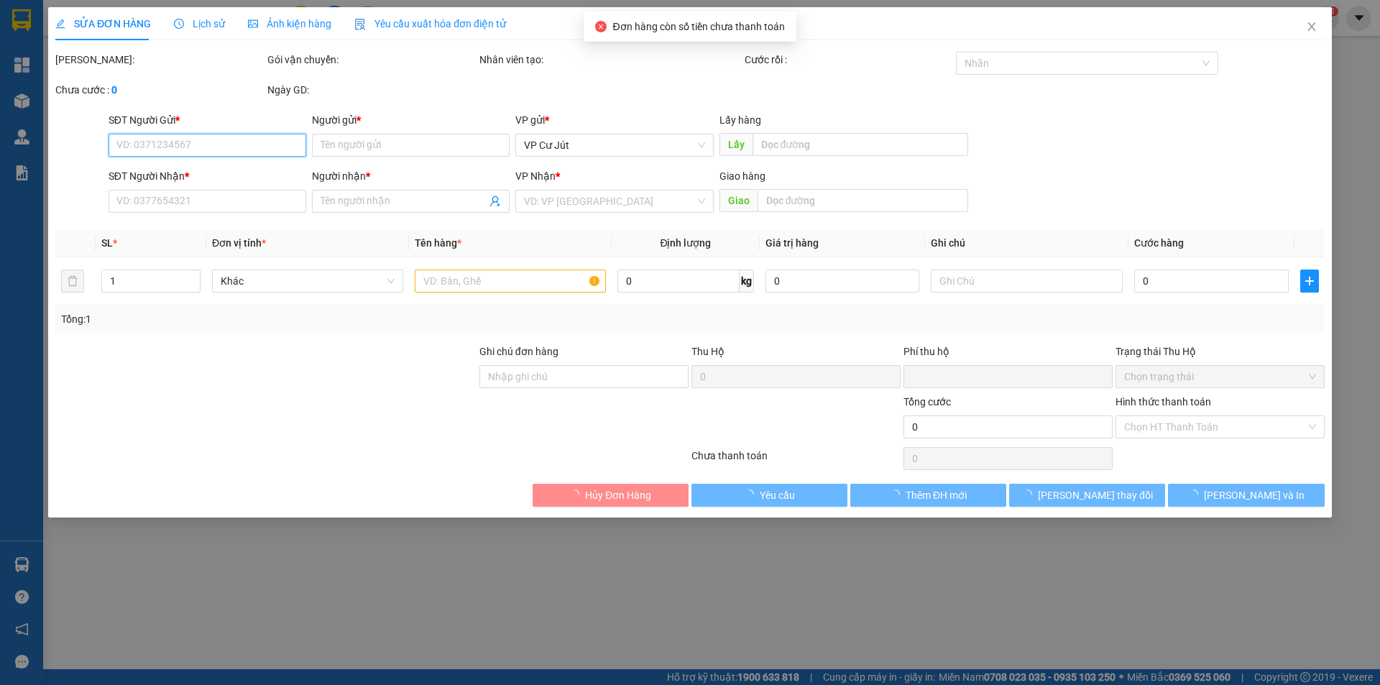
type input "0379344089"
type input "hương"
type input "0985517018"
type input "ĐỨC LAN"
type input "0"
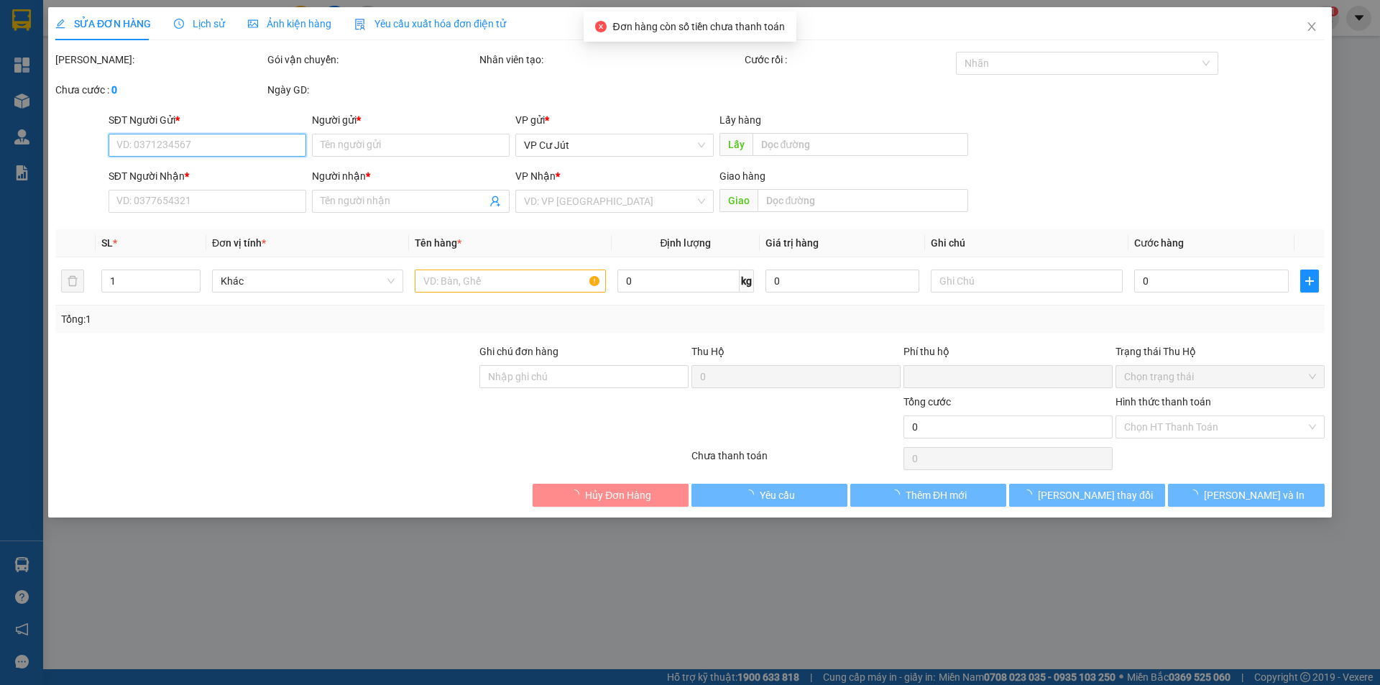
type input "30.000"
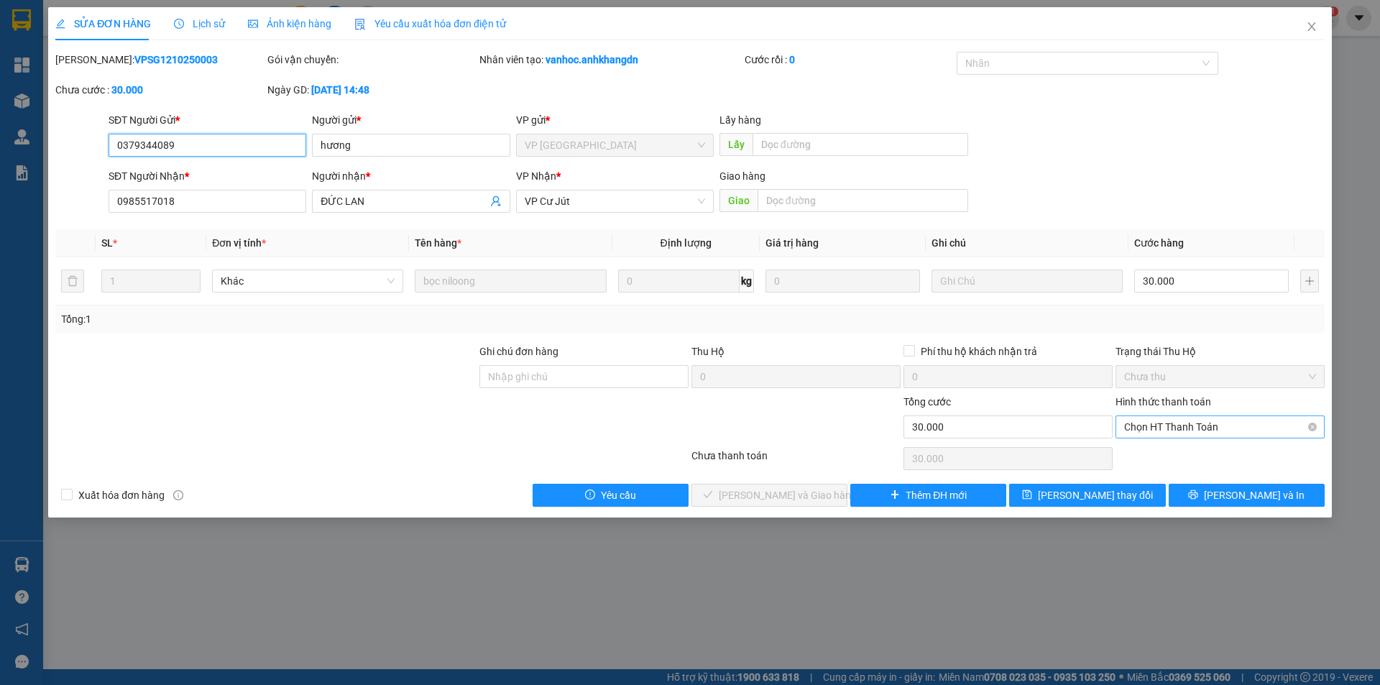
click at [1240, 420] on span "Chọn HT Thanh Toán" at bounding box center [1220, 427] width 192 height 22
click at [1170, 482] on div "Miễn phí" at bounding box center [1220, 479] width 192 height 16
type input "0"
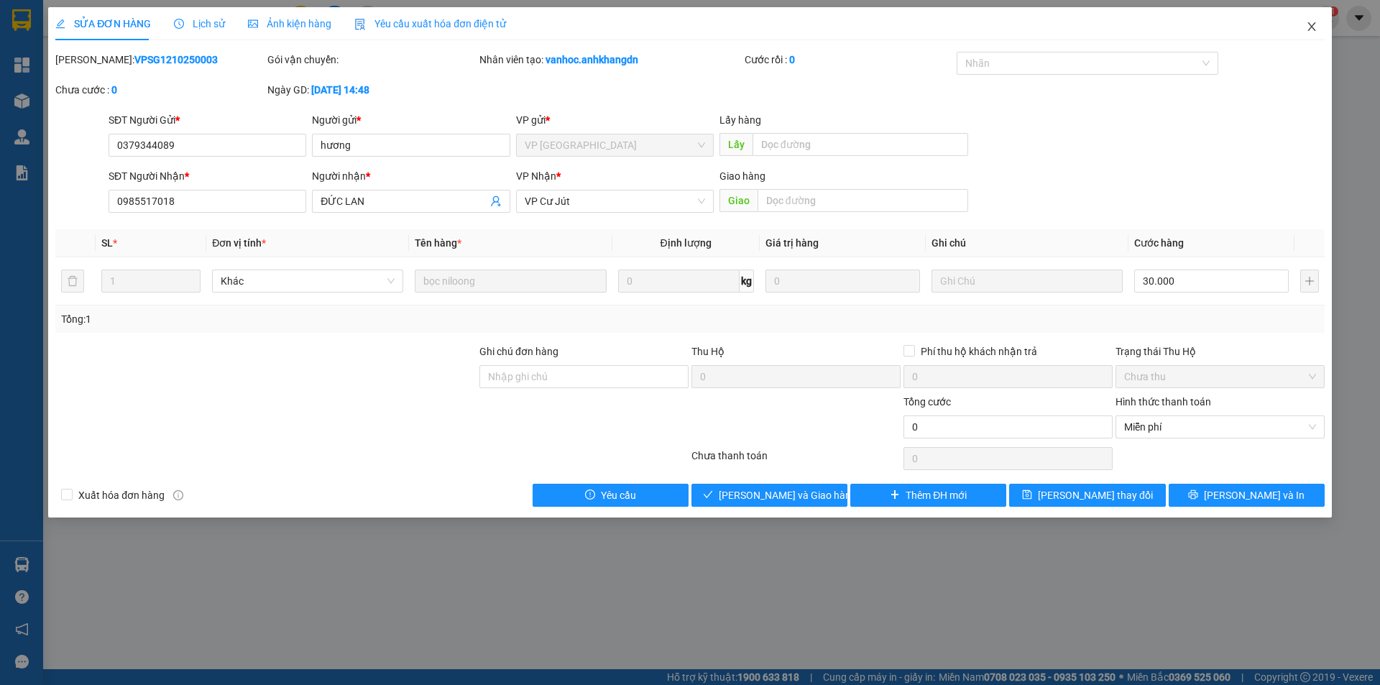
click at [1311, 31] on icon "close" at bounding box center [1311, 26] width 11 height 11
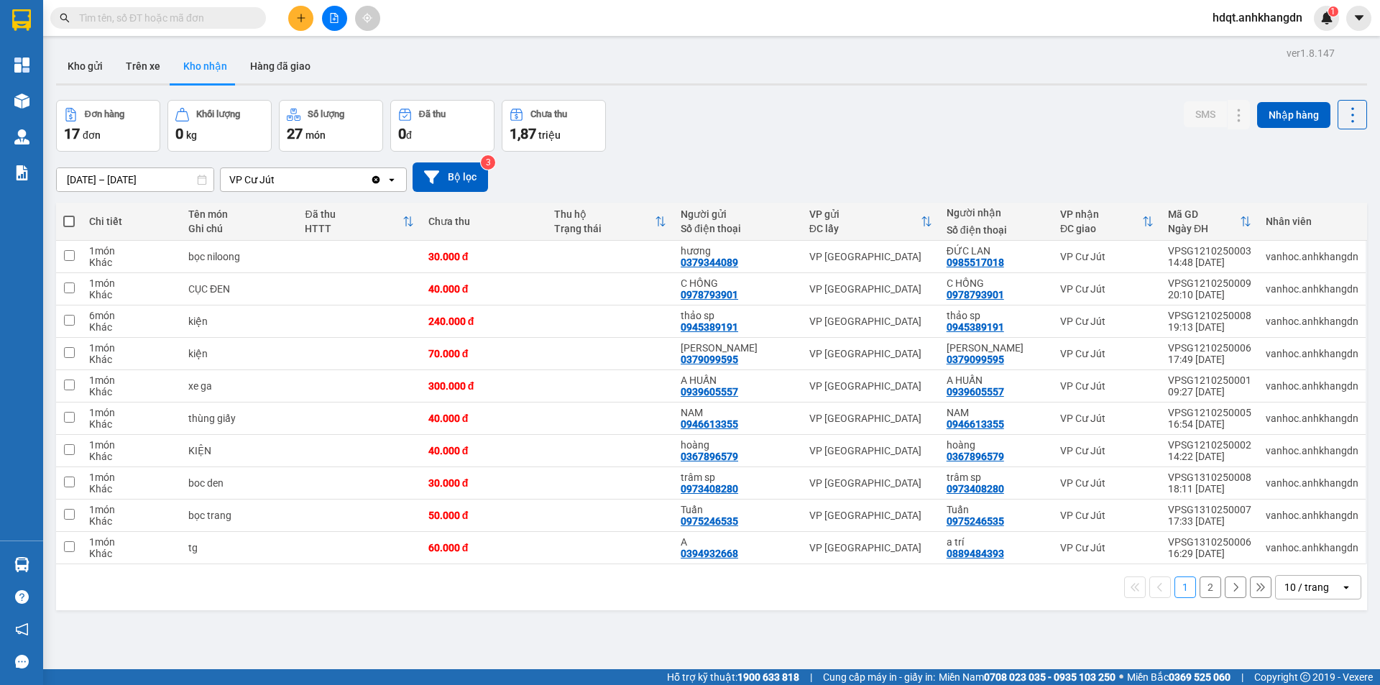
click at [65, 223] on span at bounding box center [68, 221] width 11 height 11
click at [69, 214] on input "checkbox" at bounding box center [69, 214] width 0 height 0
checkbox input "true"
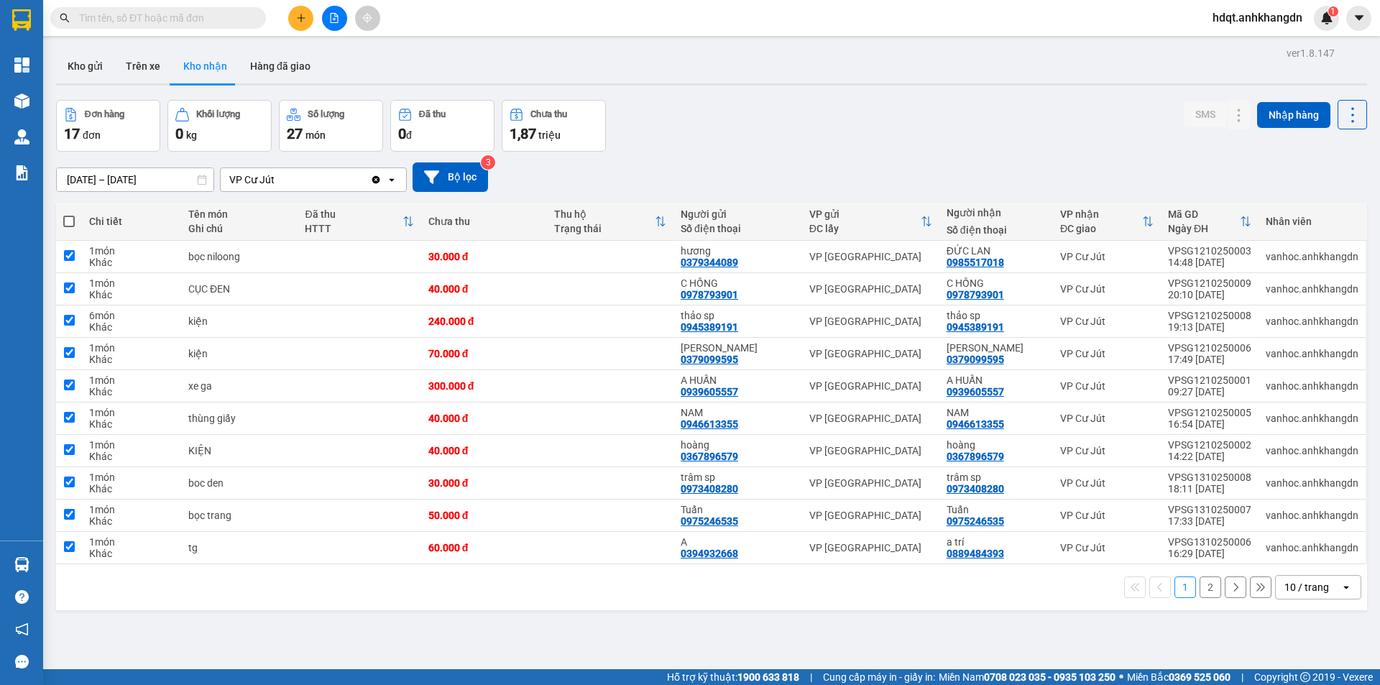
checkbox input "true"
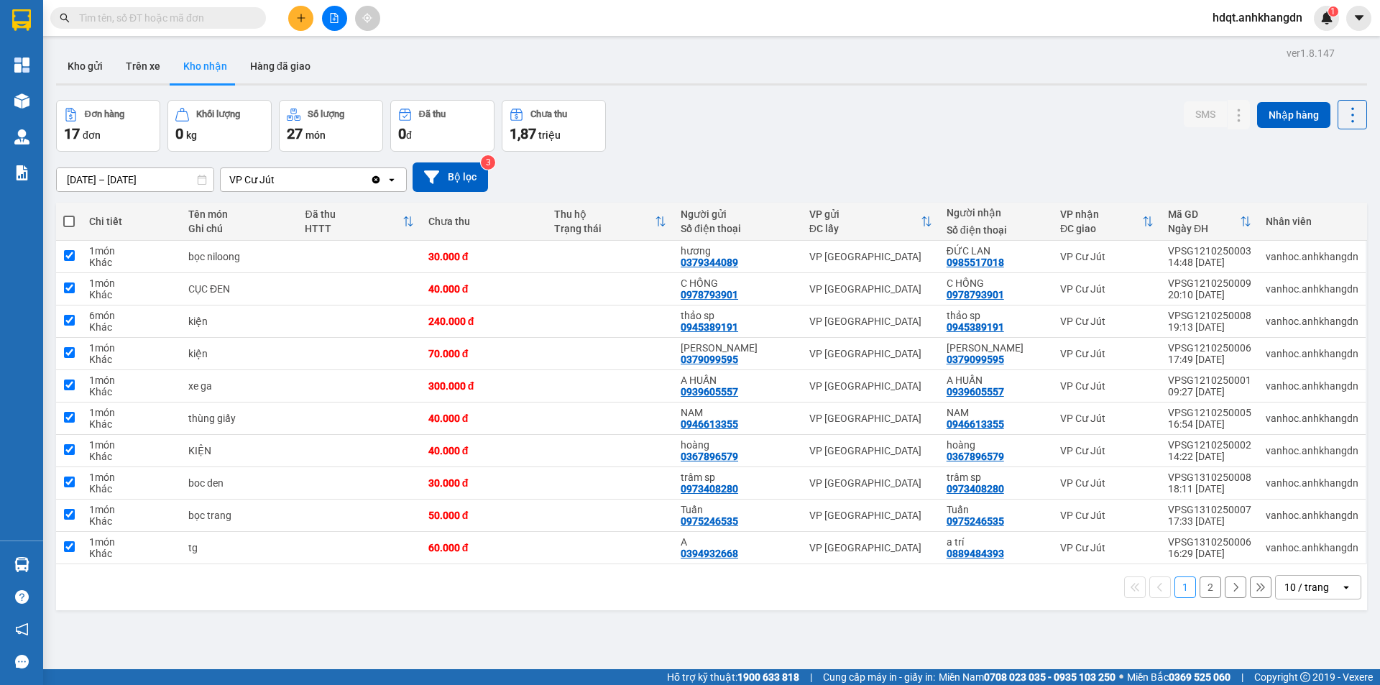
checkbox input "true"
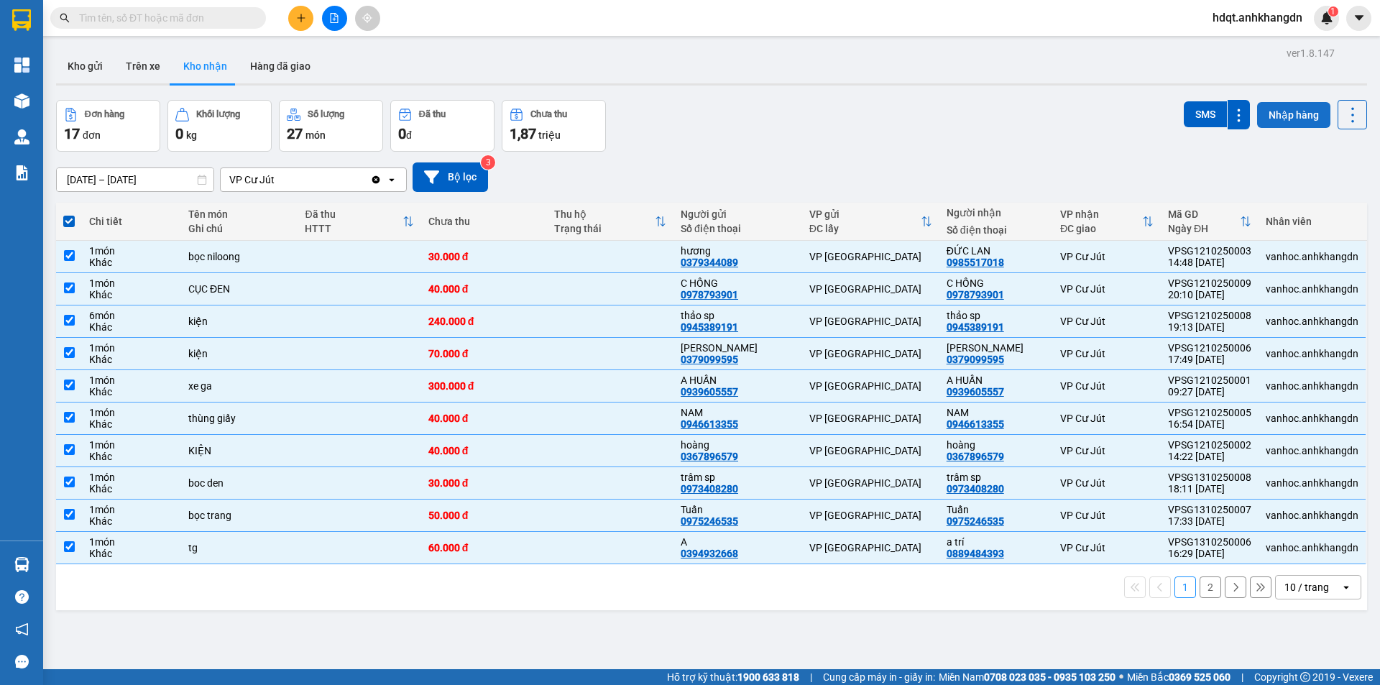
click at [1296, 109] on button "Nhập hàng" at bounding box center [1293, 115] width 73 height 26
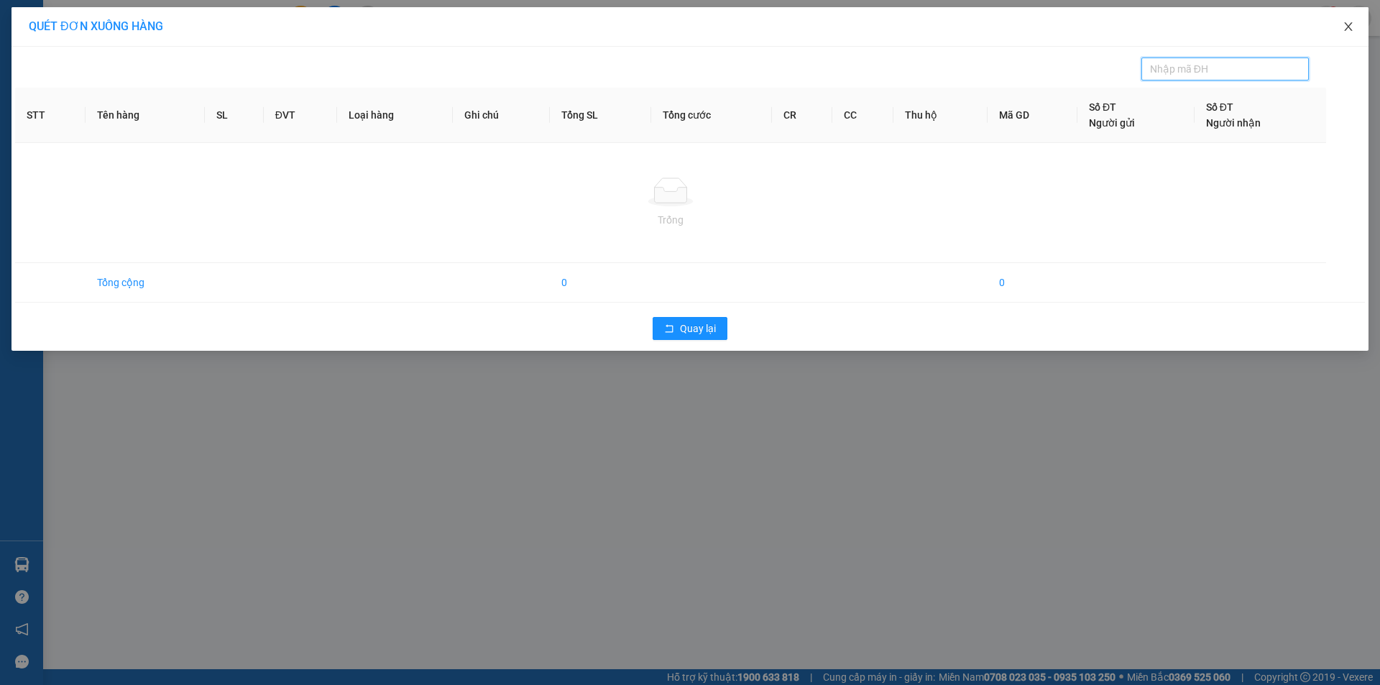
click at [1349, 27] on icon "close" at bounding box center [1348, 26] width 11 height 11
